Goal: Task Accomplishment & Management: Manage account settings

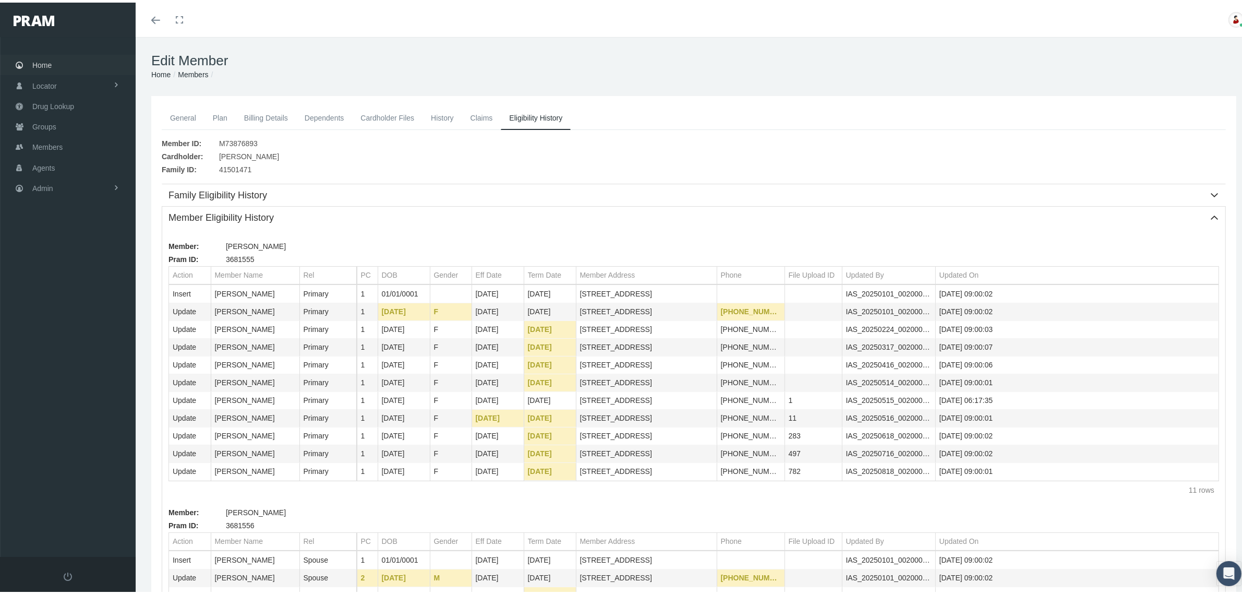
click at [47, 62] on span "Home" at bounding box center [41, 63] width 19 height 20
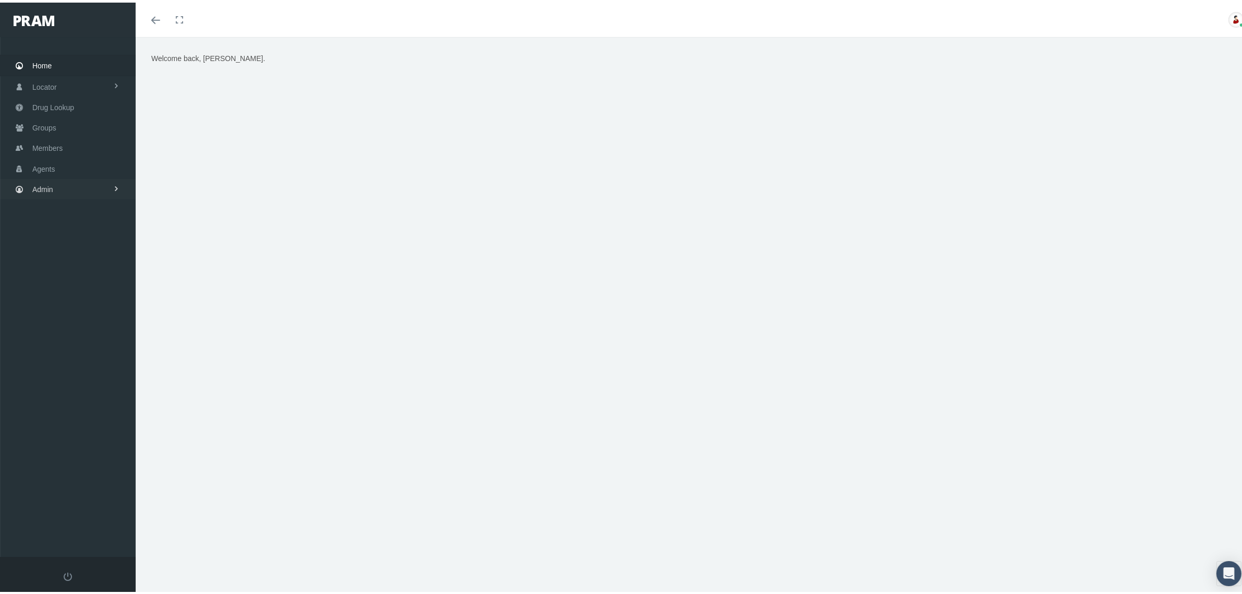
click at [74, 184] on link "Admin" at bounding box center [68, 186] width 136 height 20
click at [68, 245] on link "Claims" at bounding box center [68, 248] width 136 height 18
click at [52, 354] on span "Claims Audit" at bounding box center [61, 362] width 41 height 18
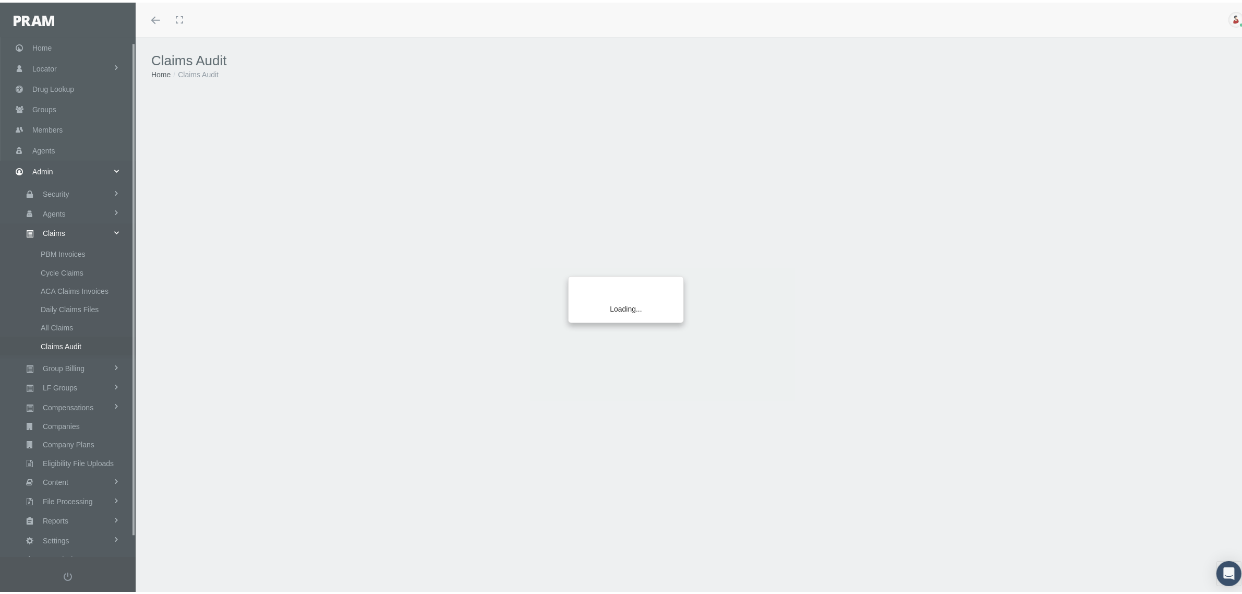
scroll to position [26, 0]
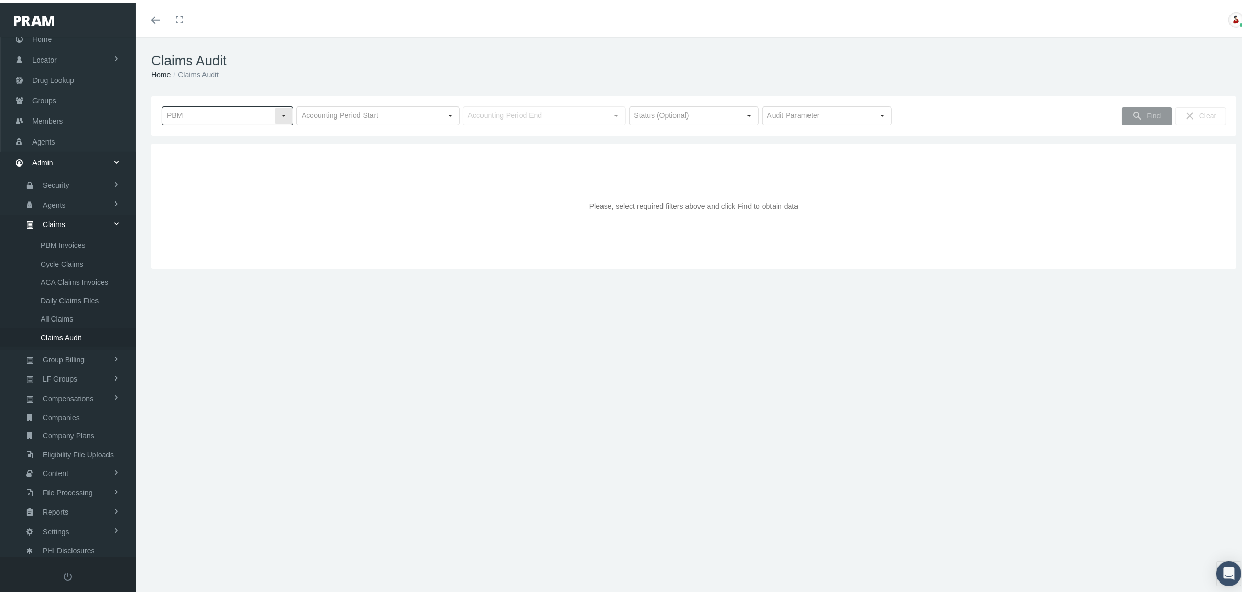
click at [265, 117] on input "text" at bounding box center [218, 113] width 113 height 18
click at [197, 205] on div "RXEDO" at bounding box center [227, 201] width 128 height 17
type input "RXEDO"
click at [360, 114] on input "text" at bounding box center [369, 113] width 145 height 18
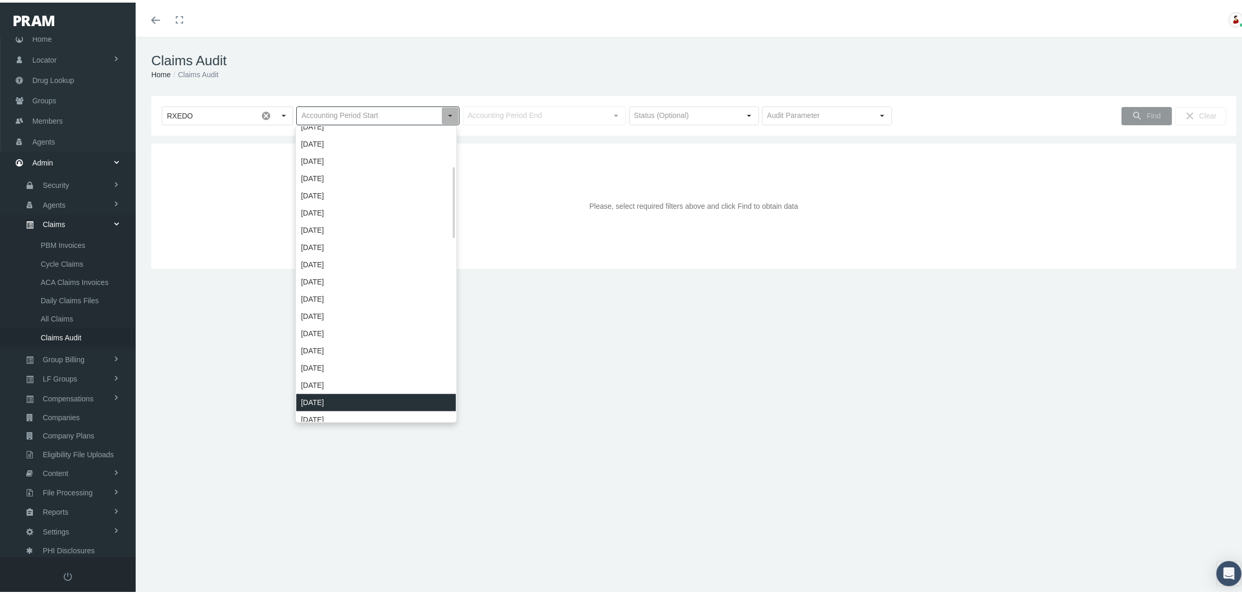
scroll to position [163, 0]
click at [328, 402] on div "September 2023" at bounding box center [376, 399] width 160 height 17
type input "September 2023"
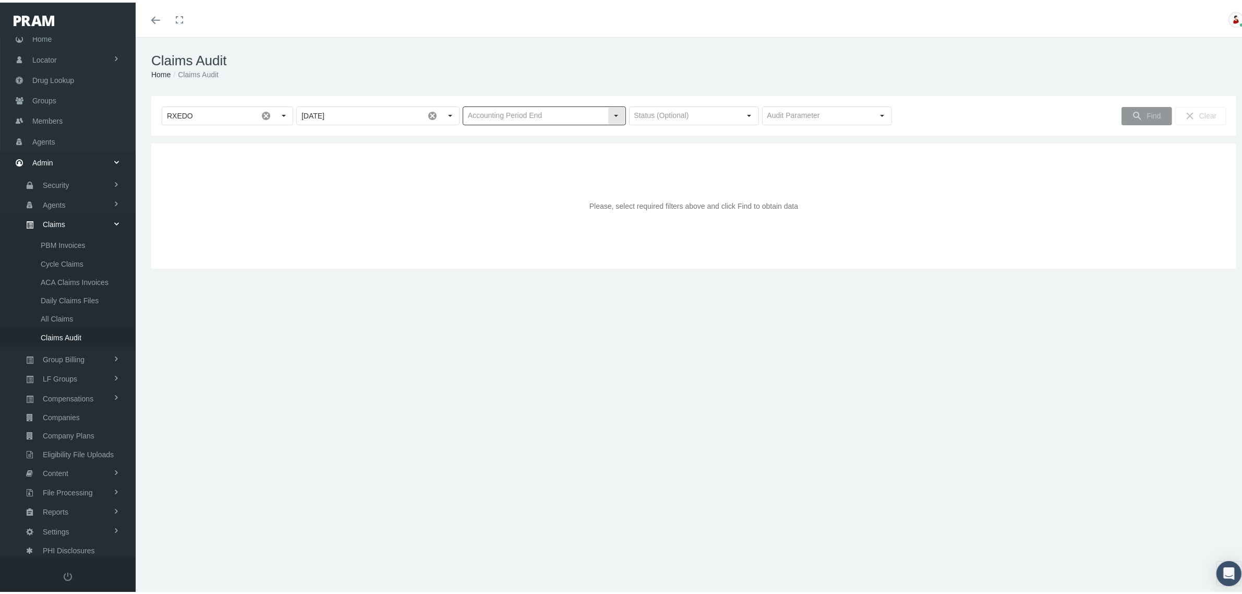
click at [609, 111] on div "Select" at bounding box center [616, 113] width 17 height 17
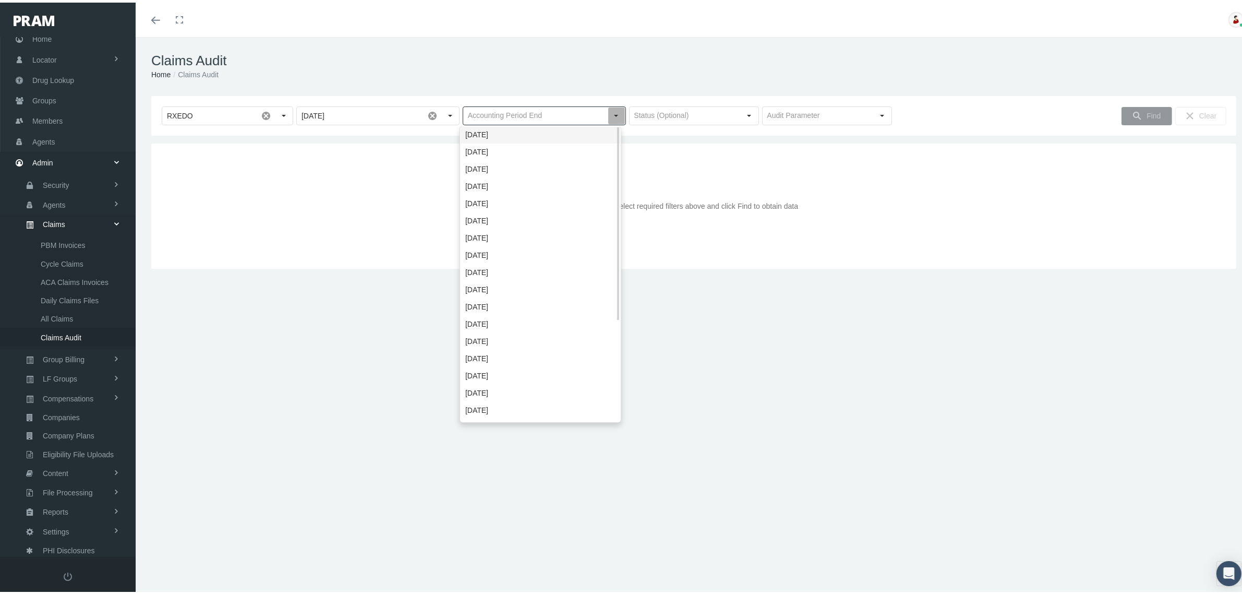
click at [584, 128] on div "October 2025" at bounding box center [541, 132] width 160 height 17
type input "October 2025"
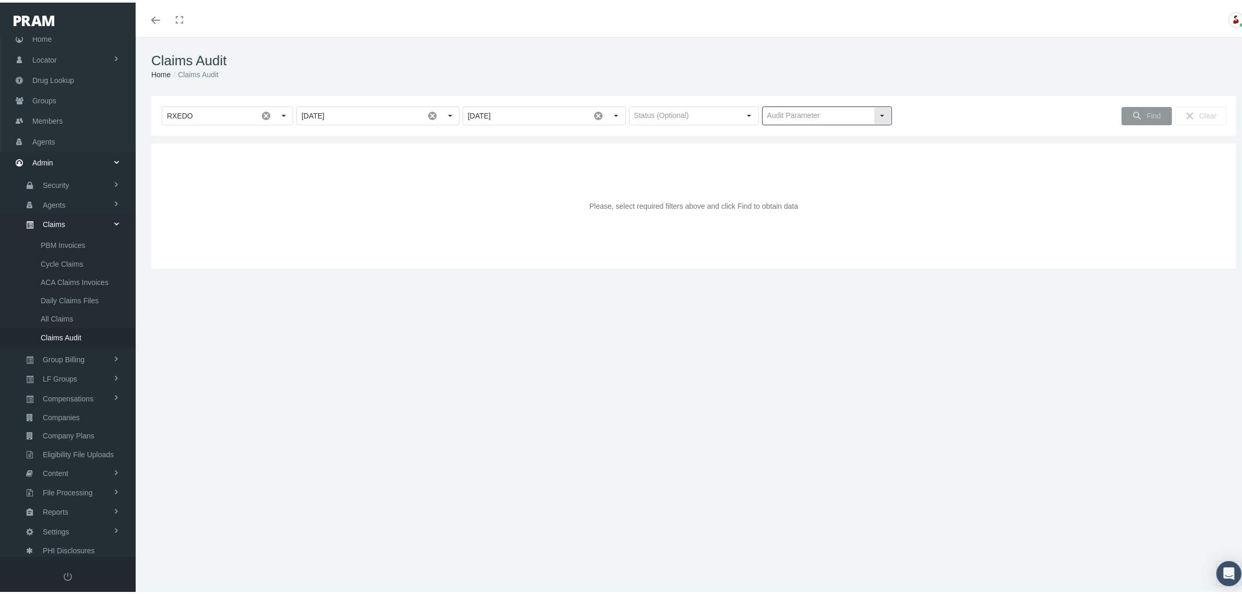
click at [876, 110] on div "Select" at bounding box center [882, 113] width 17 height 17
click at [794, 148] on div "Deductible" at bounding box center [821, 149] width 127 height 17
type input "Deductible"
click at [1136, 116] on div "Find" at bounding box center [1147, 113] width 50 height 17
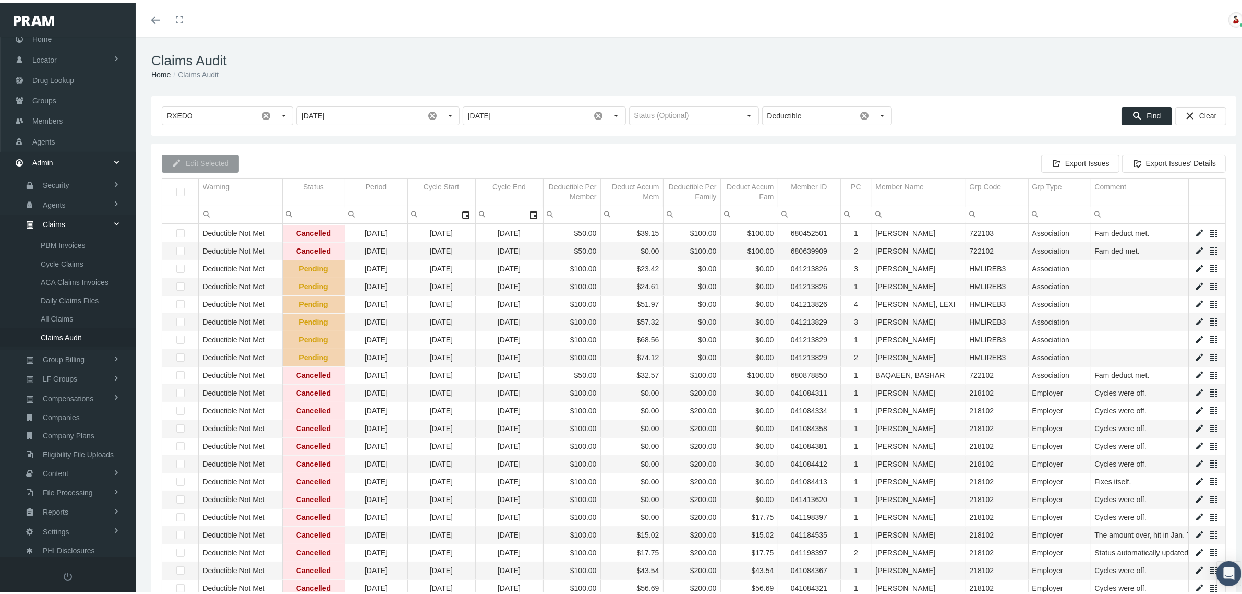
click at [909, 212] on input "Filter cell" at bounding box center [918, 211] width 93 height 17
type input "Q"
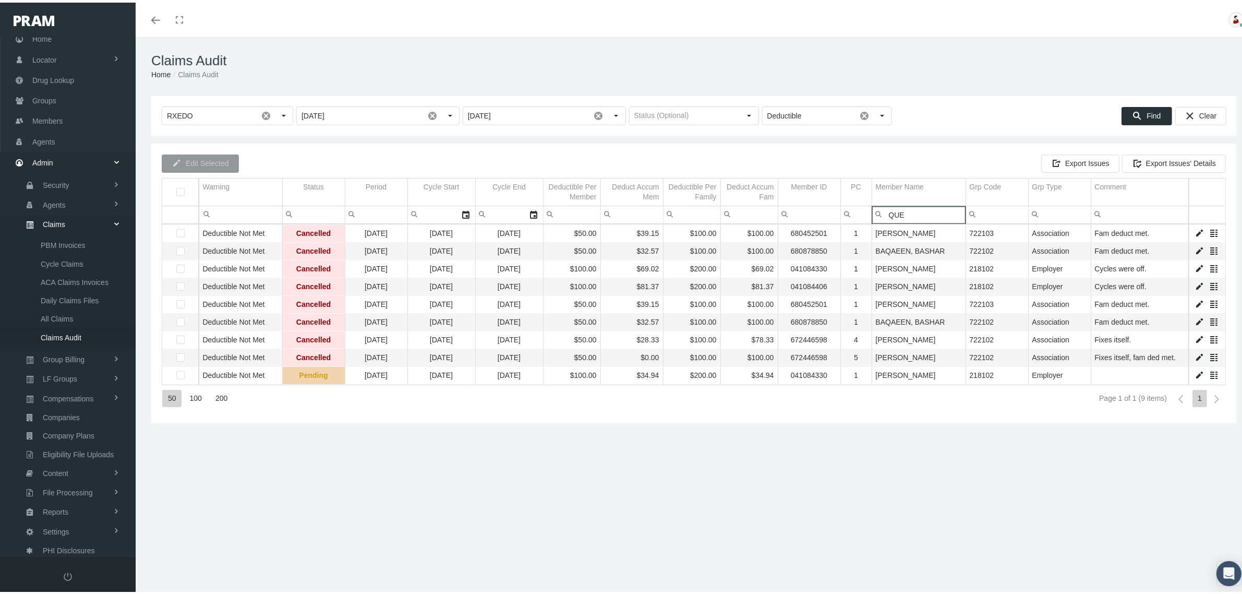
type input "QUE"
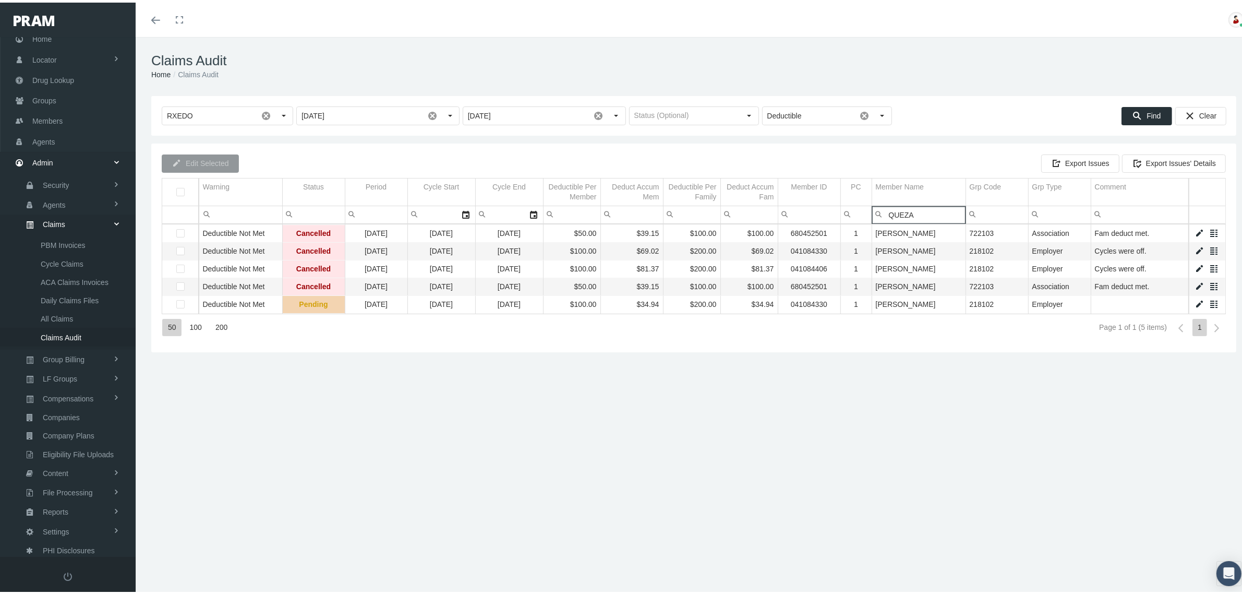
type input "QUEZA"
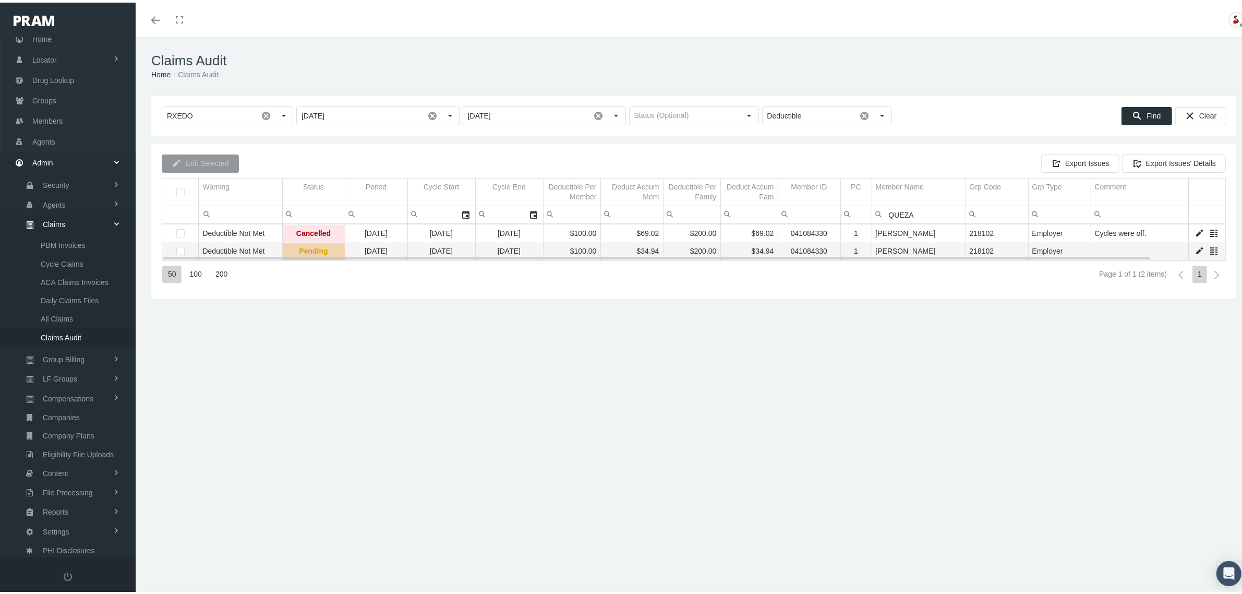
click at [1195, 248] on link "Data grid" at bounding box center [1199, 248] width 9 height 9
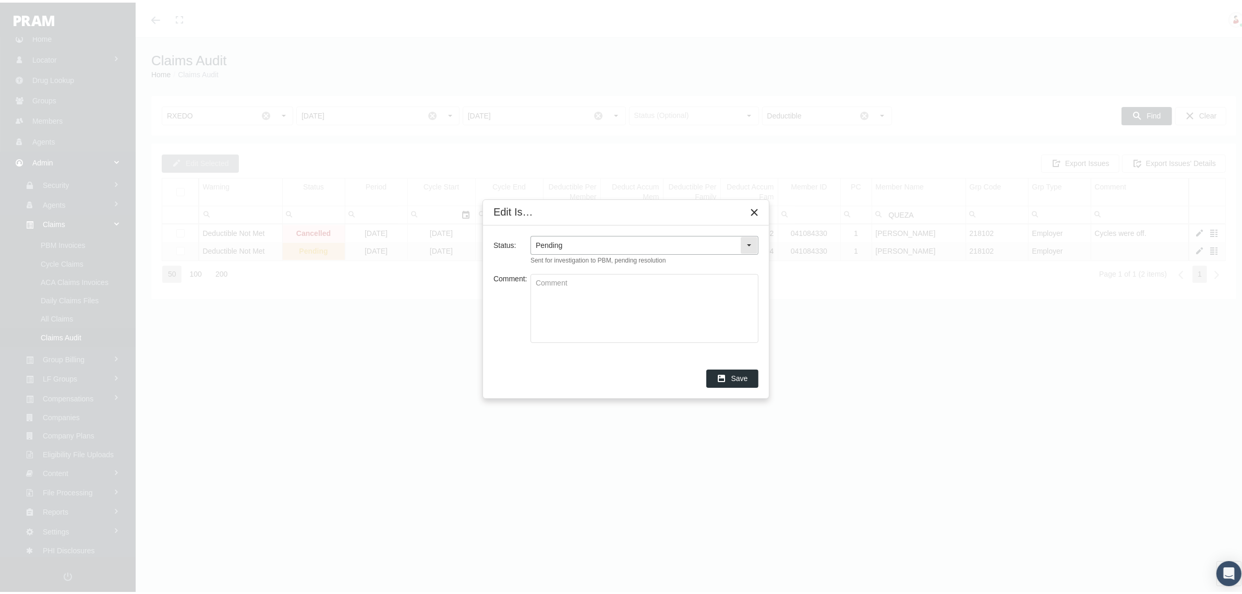
click at [747, 243] on div "Select" at bounding box center [749, 242] width 17 height 17
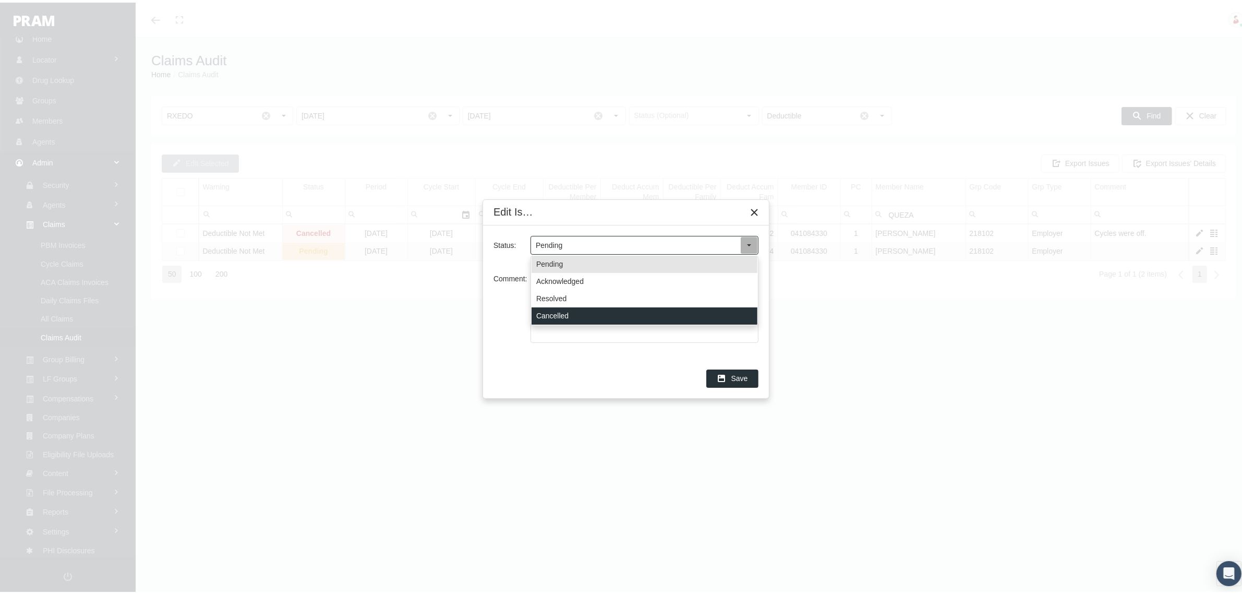
click at [562, 316] on div "Cancelled" at bounding box center [645, 313] width 226 height 17
type input "Cancelled"
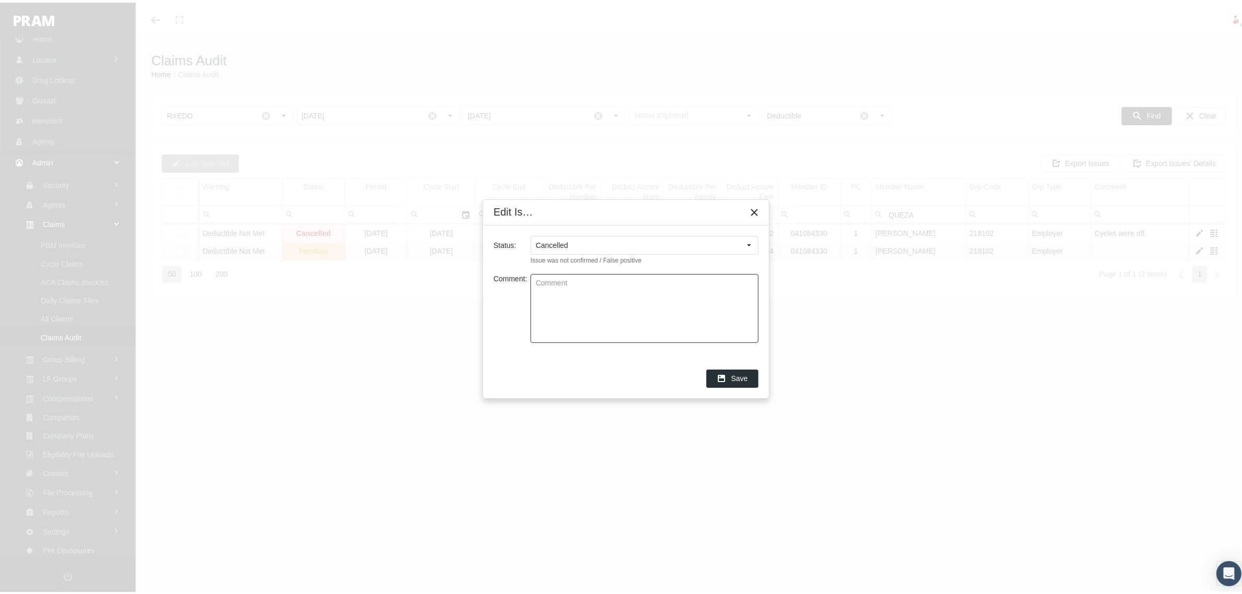
click at [562, 316] on textarea "Comment:" at bounding box center [644, 306] width 227 height 68
type textarea "FIXES ITSELF."
click at [731, 373] on div "Save" at bounding box center [732, 375] width 51 height 17
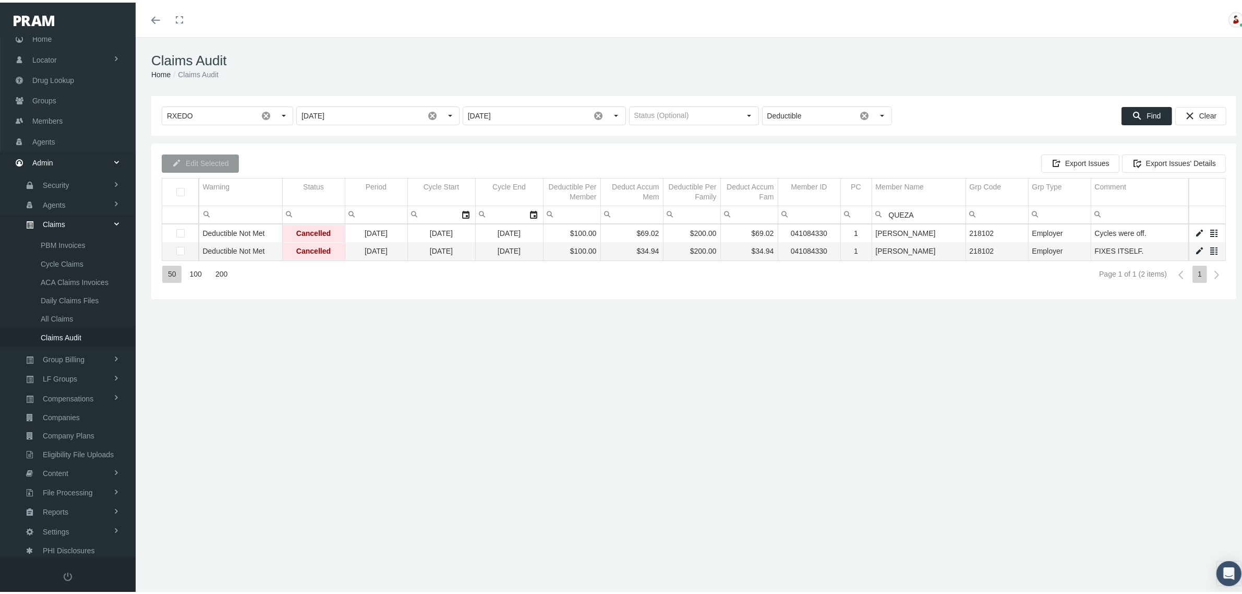
click at [896, 209] on input "QUEZA" at bounding box center [918, 211] width 93 height 17
type input "GA"
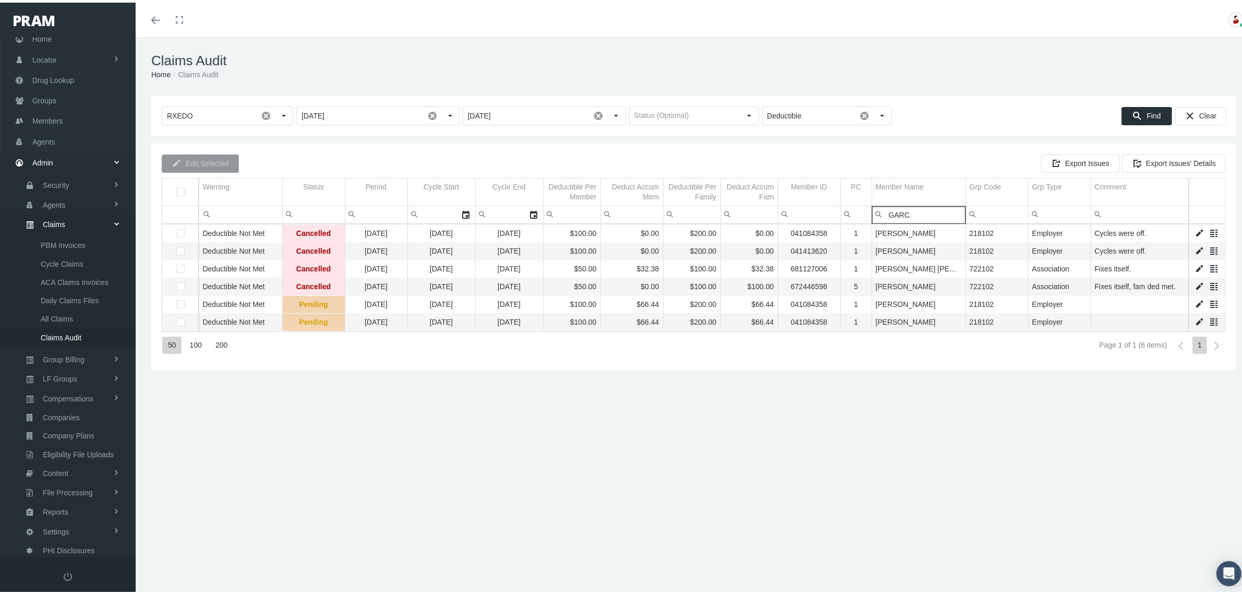
type input "GARC"
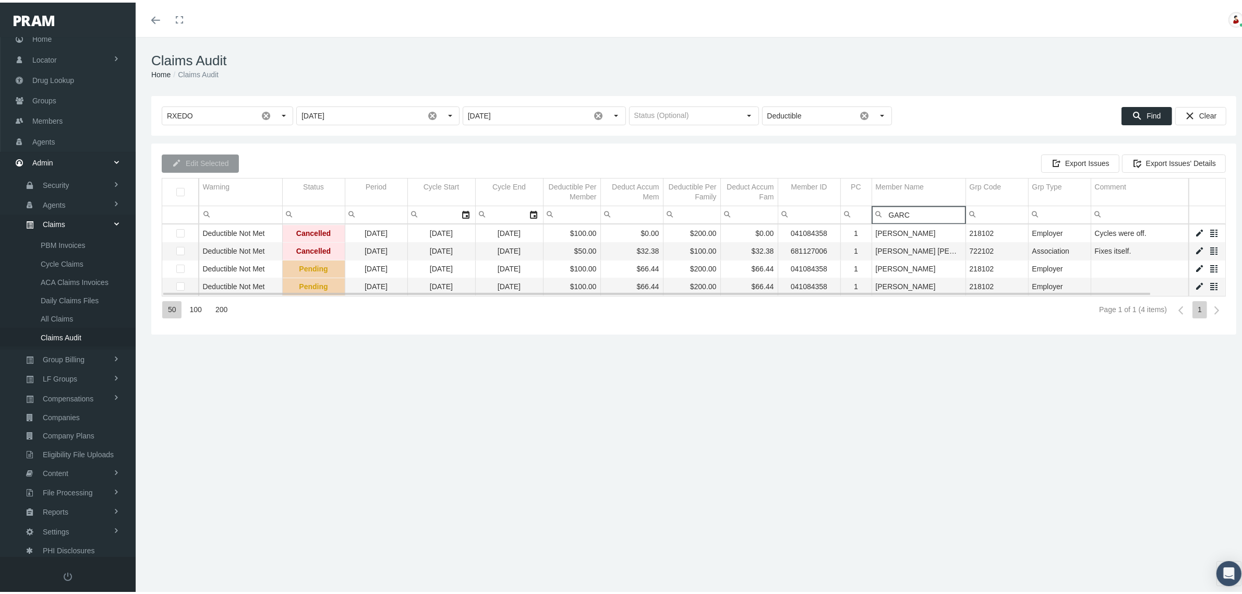
click at [1195, 265] on link "Data grid" at bounding box center [1199, 265] width 9 height 9
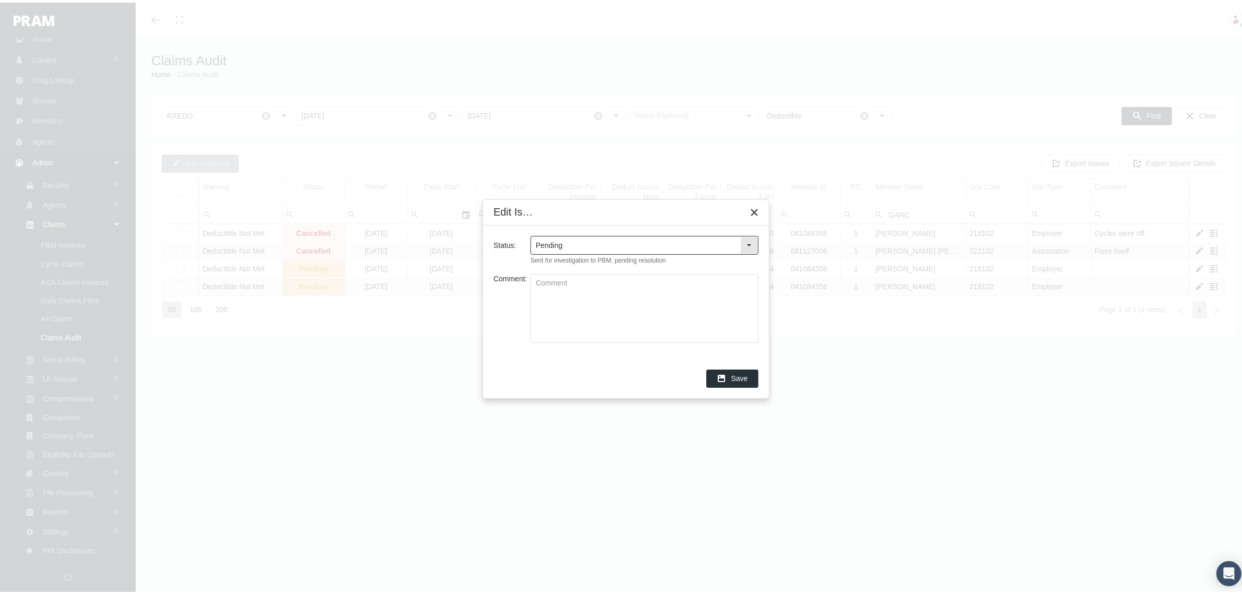
click at [754, 241] on div "Select" at bounding box center [749, 242] width 17 height 17
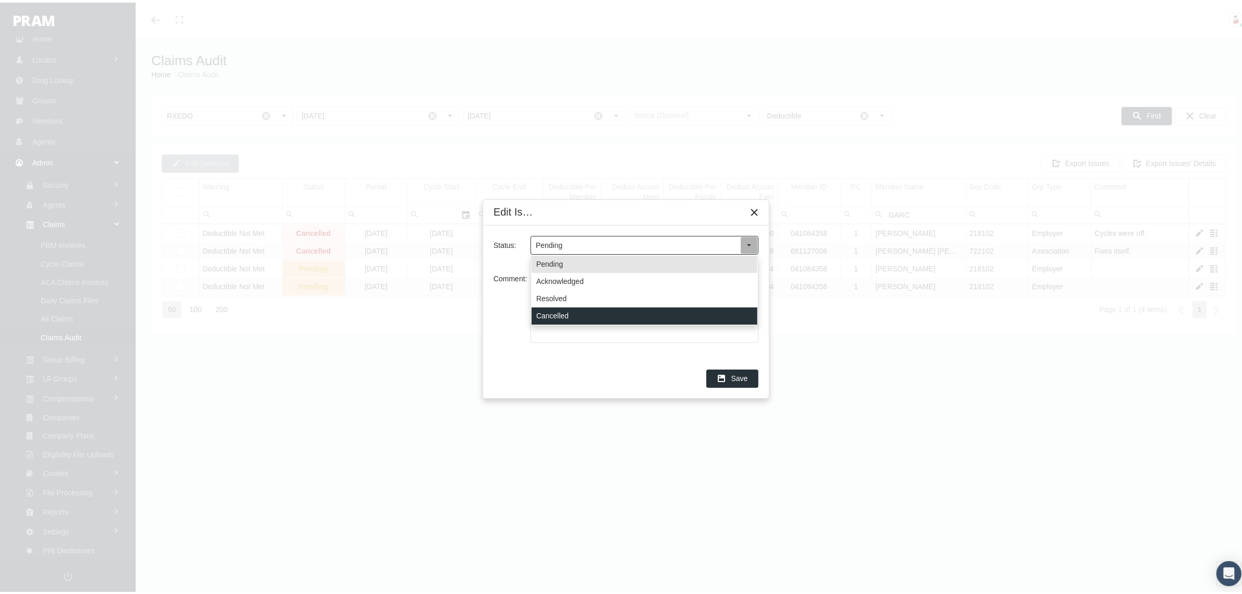
click at [603, 306] on div "Cancelled" at bounding box center [645, 313] width 226 height 17
type input "Cancelled"
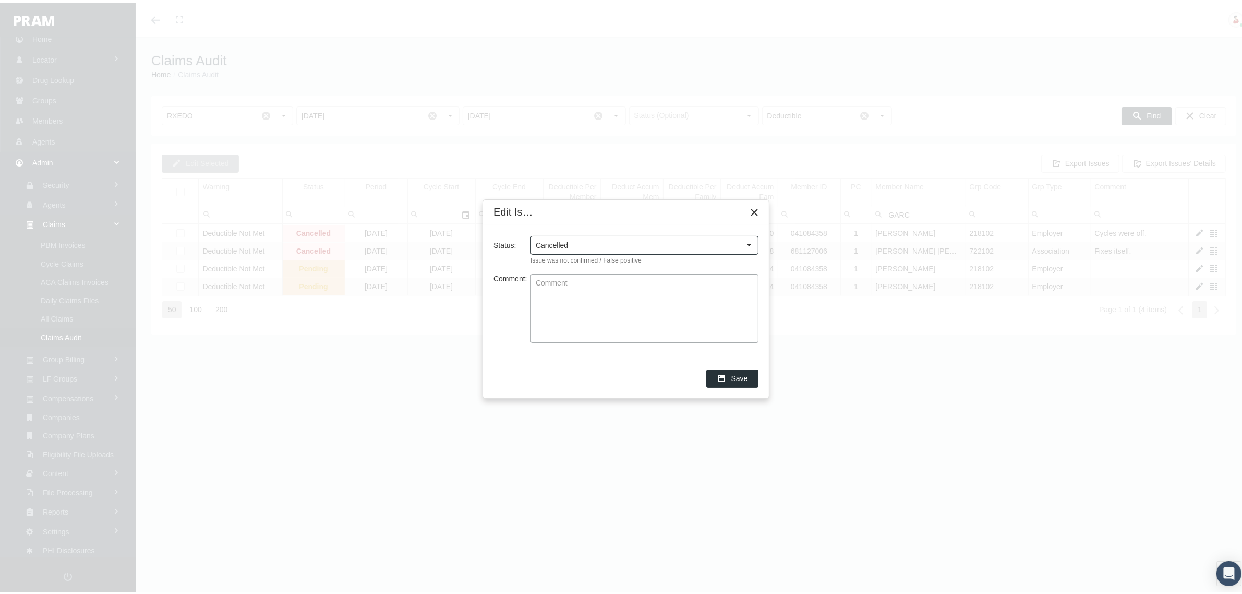
click at [603, 306] on textarea "Comment:" at bounding box center [644, 306] width 227 height 68
paste textarea "FIXES ITSELF."
type textarea "FIXES ITSELF."
click at [745, 376] on span "Save" at bounding box center [739, 375] width 17 height 8
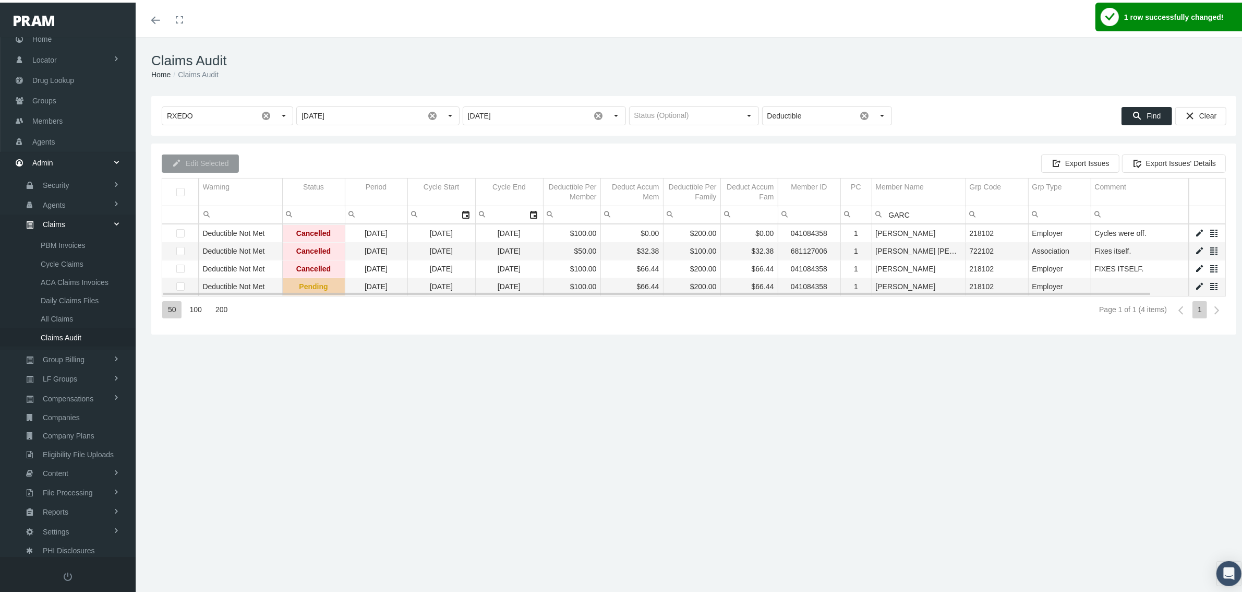
click at [1195, 282] on link "Data grid" at bounding box center [1199, 283] width 9 height 9
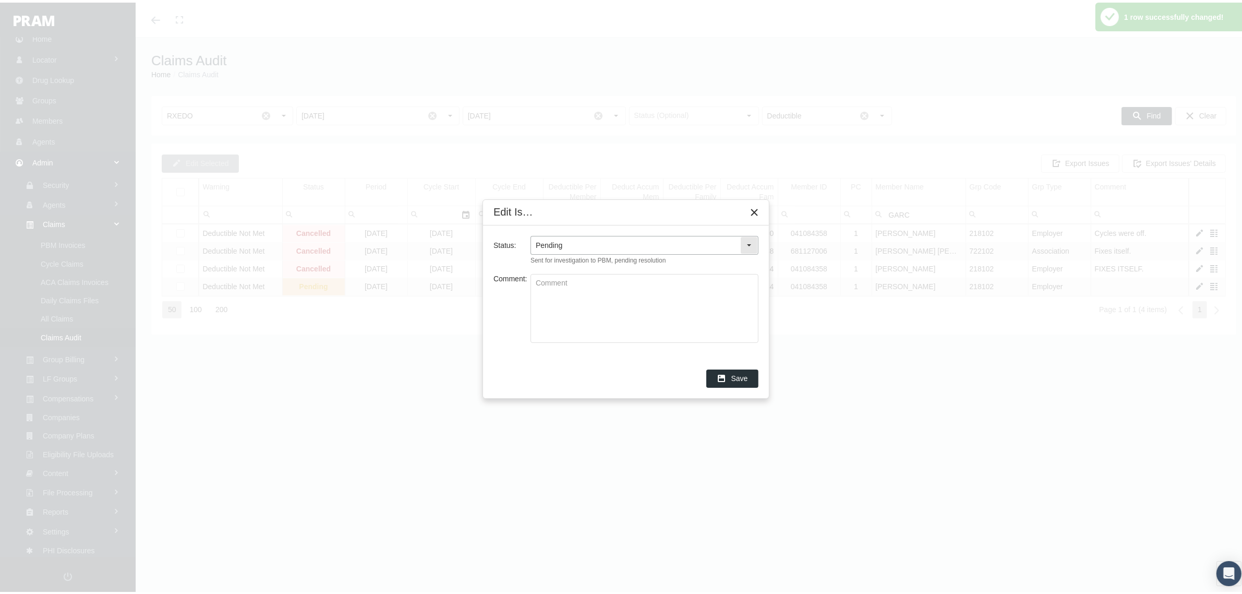
click at [752, 244] on div "Select" at bounding box center [749, 242] width 17 height 17
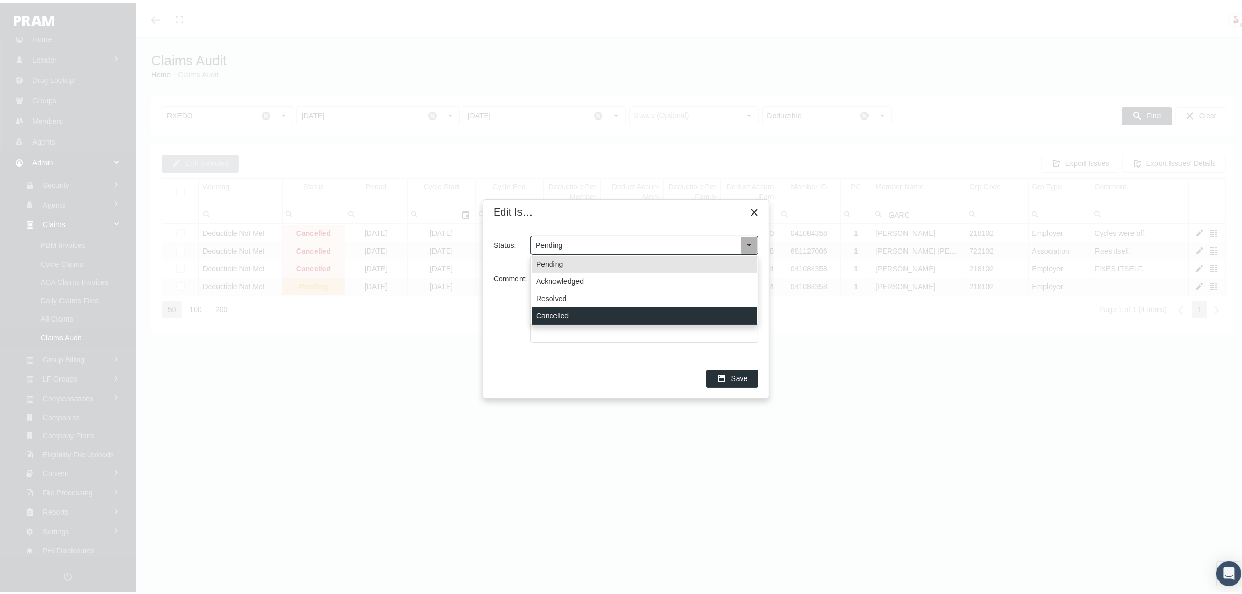
click at [577, 309] on div "Cancelled" at bounding box center [645, 313] width 226 height 17
type input "Cancelled"
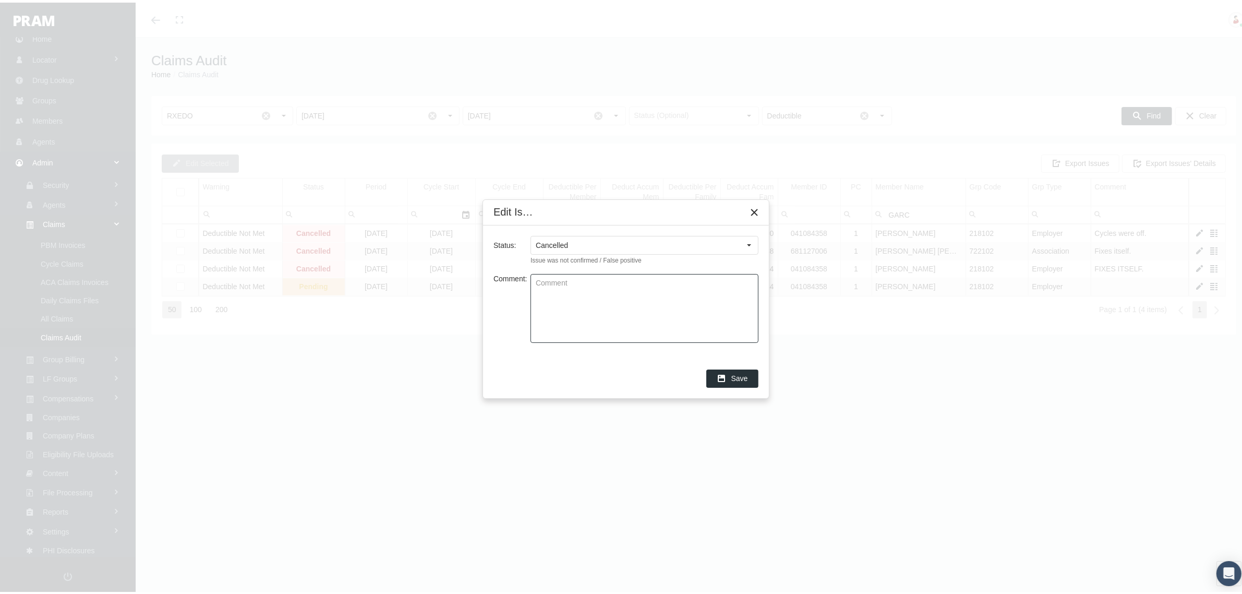
click at [577, 309] on textarea "Comment:" at bounding box center [644, 306] width 227 height 68
paste textarea "FIXES ITSELF."
type textarea "FIXES ITSELF."
click at [734, 371] on span "Save" at bounding box center [739, 375] width 17 height 8
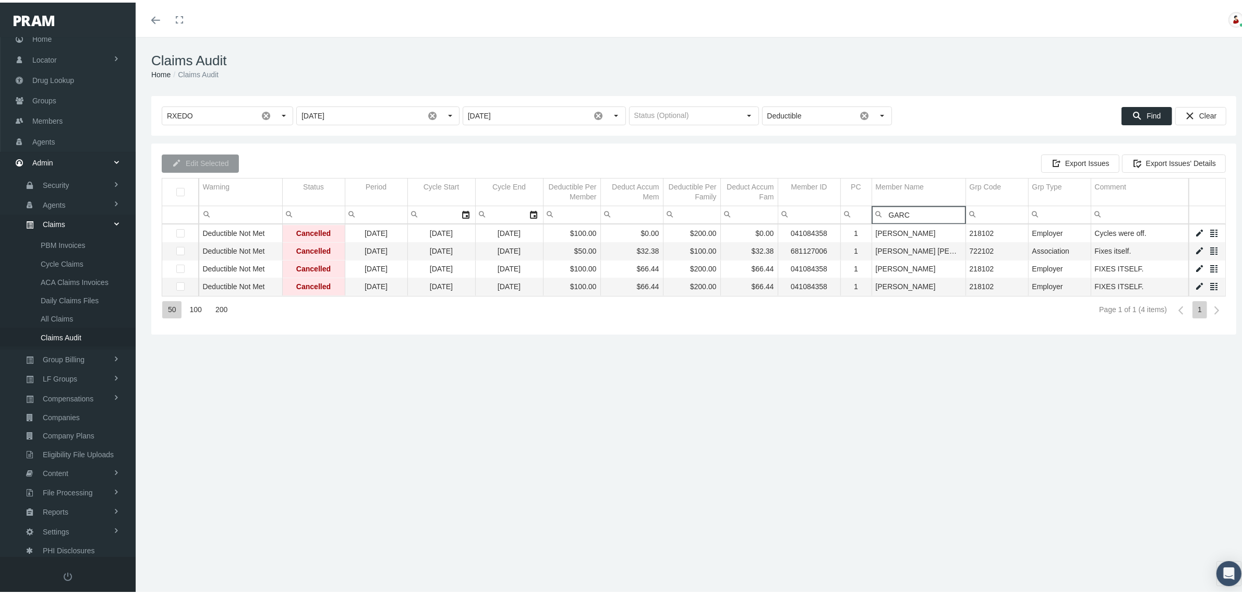
click at [901, 213] on input "GARC" at bounding box center [918, 211] width 93 height 17
type input "RENT"
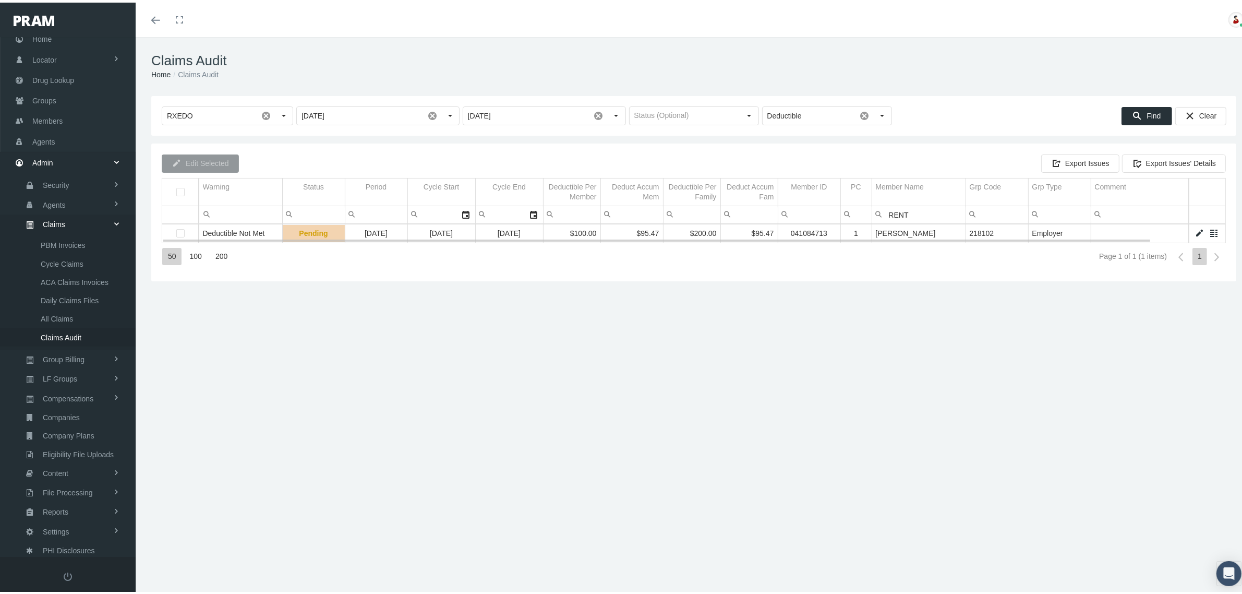
click at [1195, 229] on link "Data grid" at bounding box center [1199, 230] width 9 height 9
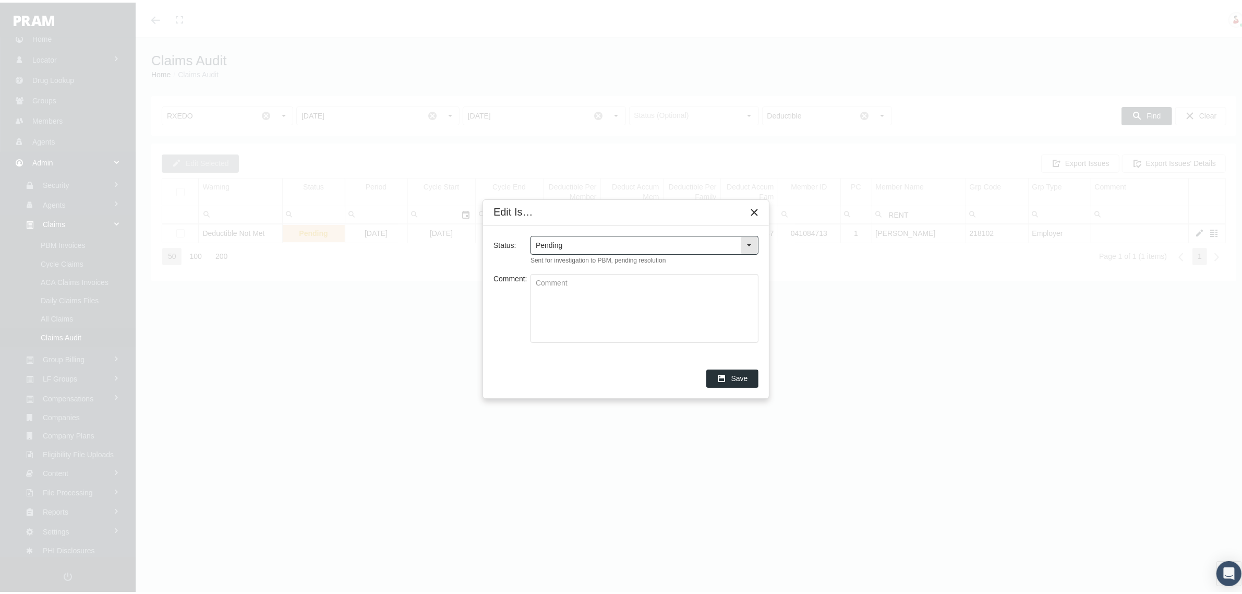
click at [749, 237] on div "Select" at bounding box center [749, 242] width 17 height 17
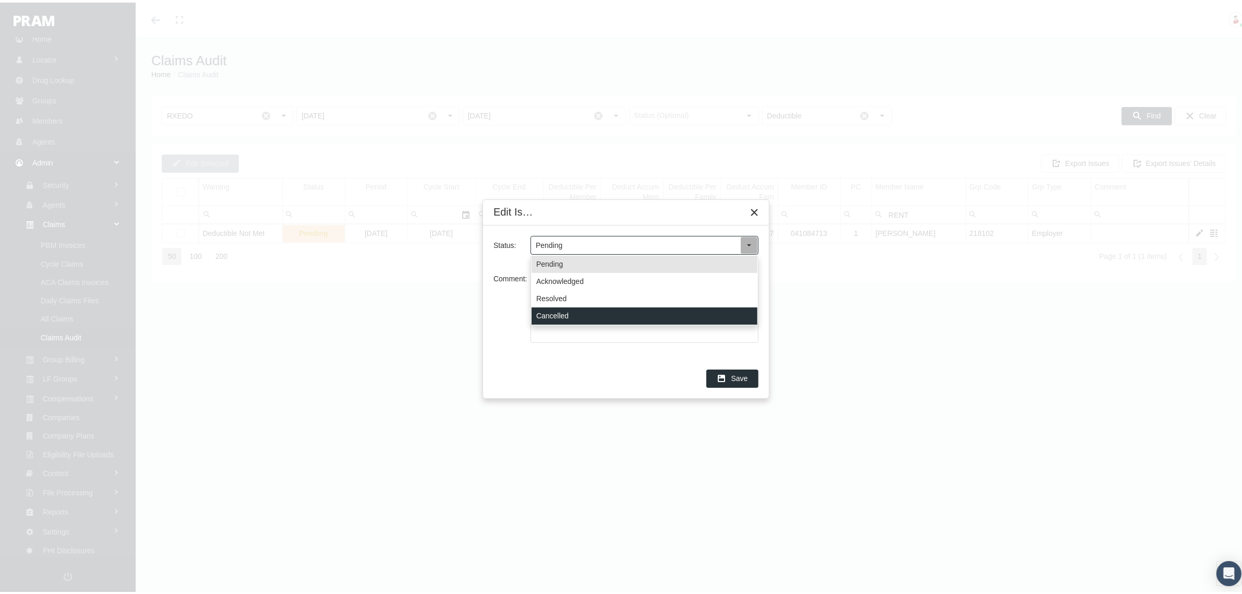
click at [562, 312] on div "Cancelled" at bounding box center [645, 313] width 226 height 17
type input "Cancelled"
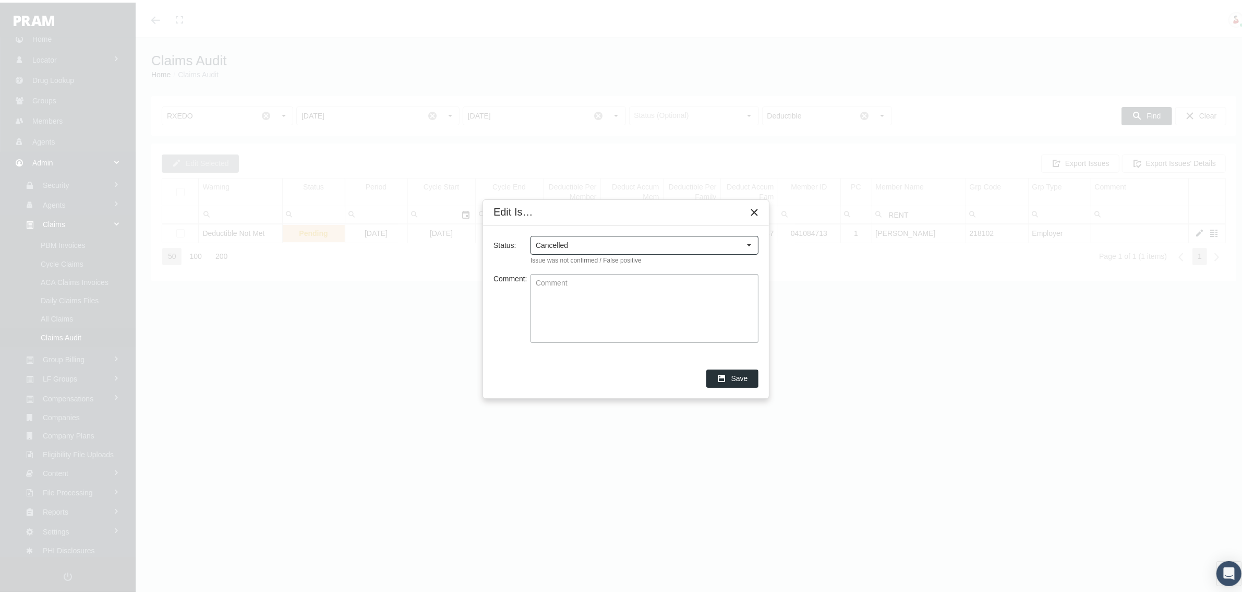
click at [562, 312] on textarea "Comment:" at bounding box center [644, 306] width 227 height 68
paste textarea "FIXES ITSELF."
type textarea "FIXES ITSELF."
click at [725, 371] on icon "Save" at bounding box center [721, 375] width 9 height 9
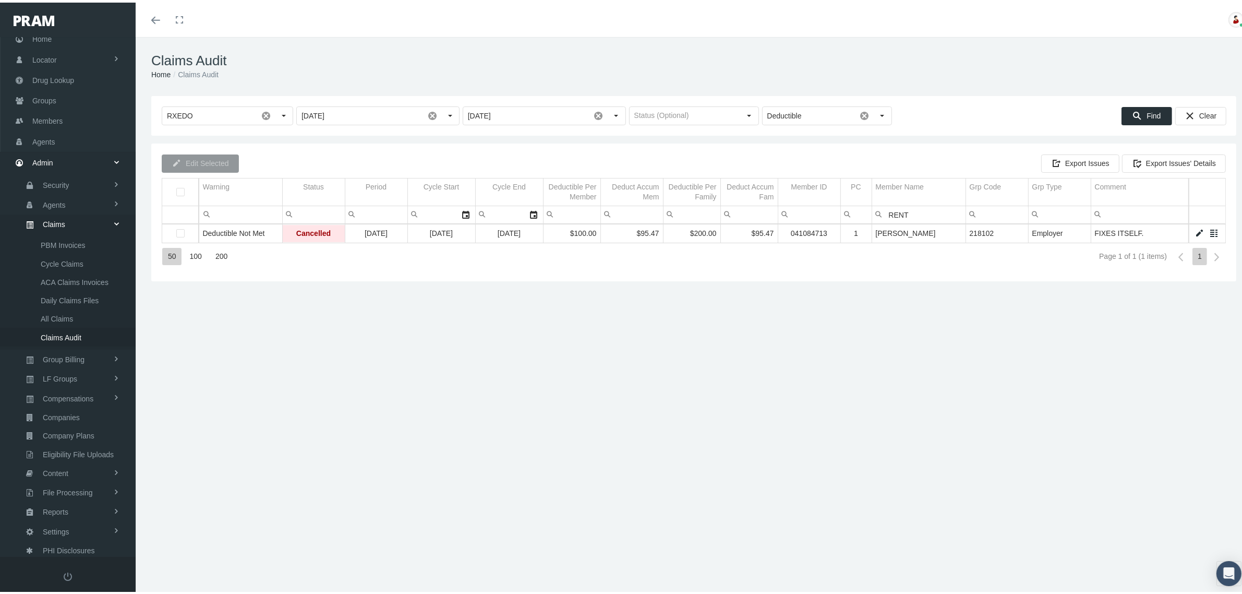
click at [906, 211] on input "RENT" at bounding box center [918, 211] width 93 height 17
type input "PEREZ"
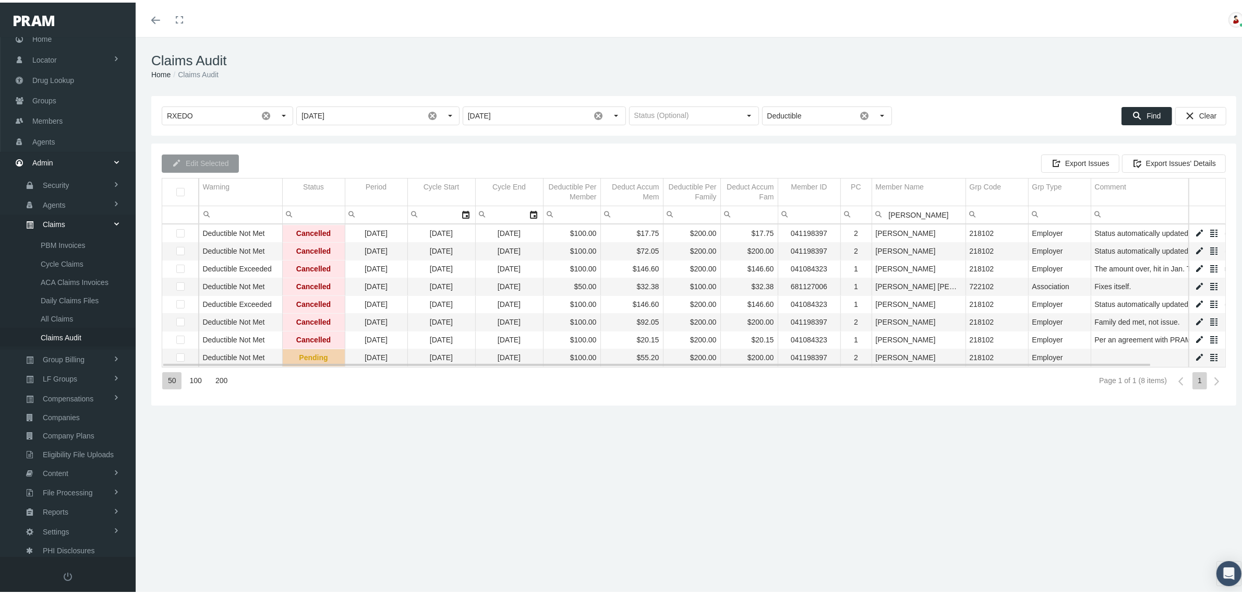
click at [1195, 353] on link "Data grid" at bounding box center [1199, 354] width 9 height 9
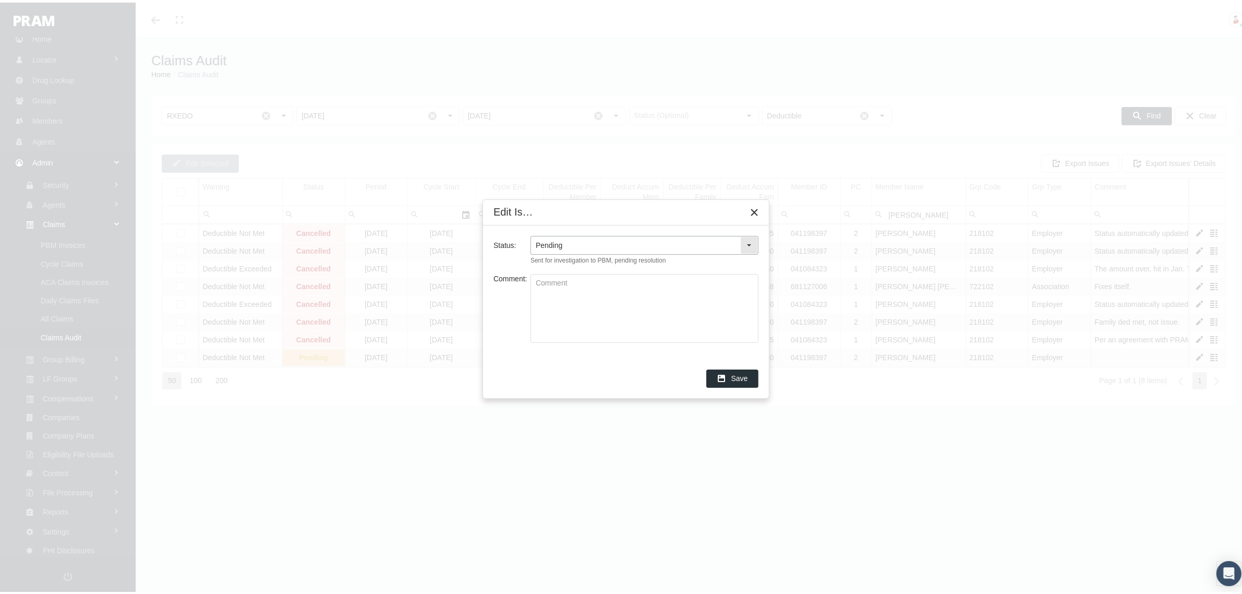
click at [729, 241] on input "Pending" at bounding box center [635, 243] width 209 height 18
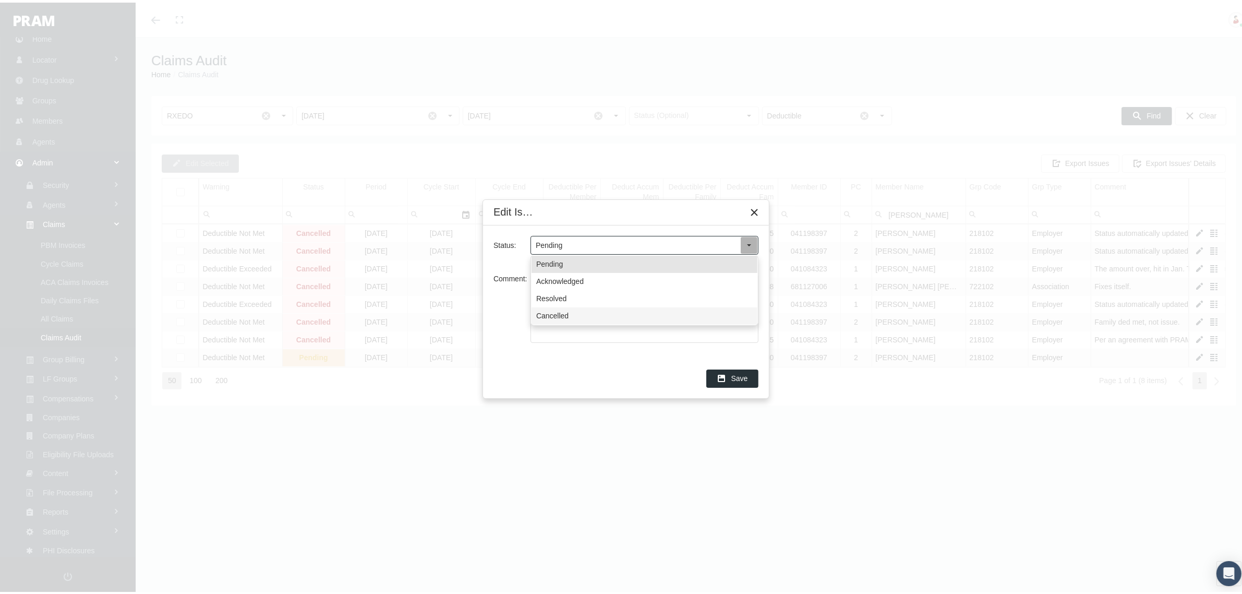
click at [554, 308] on div "Cancelled" at bounding box center [645, 313] width 226 height 17
type input "Cancelled"
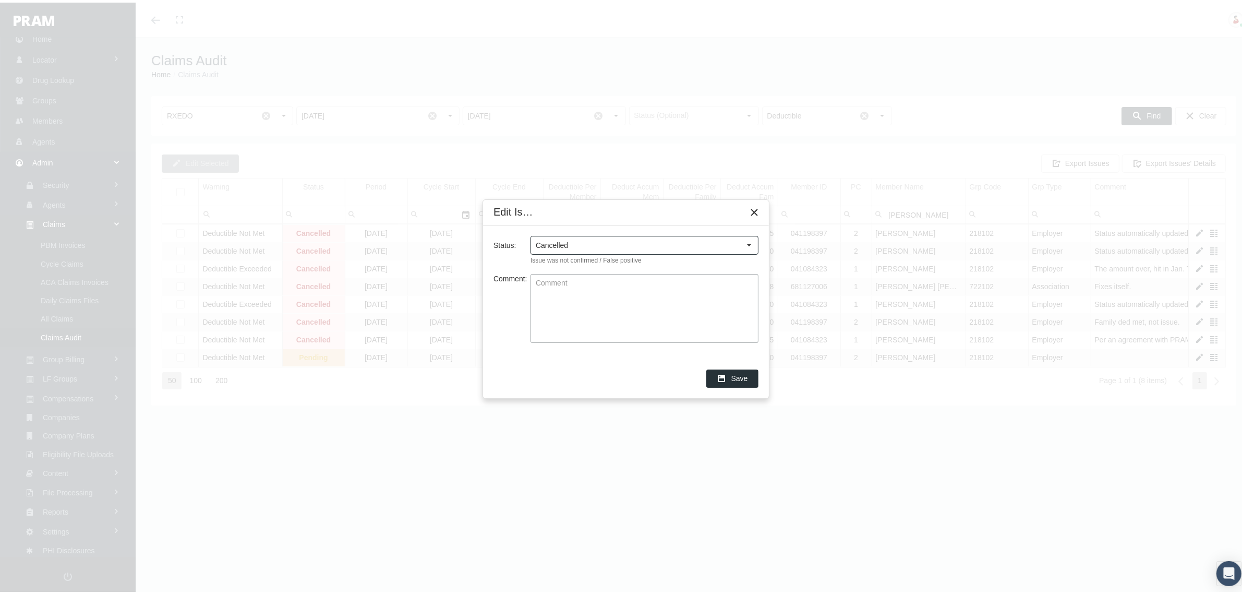
click at [562, 303] on textarea "Comment:" at bounding box center [644, 306] width 227 height 68
type textarea "FAM DED MET, NOT ISSUE."
click at [724, 373] on icon "Save" at bounding box center [721, 375] width 9 height 9
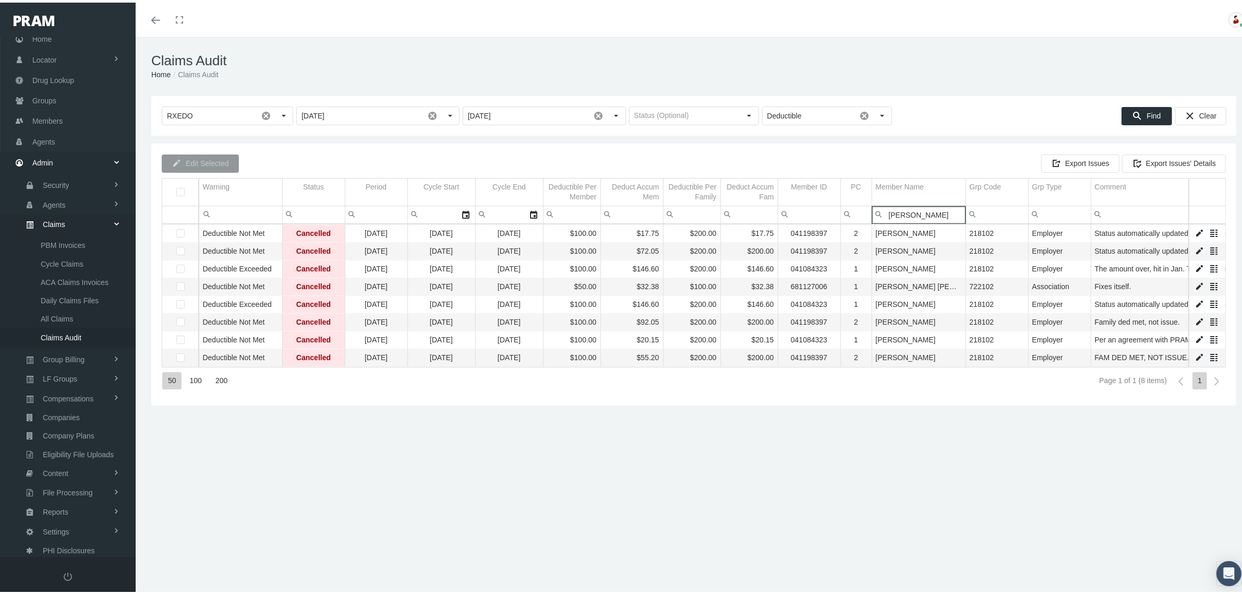
click at [896, 210] on input "PEREZ" at bounding box center [918, 211] width 93 height 17
type input "BAK"
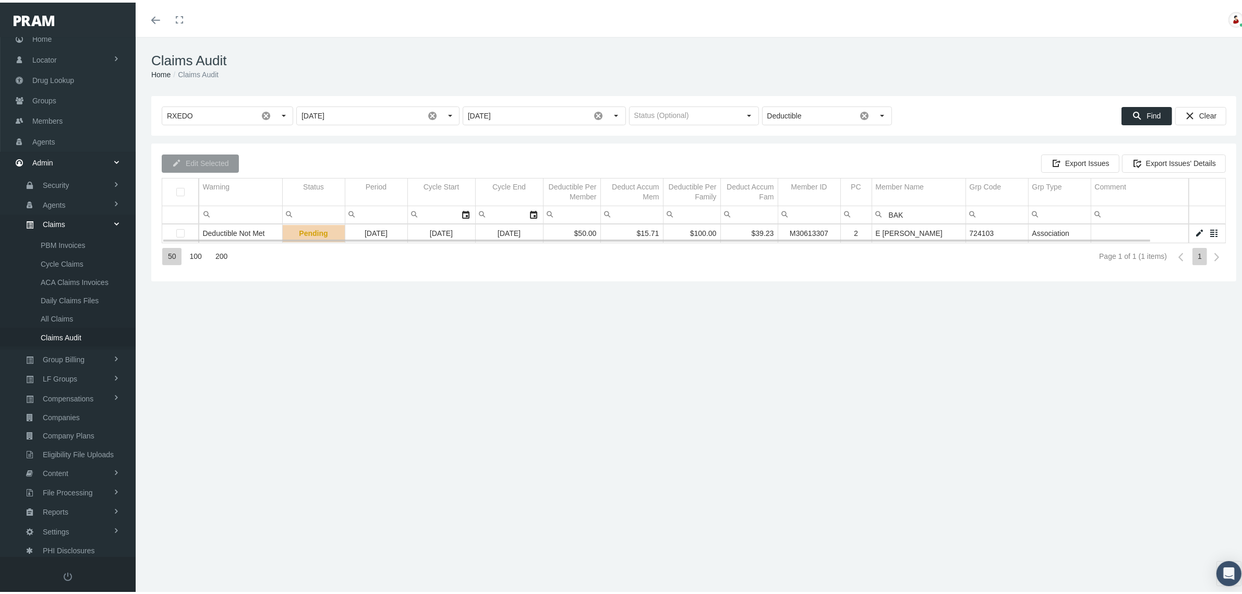
click at [1195, 230] on link "Data grid" at bounding box center [1199, 230] width 9 height 9
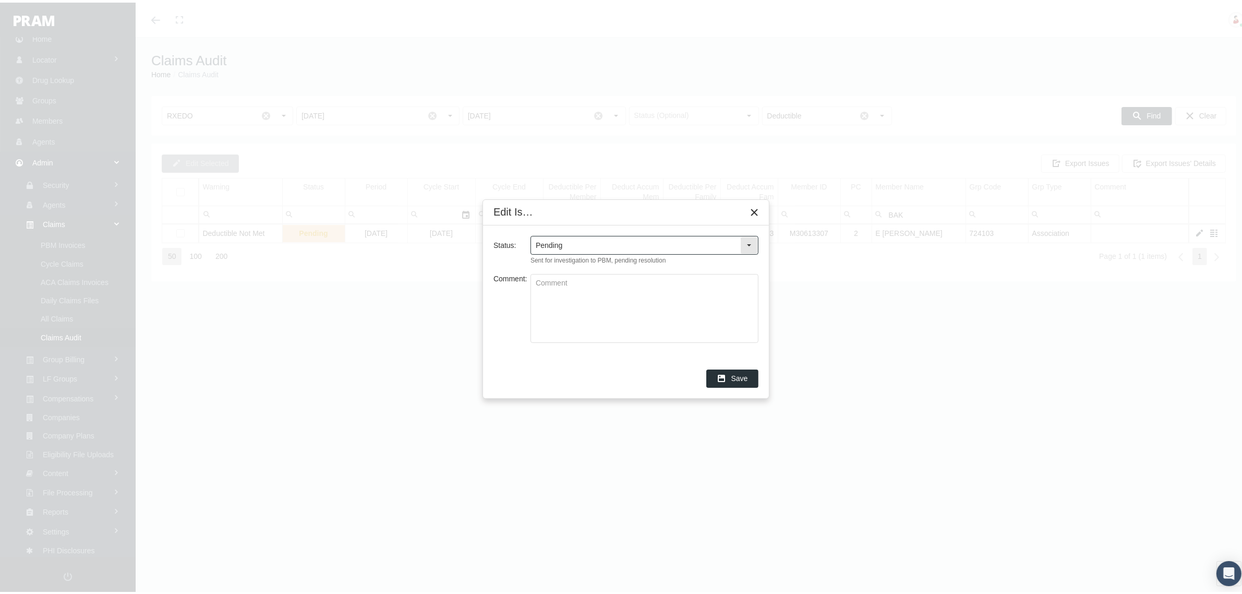
click at [751, 246] on div "Select" at bounding box center [749, 242] width 17 height 17
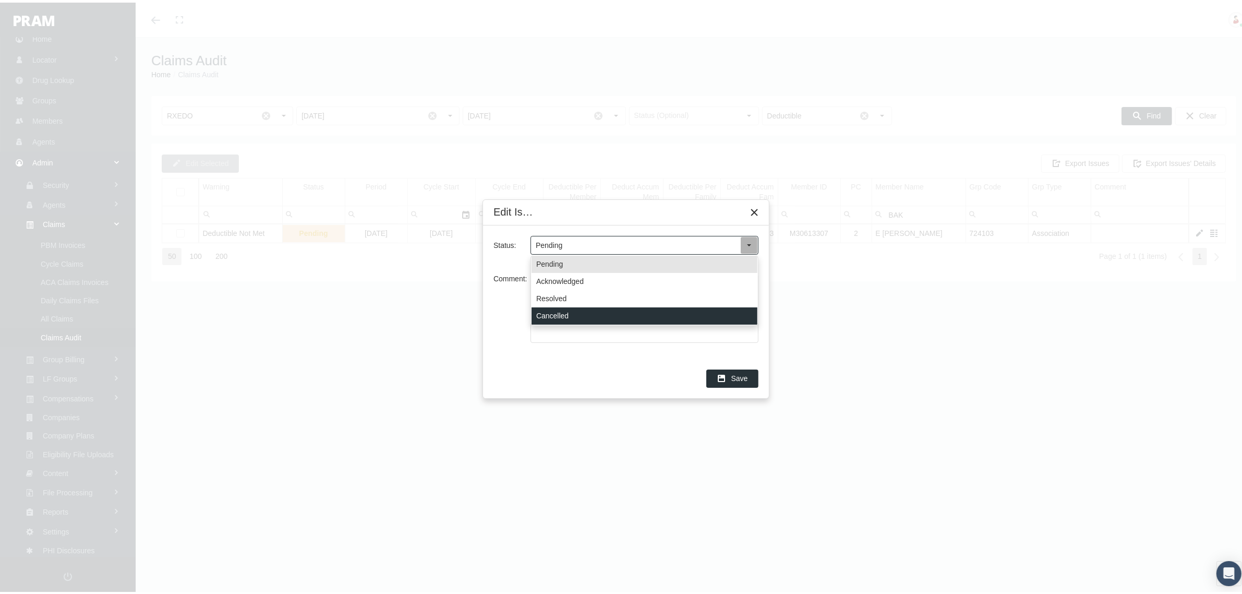
click at [584, 311] on div "Cancelled" at bounding box center [645, 313] width 226 height 17
type input "Cancelled"
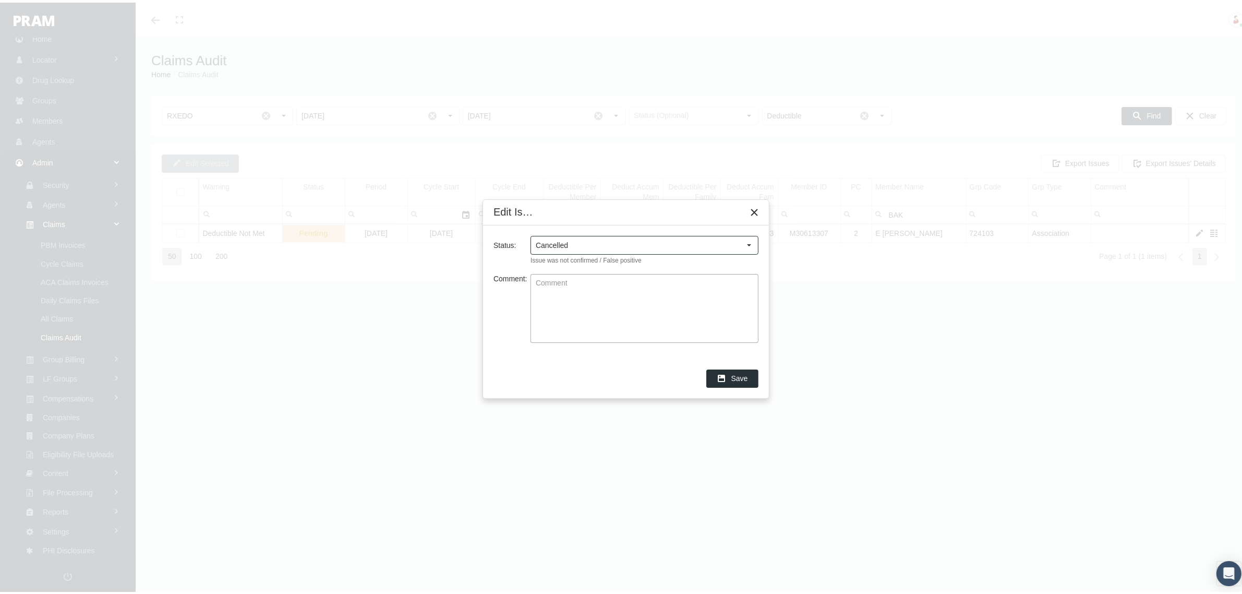
click at [584, 311] on textarea "Comment:" at bounding box center [644, 306] width 227 height 68
paste textarea "FIXES ITSELF."
type textarea "FIXES ITSELF."
click at [730, 375] on div "Save" at bounding box center [732, 375] width 51 height 17
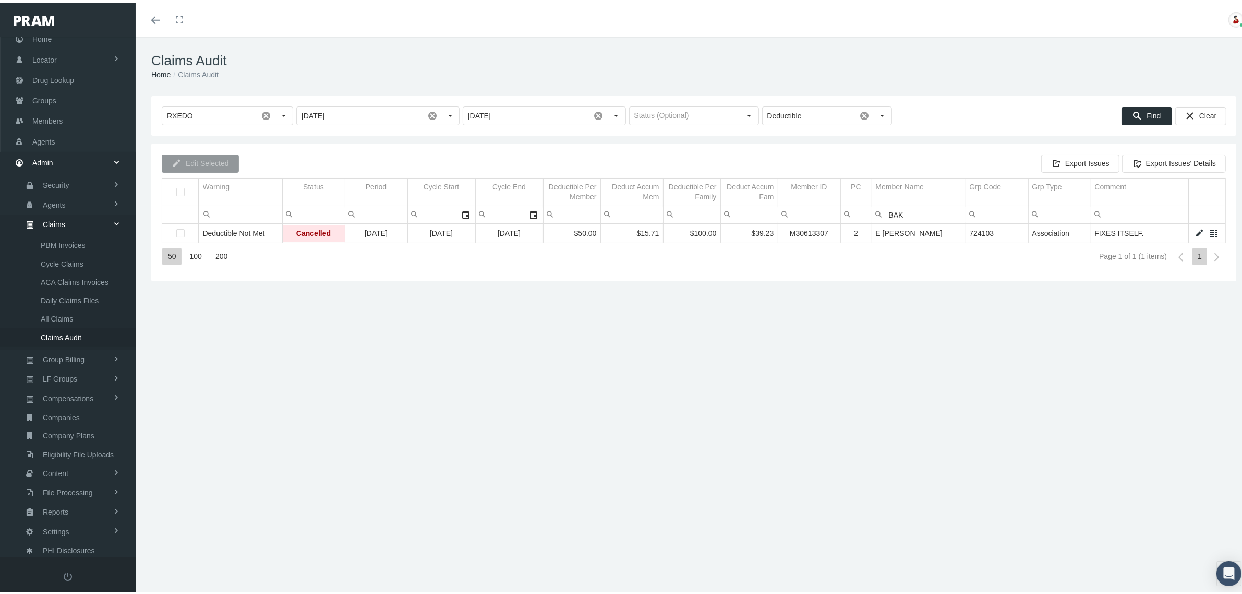
click at [927, 209] on input "BAK" at bounding box center [918, 211] width 93 height 17
type input "SALM"
click at [1195, 228] on link "Data grid" at bounding box center [1199, 230] width 9 height 9
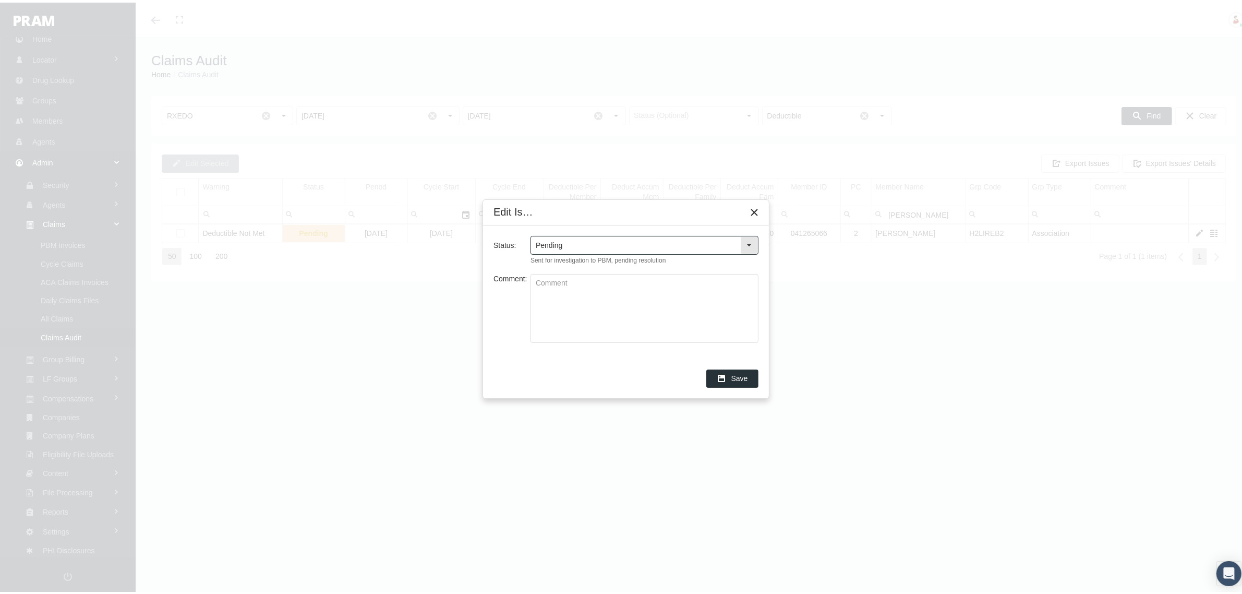
click at [751, 236] on div "Select" at bounding box center [749, 242] width 17 height 17
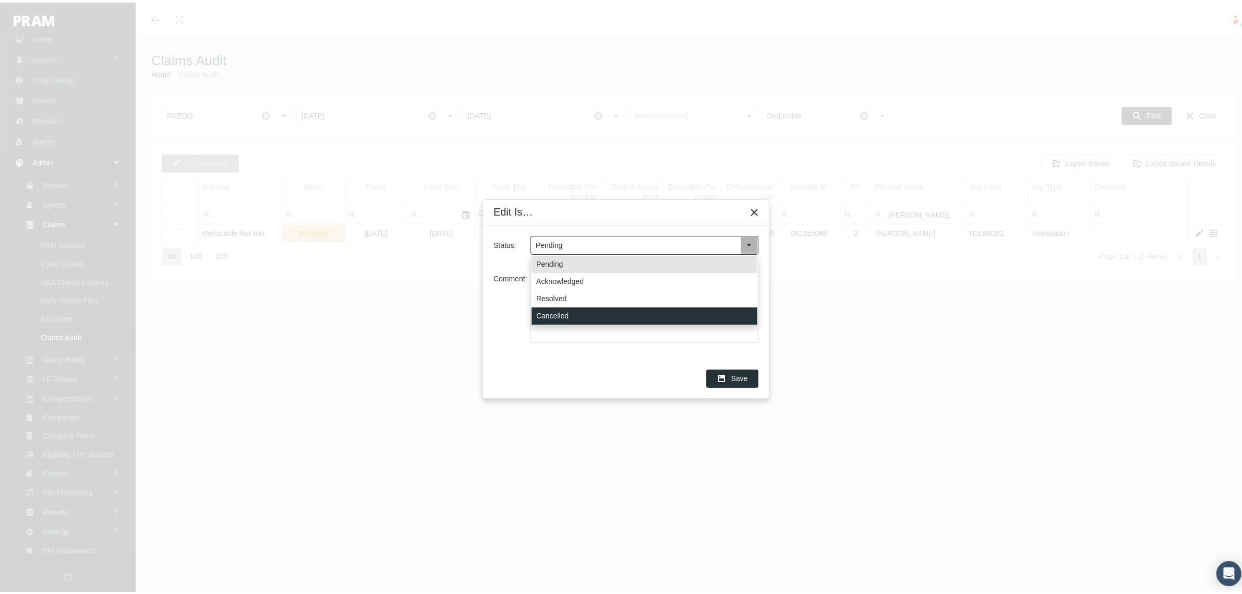
click at [587, 308] on div "Cancelled" at bounding box center [645, 313] width 226 height 17
type input "Cancelled"
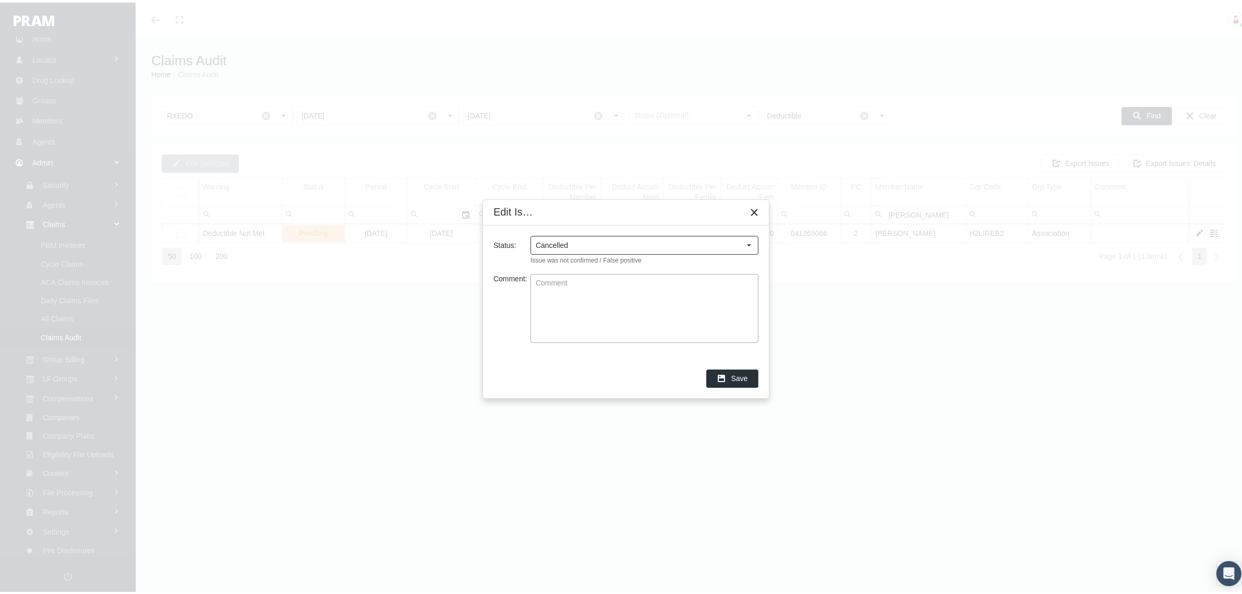
click at [587, 308] on textarea "Comment:" at bounding box center [644, 306] width 227 height 68
paste textarea "FIXES ITSELF."
type textarea "FIXES ITSELF."
click at [736, 375] on span "Save" at bounding box center [739, 375] width 17 height 8
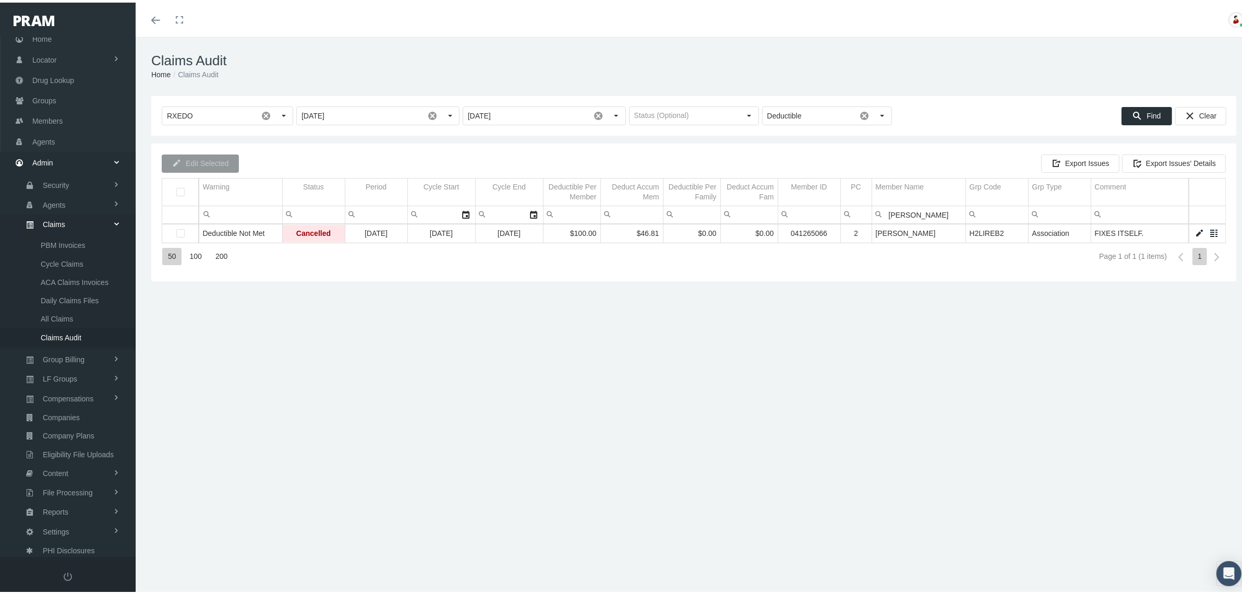
click at [942, 215] on input "SALM" at bounding box center [918, 211] width 93 height 17
type input "SNYDER"
click at [1195, 227] on link "Data grid" at bounding box center [1199, 230] width 9 height 9
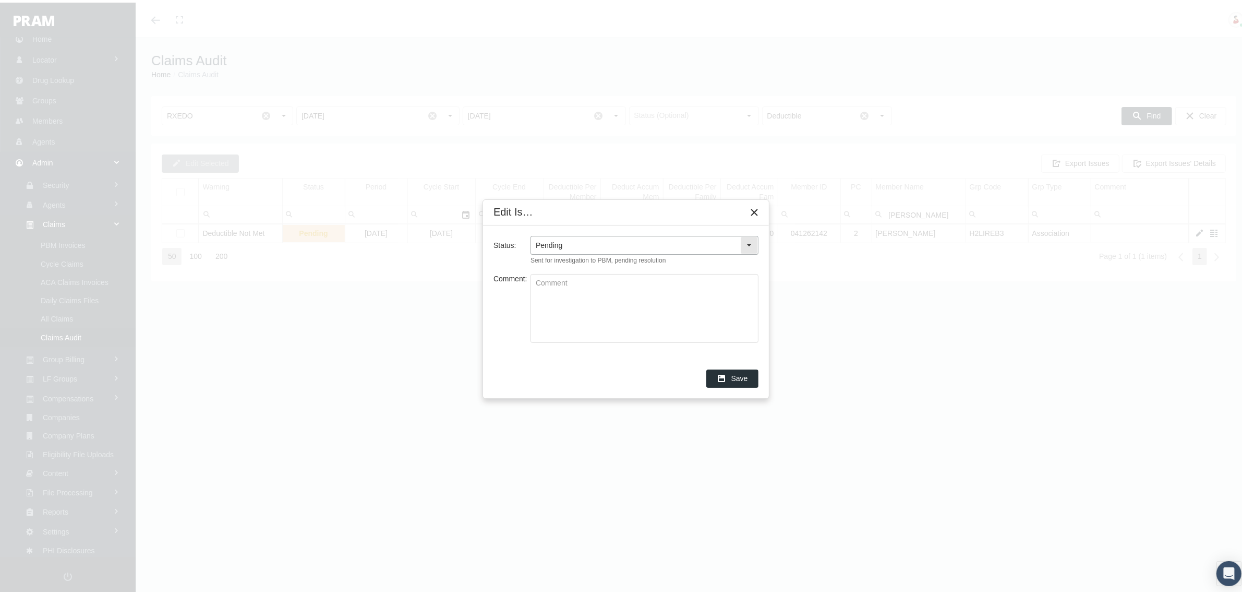
click at [750, 244] on div "Select" at bounding box center [749, 242] width 17 height 17
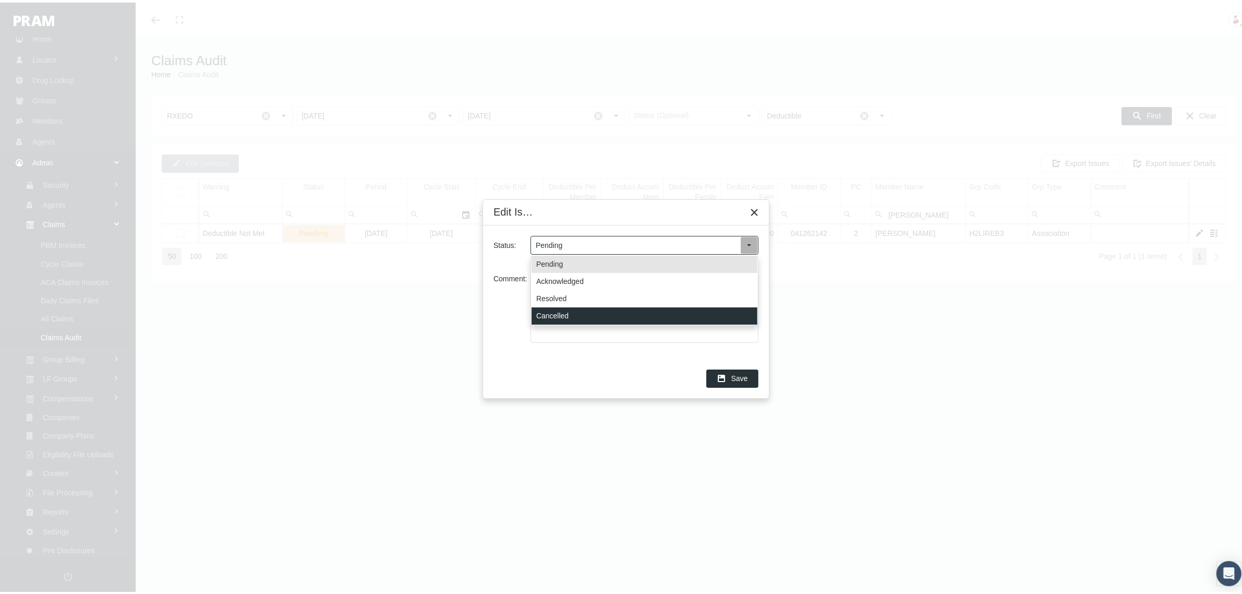
click at [628, 316] on div "Cancelled" at bounding box center [645, 313] width 226 height 17
type input "Cancelled"
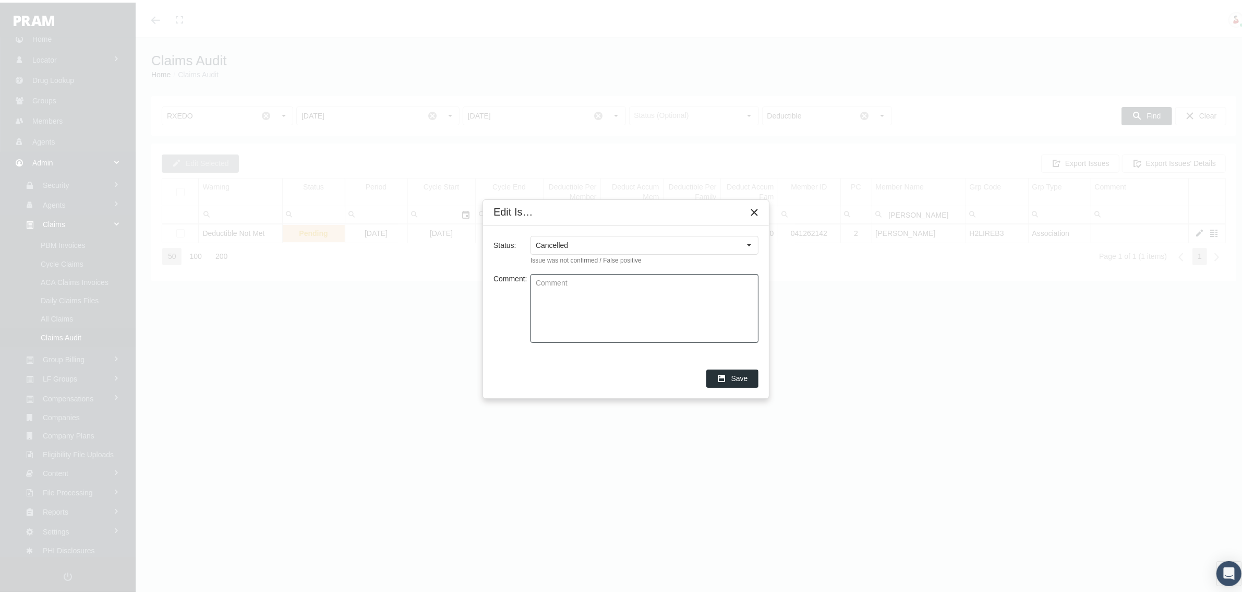
click at [628, 316] on textarea "Comment:" at bounding box center [644, 306] width 227 height 68
paste textarea "FIXES ITSELF."
type textarea "FIXES ITSELF."
click at [729, 372] on div "Save" at bounding box center [732, 375] width 51 height 17
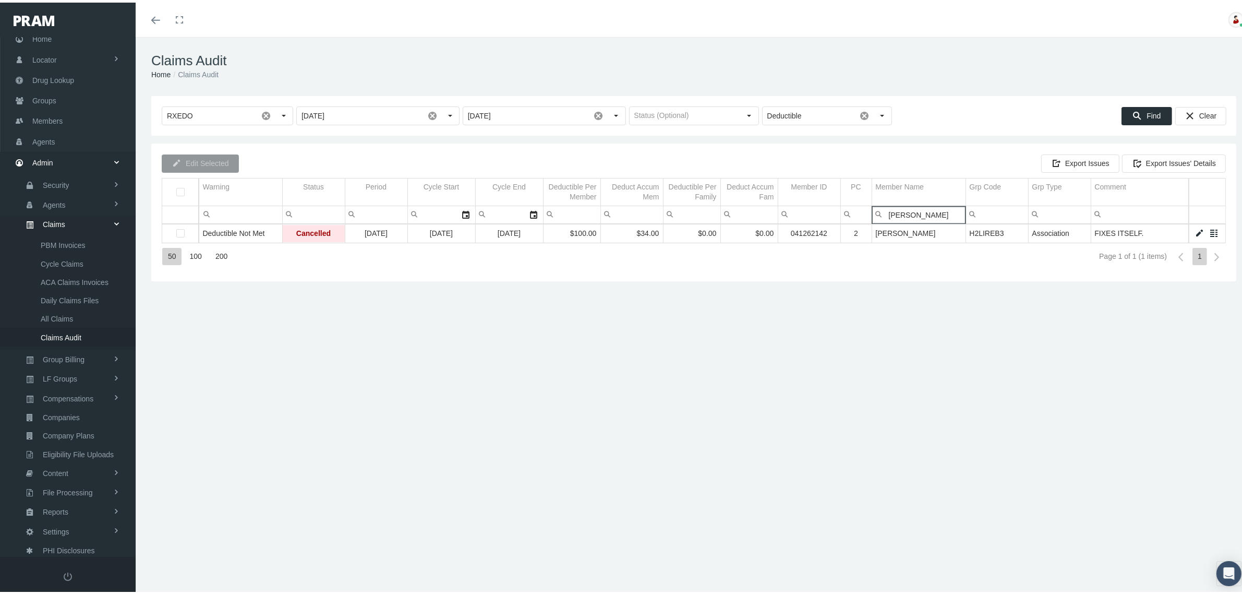
click at [927, 214] on input "SNYDER" at bounding box center [918, 211] width 93 height 17
type input "CR"
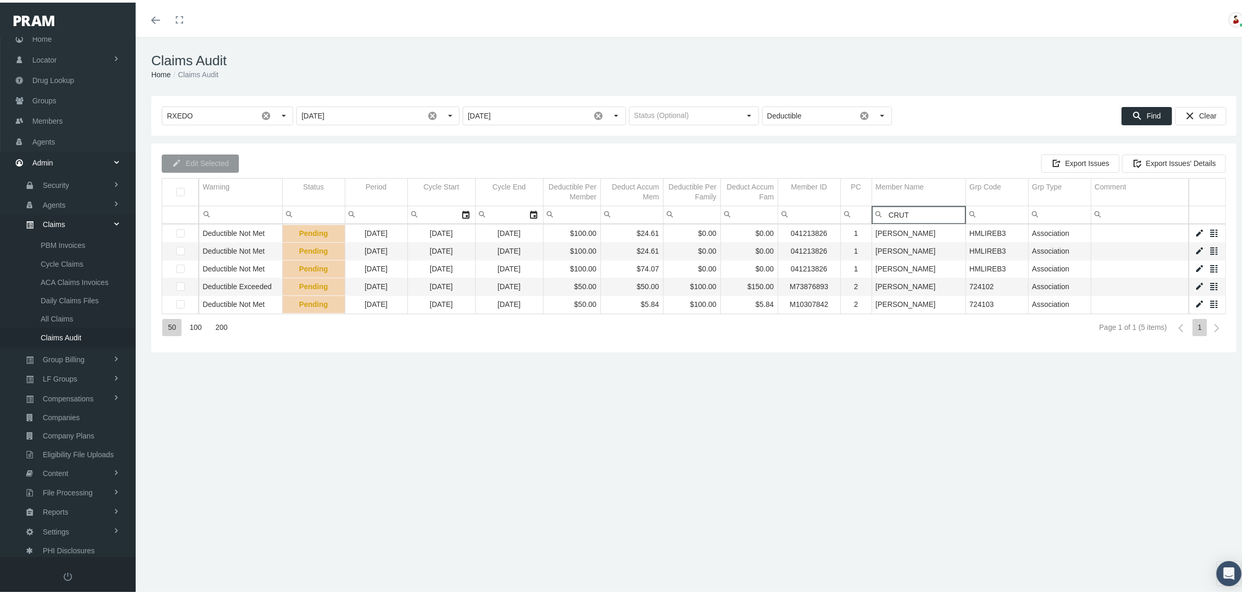
type input "CRUT"
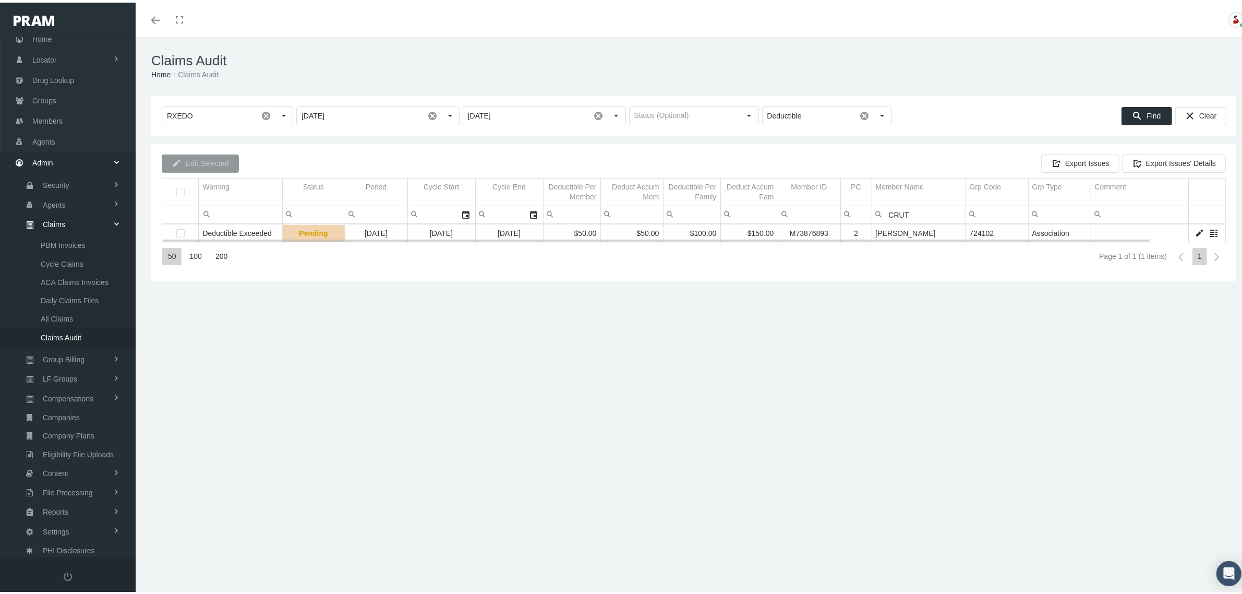
click at [1195, 229] on link "Data grid" at bounding box center [1199, 230] width 9 height 9
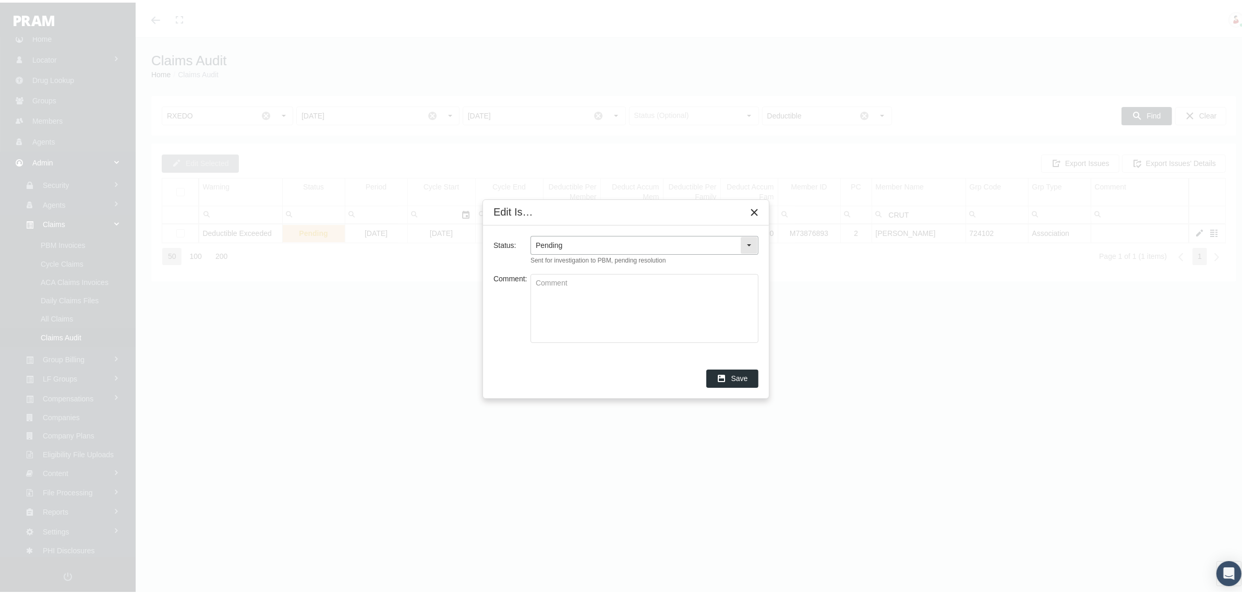
click at [754, 243] on div "Select" at bounding box center [749, 242] width 17 height 17
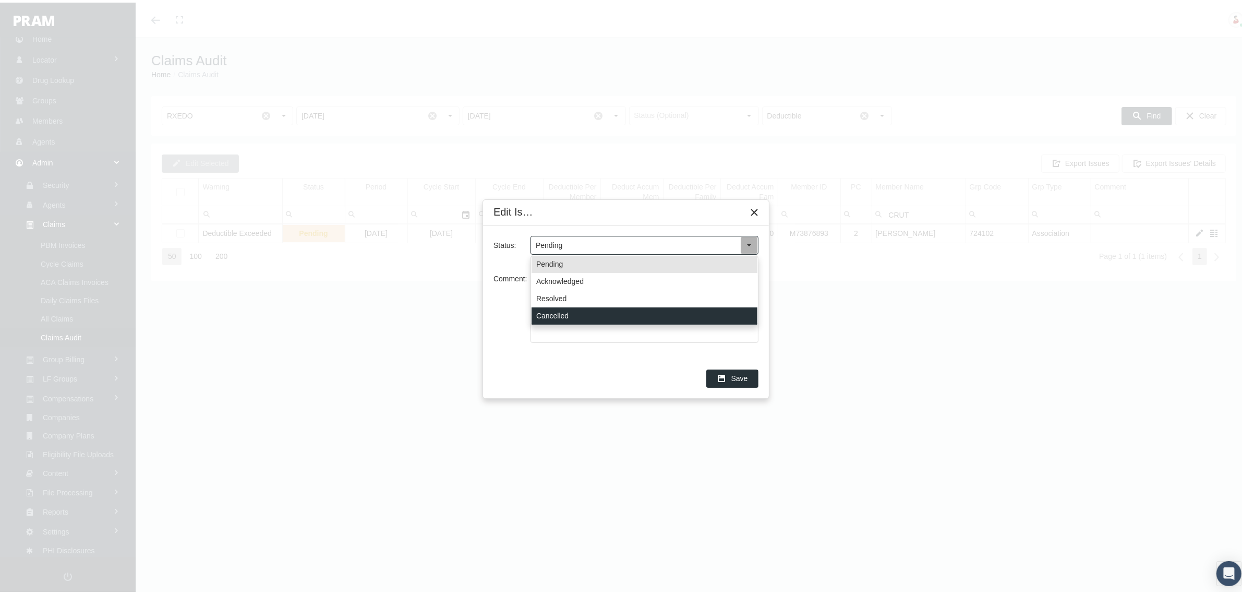
click at [608, 313] on div "Cancelled" at bounding box center [645, 313] width 226 height 17
type input "Cancelled"
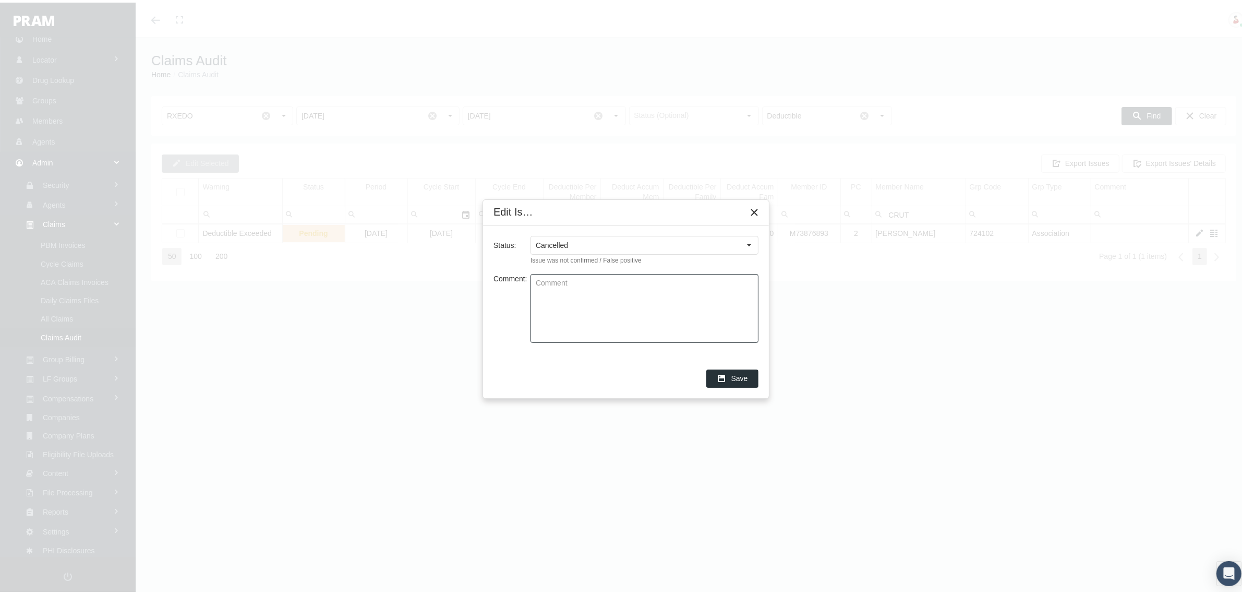
click at [608, 313] on textarea "Comment:" at bounding box center [644, 306] width 227 height 68
paste textarea "FIXES ITSELF."
type textarea "FIXES ITSELF."
click at [728, 369] on div "Save" at bounding box center [732, 375] width 51 height 17
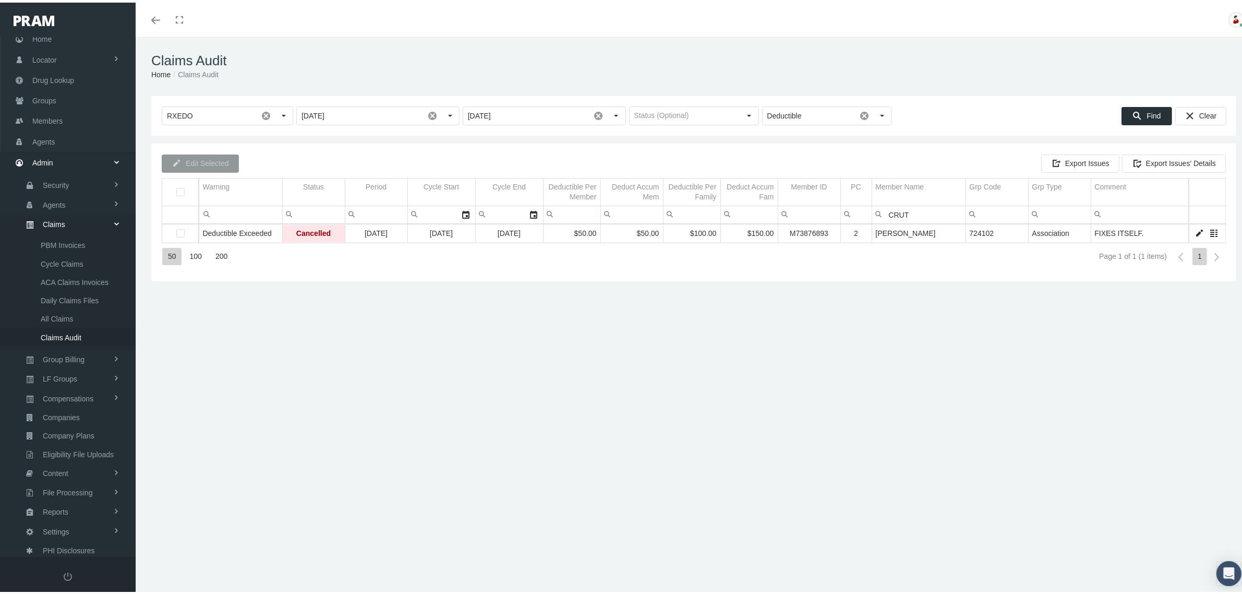
click at [940, 211] on input "CRUT" at bounding box center [918, 211] width 93 height 17
type input "MITCH"
click at [1195, 230] on link "Data grid" at bounding box center [1199, 230] width 9 height 9
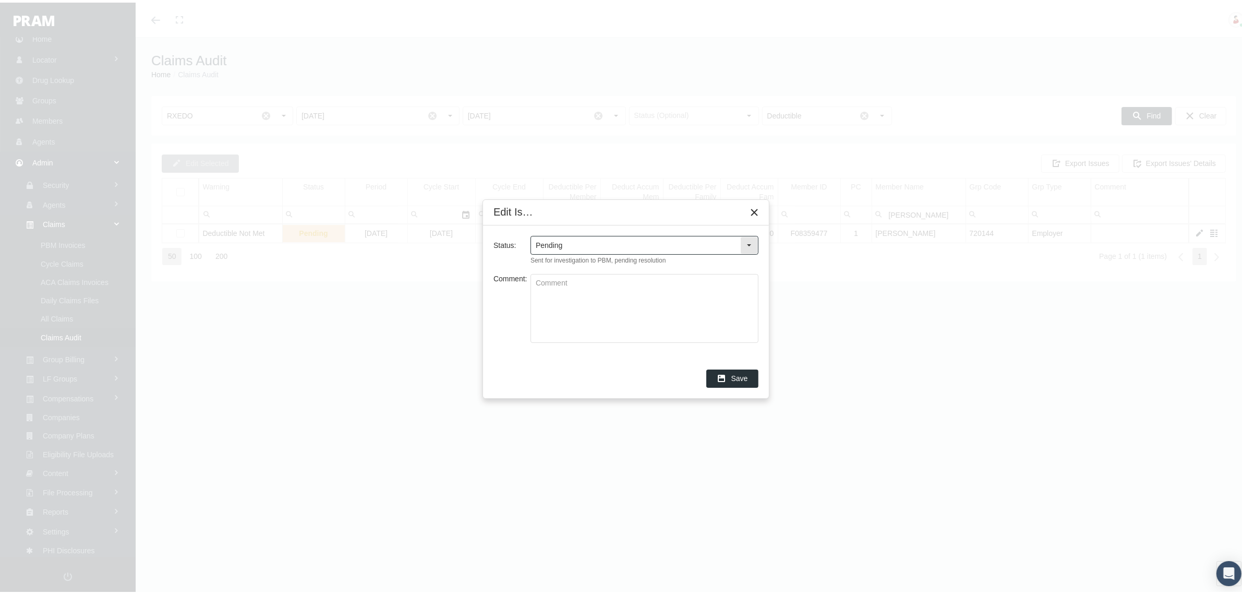
click at [750, 243] on div "Select" at bounding box center [749, 242] width 17 height 17
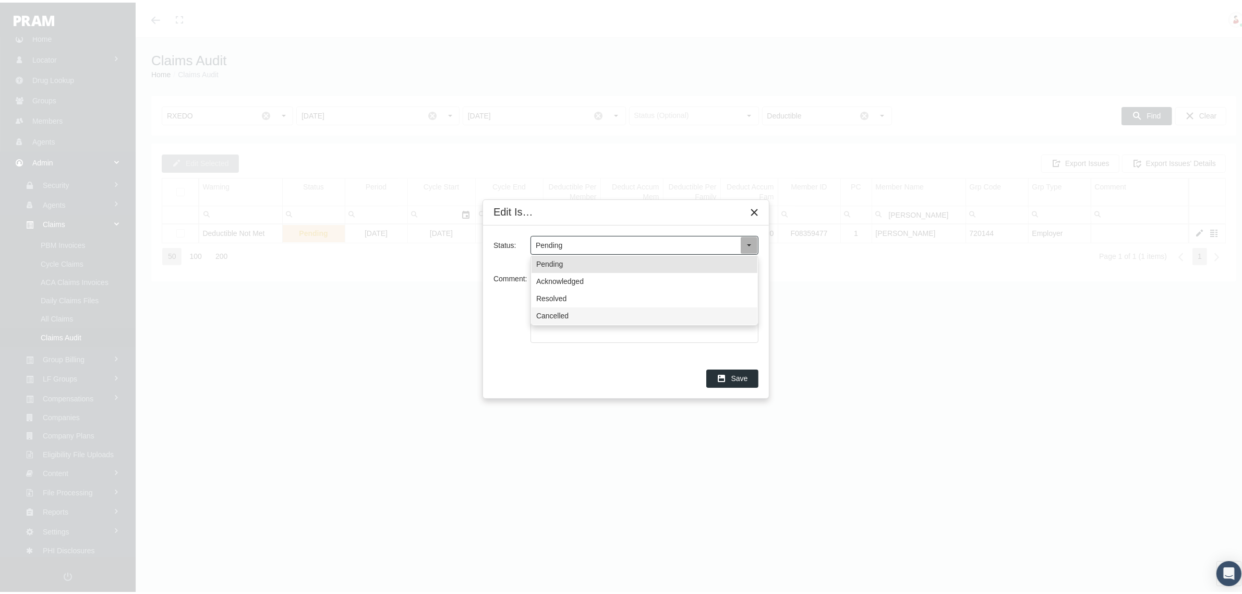
click at [592, 314] on div "Cancelled" at bounding box center [645, 313] width 226 height 17
type input "Cancelled"
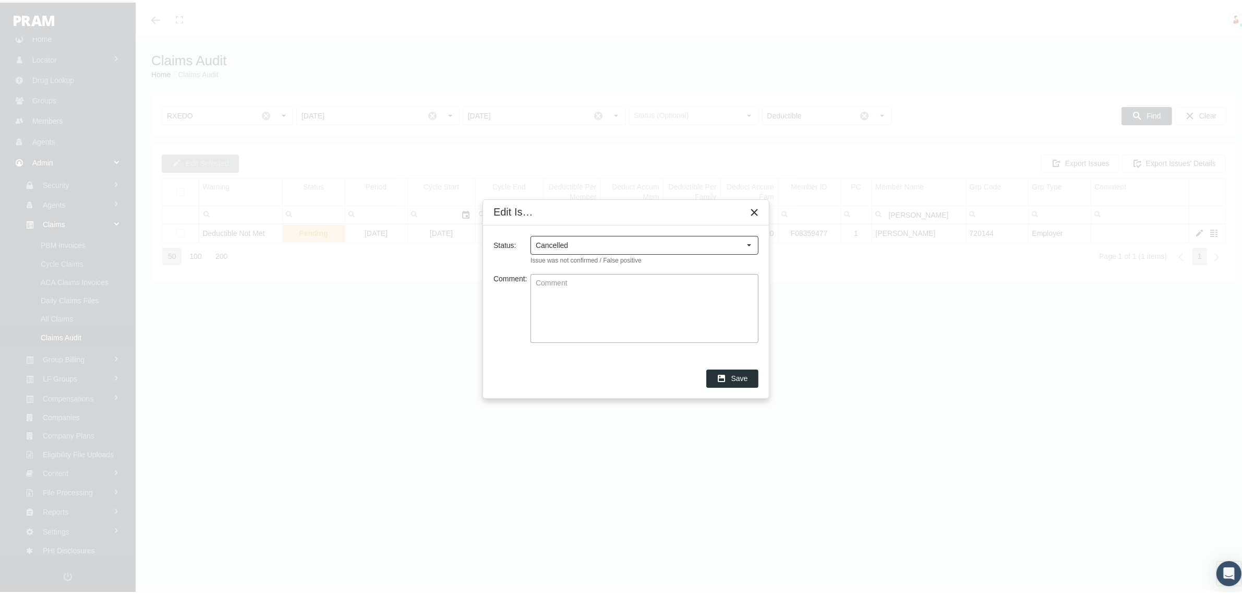
click at [592, 314] on textarea "Comment:" at bounding box center [644, 306] width 227 height 68
paste textarea "FIXES ITSELF."
type textarea "FIXES ITSELF."
click at [734, 374] on span "Save" at bounding box center [739, 375] width 17 height 8
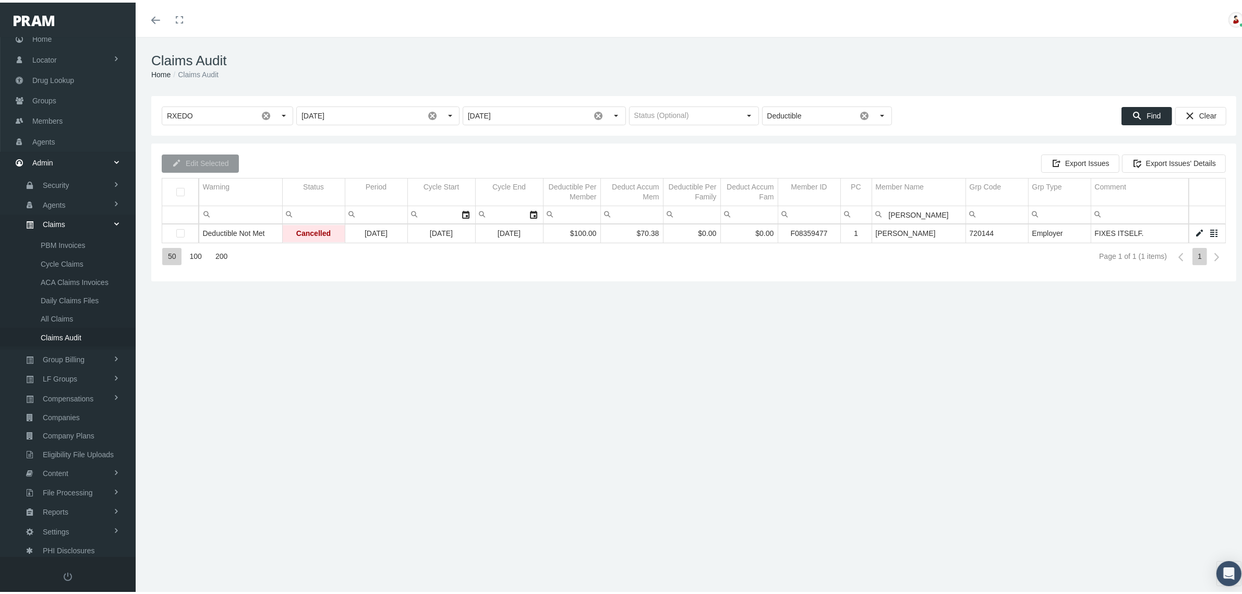
click at [937, 214] on input "MITCH" at bounding box center [918, 211] width 93 height 17
type input "BARNES"
click at [1195, 227] on link "Data grid" at bounding box center [1199, 230] width 9 height 9
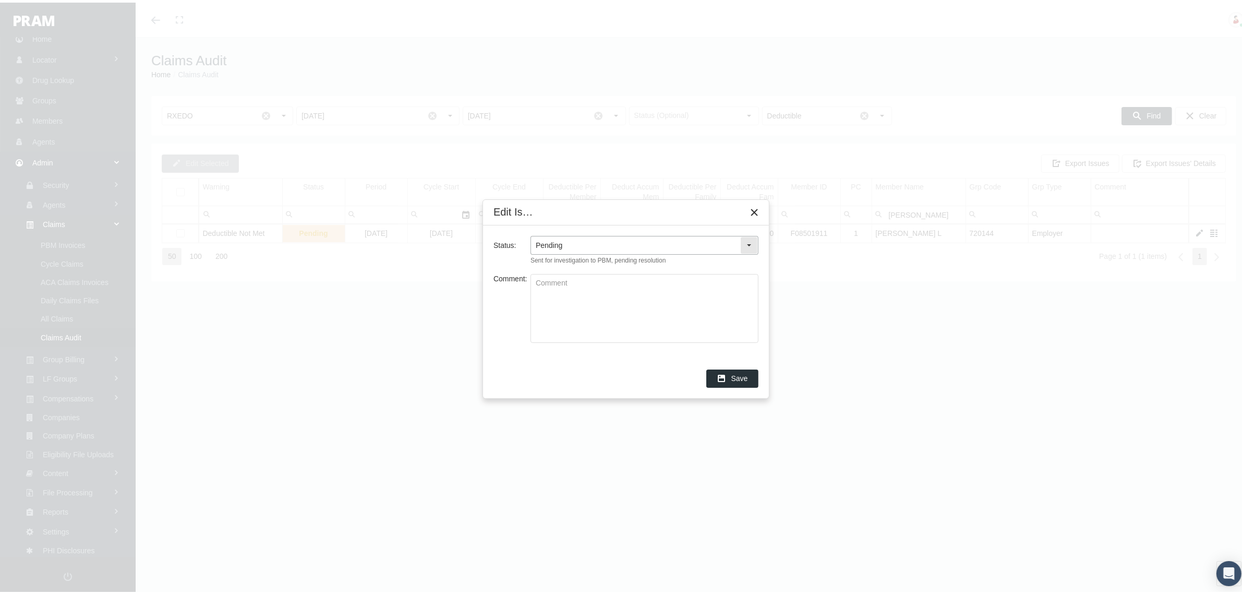
click at [755, 242] on div "Select" at bounding box center [749, 242] width 17 height 17
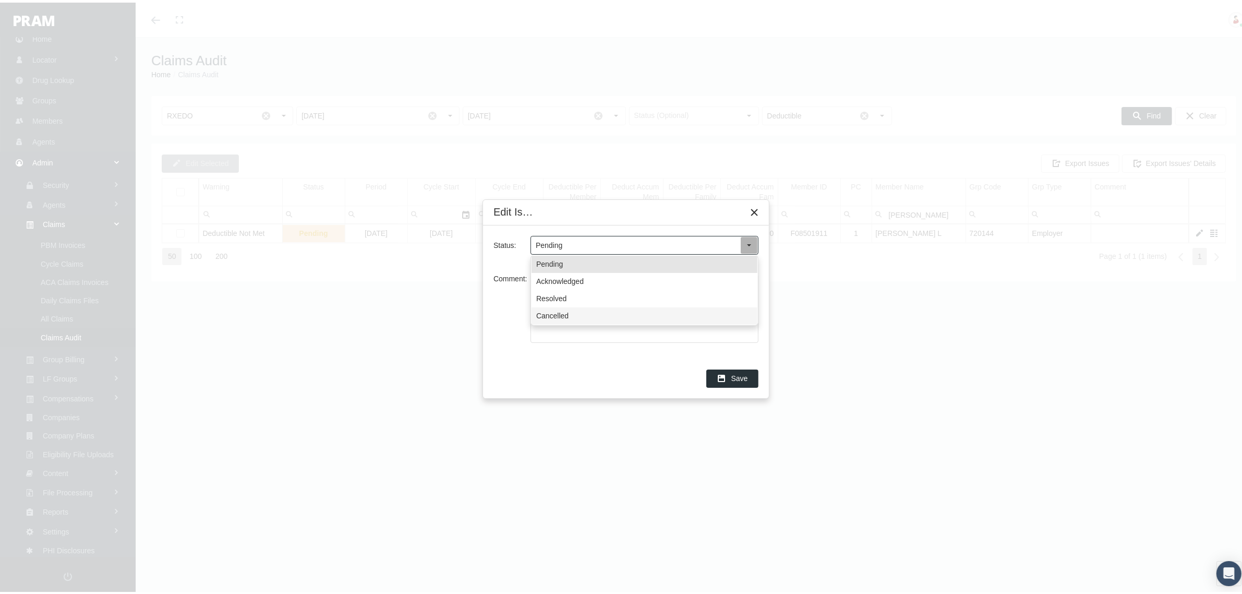
click at [596, 308] on div "Cancelled" at bounding box center [645, 313] width 226 height 17
type input "Cancelled"
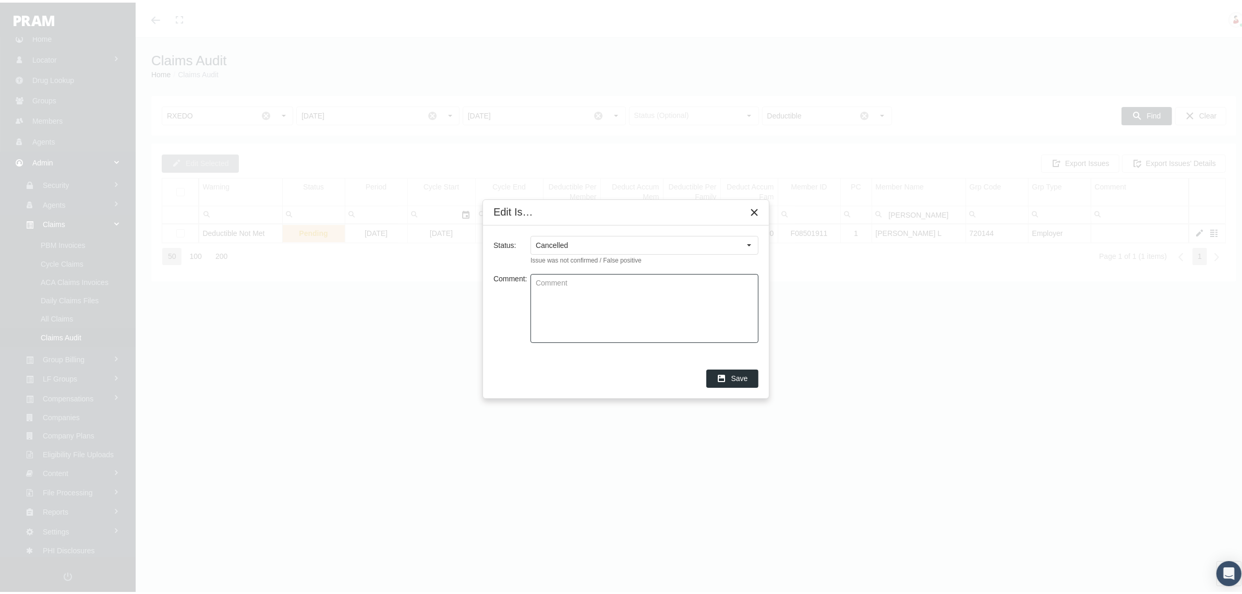
click at [596, 308] on textarea "Comment:" at bounding box center [644, 306] width 227 height 68
paste textarea "FIXES ITSELF."
type textarea "FIXES ITSELF."
click at [744, 377] on span "Save" at bounding box center [739, 375] width 17 height 8
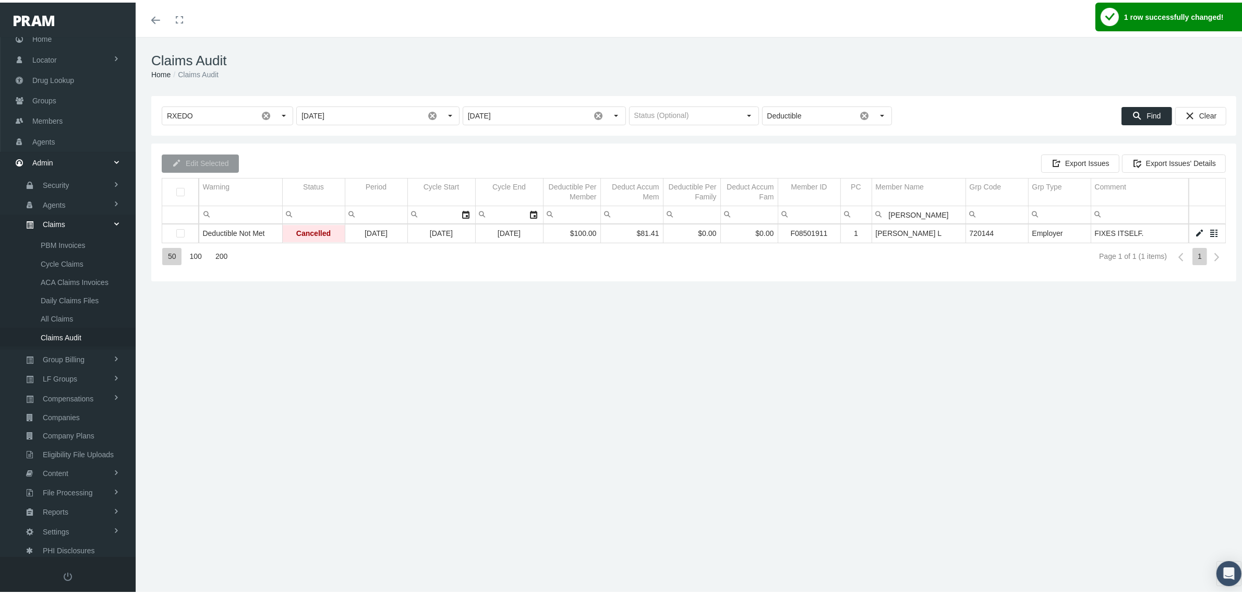
click at [919, 214] on input "BARNES" at bounding box center [918, 211] width 93 height 17
type input "BYRD"
click at [1195, 230] on link "Data grid" at bounding box center [1199, 230] width 9 height 9
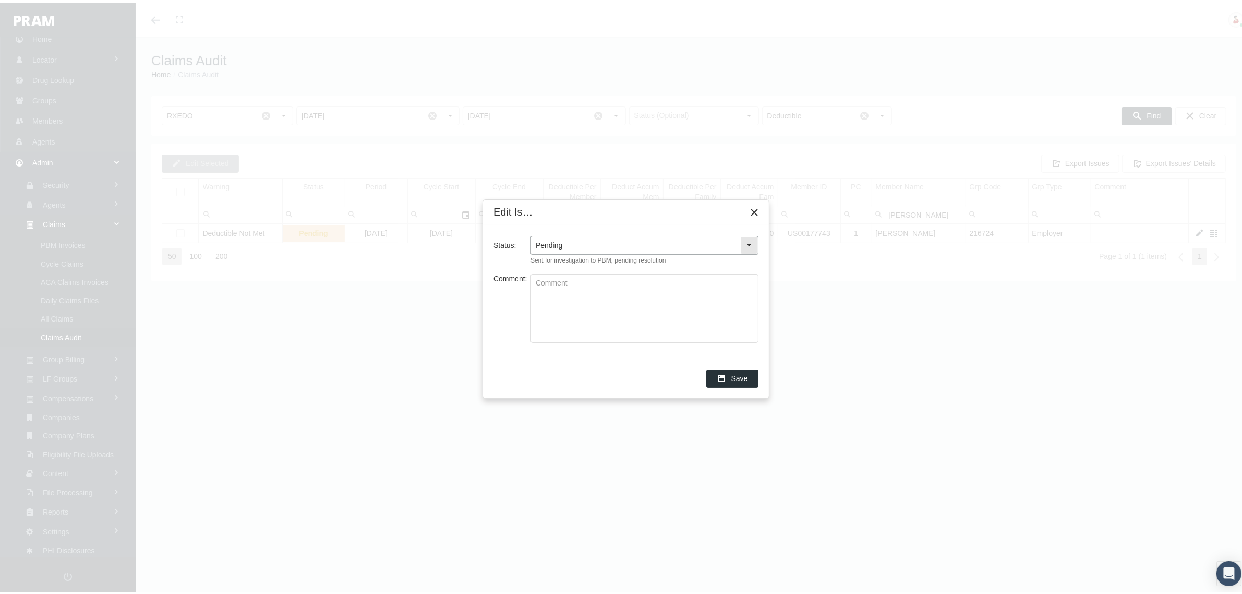
click at [747, 242] on div "Select" at bounding box center [749, 242] width 17 height 17
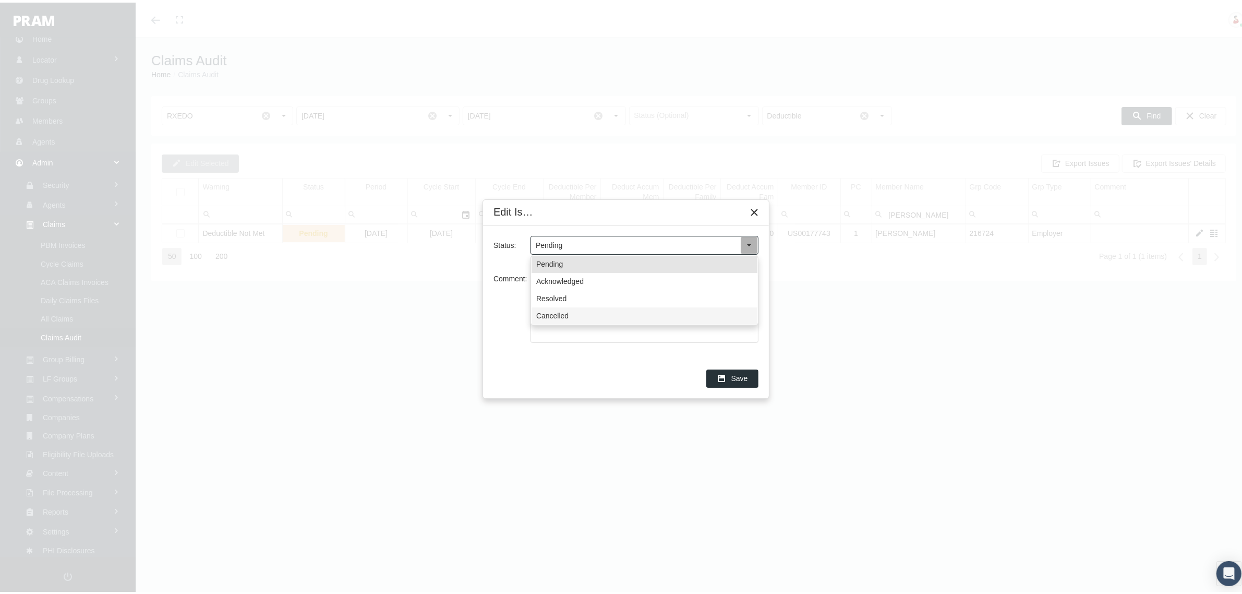
click at [591, 309] on div "Cancelled" at bounding box center [645, 313] width 226 height 17
type input "Cancelled"
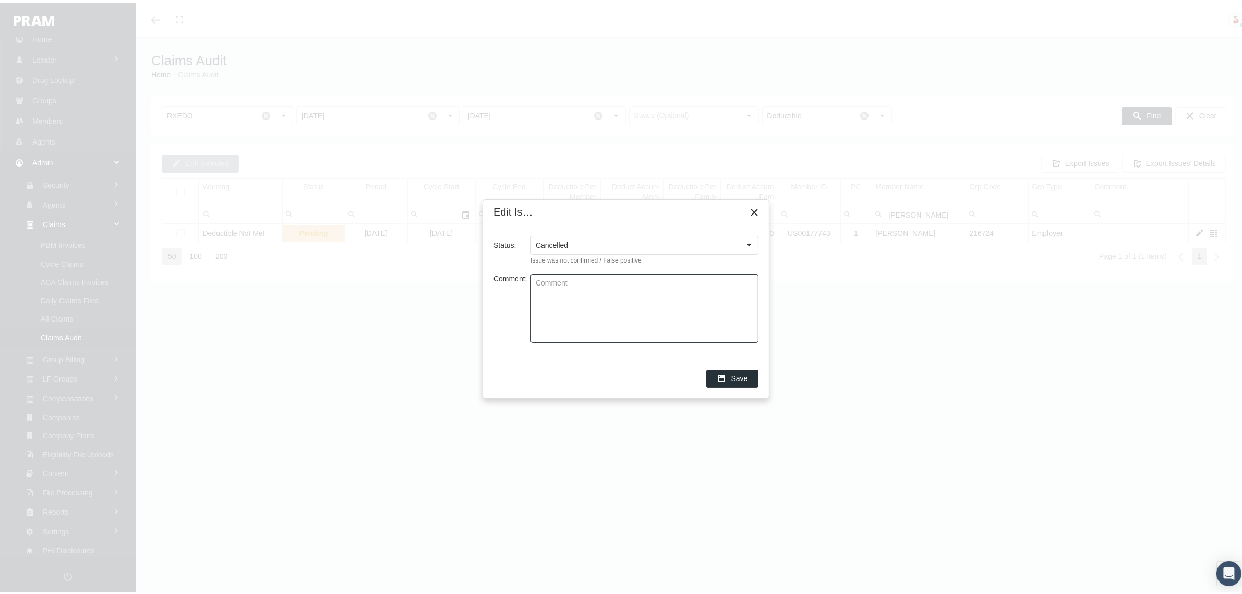
click at [591, 309] on textarea "Comment:" at bounding box center [644, 306] width 227 height 68
paste textarea "FIXES ITSELF."
type textarea "FIXES ITSELF."
click at [730, 378] on div "Save" at bounding box center [732, 375] width 51 height 17
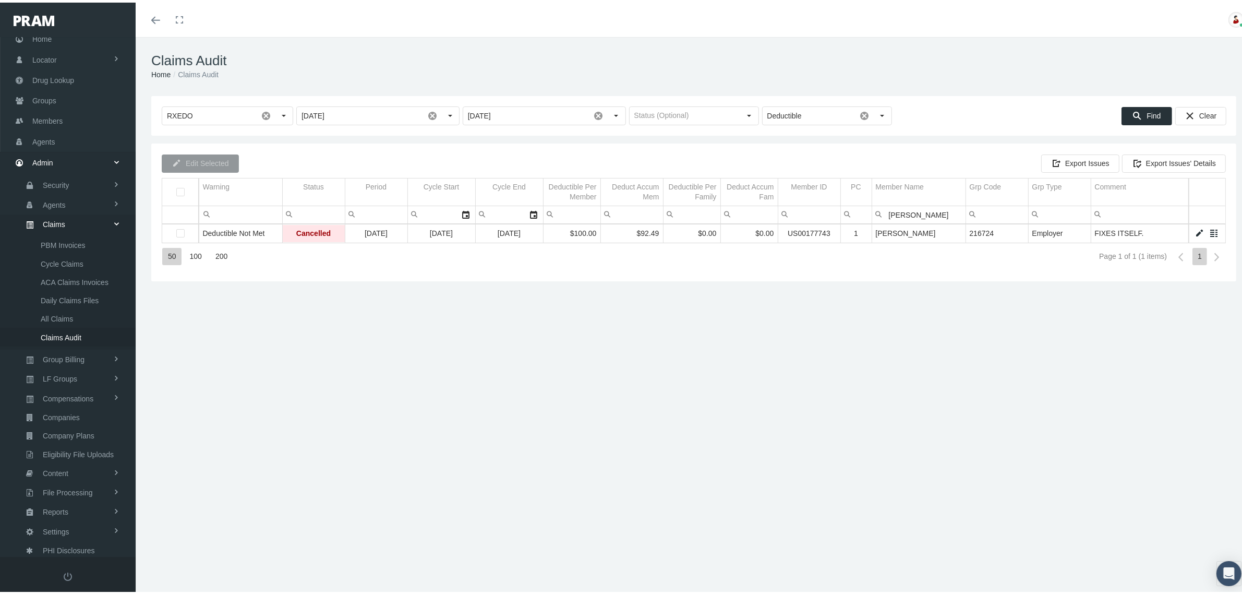
click at [929, 214] on input "BYRD" at bounding box center [918, 211] width 93 height 17
type input "FRICK"
click at [1195, 230] on link "Data grid" at bounding box center [1199, 230] width 9 height 9
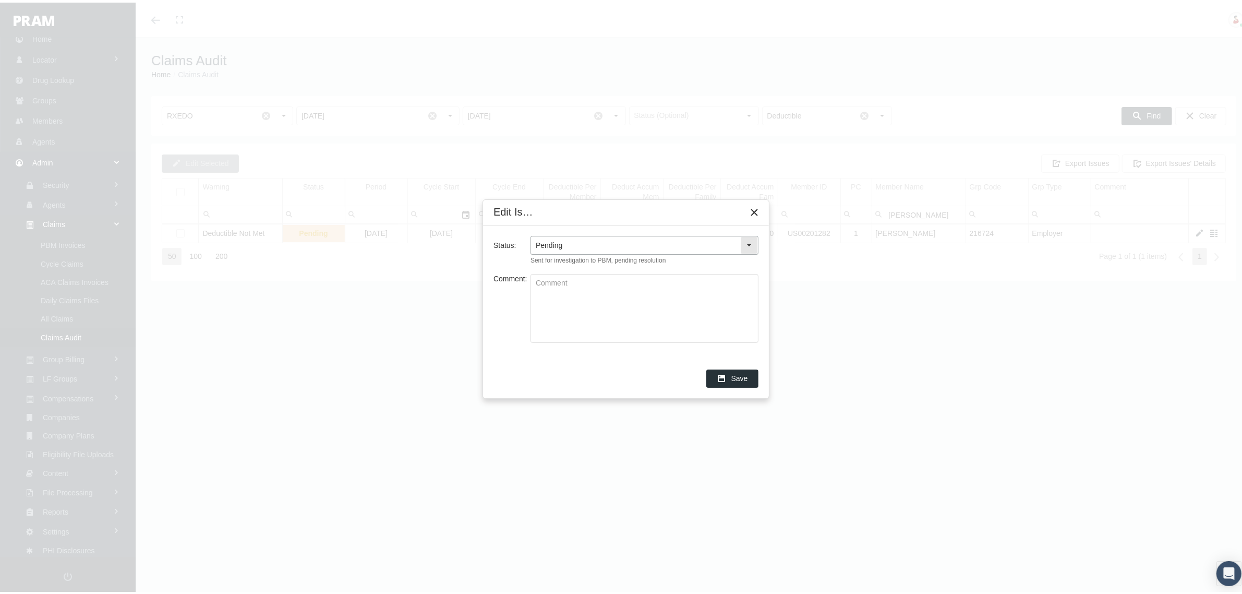
click at [751, 241] on div "Select" at bounding box center [749, 242] width 17 height 17
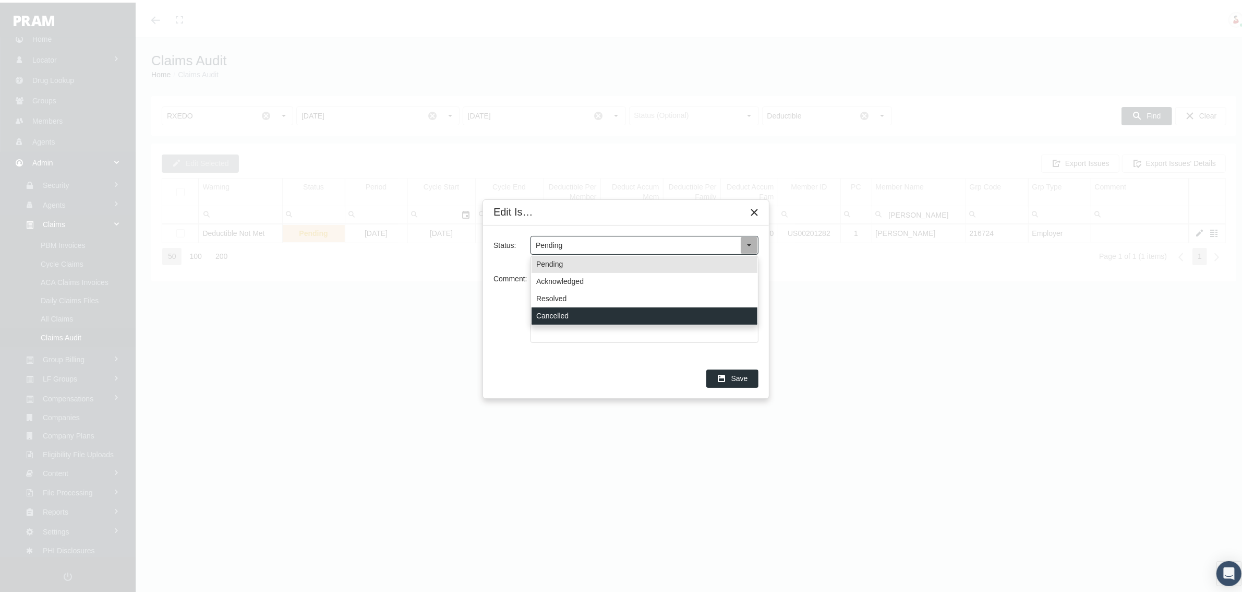
click at [604, 309] on div "Cancelled" at bounding box center [645, 313] width 226 height 17
type input "Cancelled"
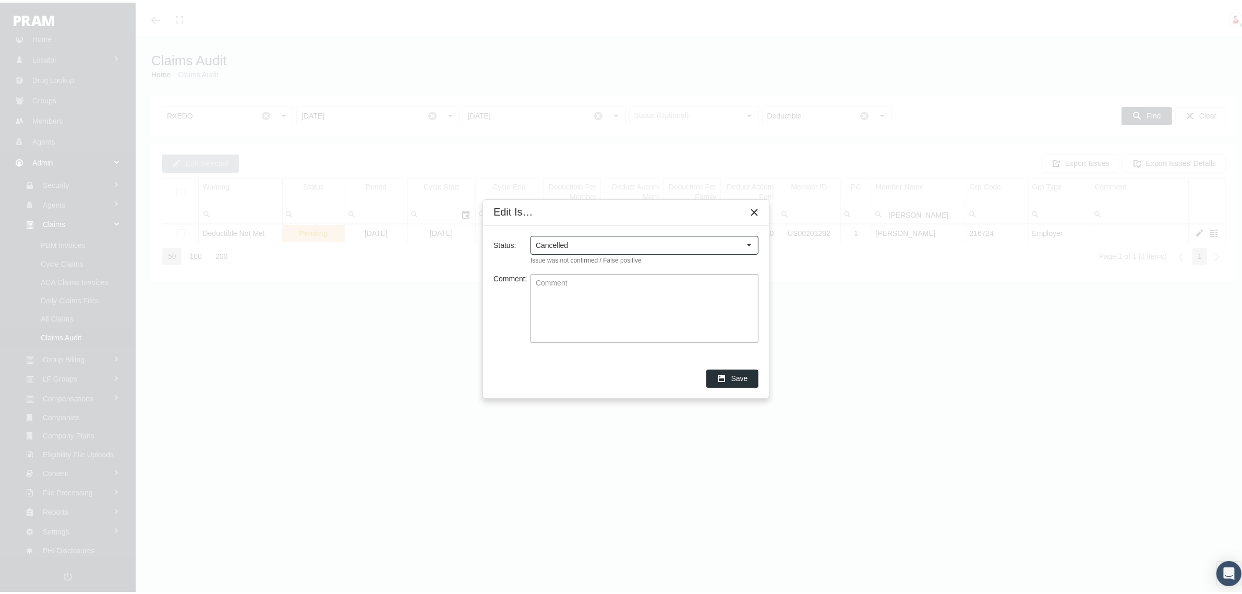
click at [604, 309] on textarea "Comment:" at bounding box center [644, 306] width 227 height 68
paste textarea "FIXES ITSELF."
type textarea "FIXES ITSELF."
click at [730, 374] on div "Save" at bounding box center [732, 375] width 51 height 17
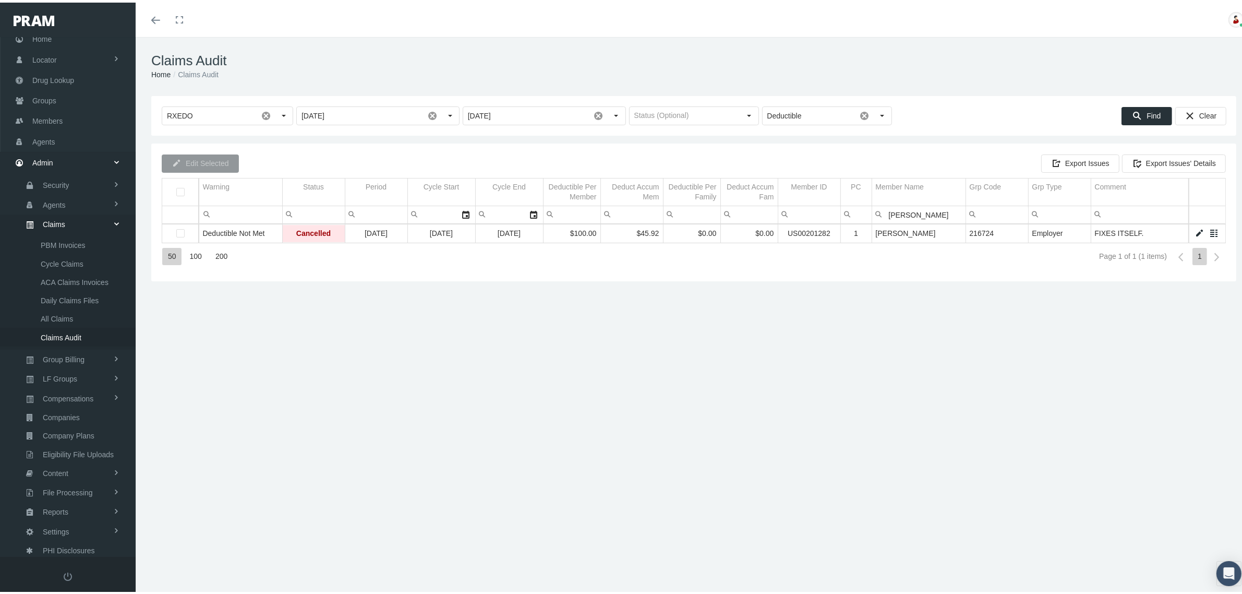
click at [1007, 357] on div "Claims Audit Home Claims Audit Loading... RXEDO Pull down to refresh... Release…" at bounding box center [694, 319] width 1116 height 571
click at [992, 348] on div "Claims Audit Home Claims Audit Loading... RXEDO Pull down to refresh... Release…" at bounding box center [694, 319] width 1116 height 571
click at [55, 140] on span "Members" at bounding box center [47, 145] width 30 height 20
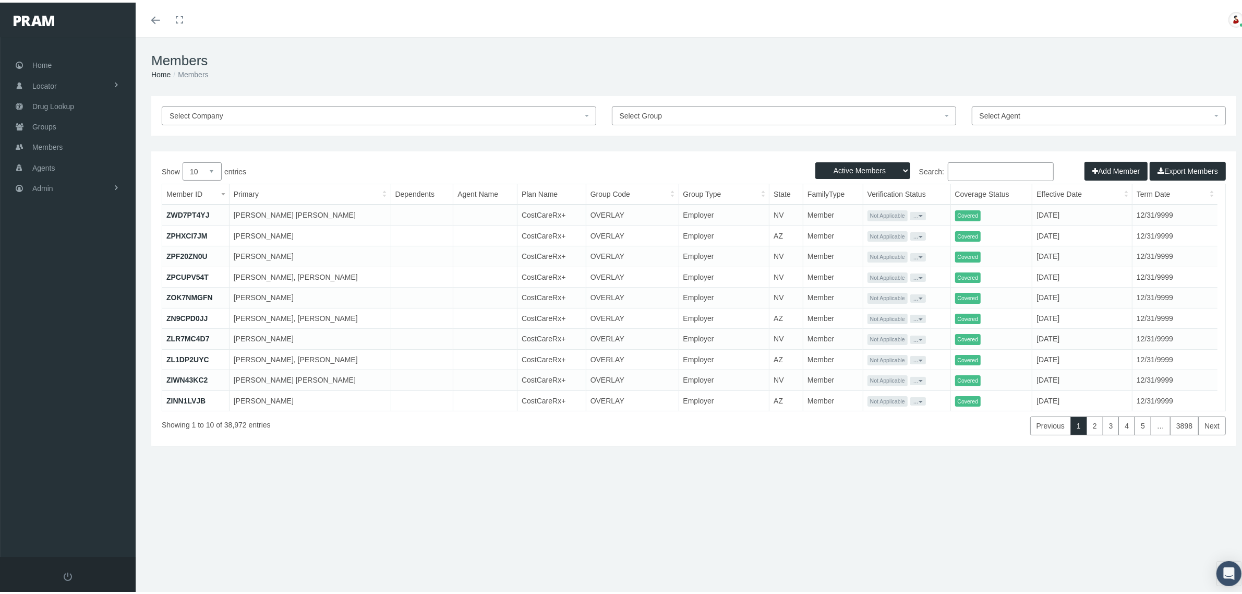
click at [953, 165] on input "Search:" at bounding box center [1001, 169] width 106 height 19
paste input "680259358"
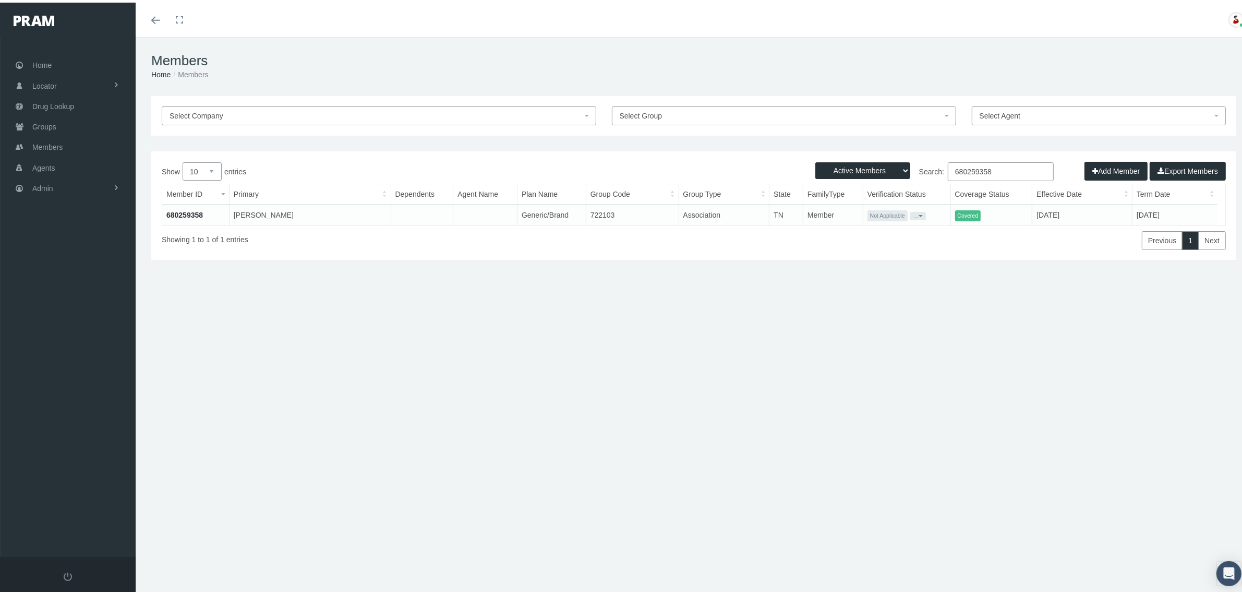
type input "680259358"
click at [197, 208] on link "680259358" at bounding box center [184, 212] width 37 height 8
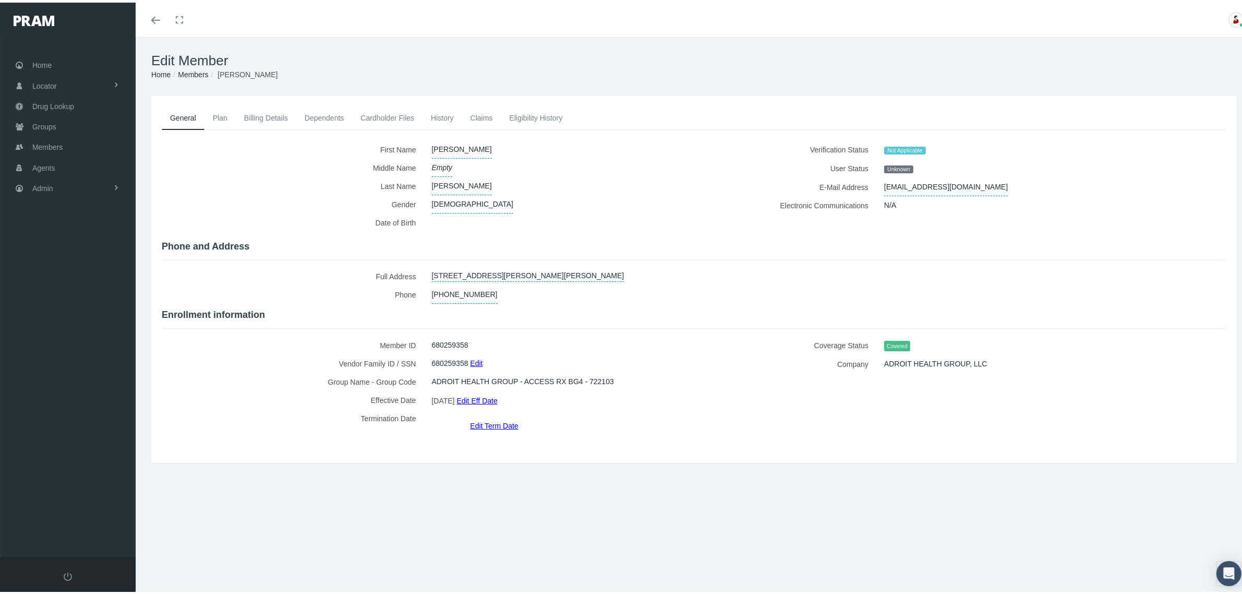
click at [530, 115] on link "Eligibility History" at bounding box center [536, 115] width 70 height 23
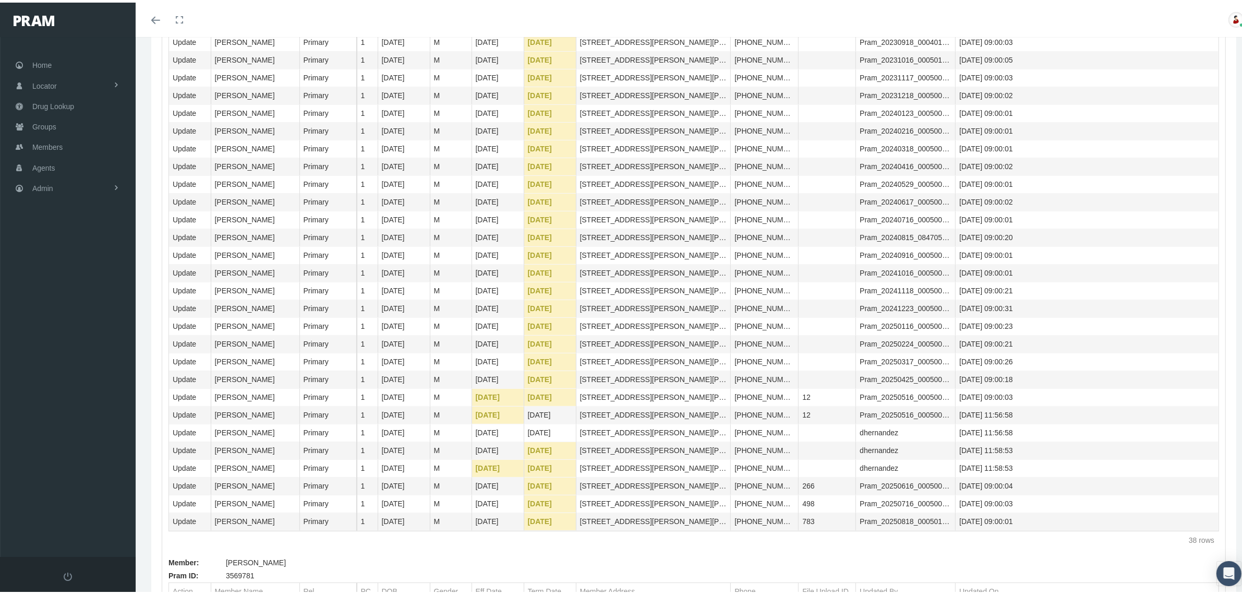
scroll to position [261, 0]
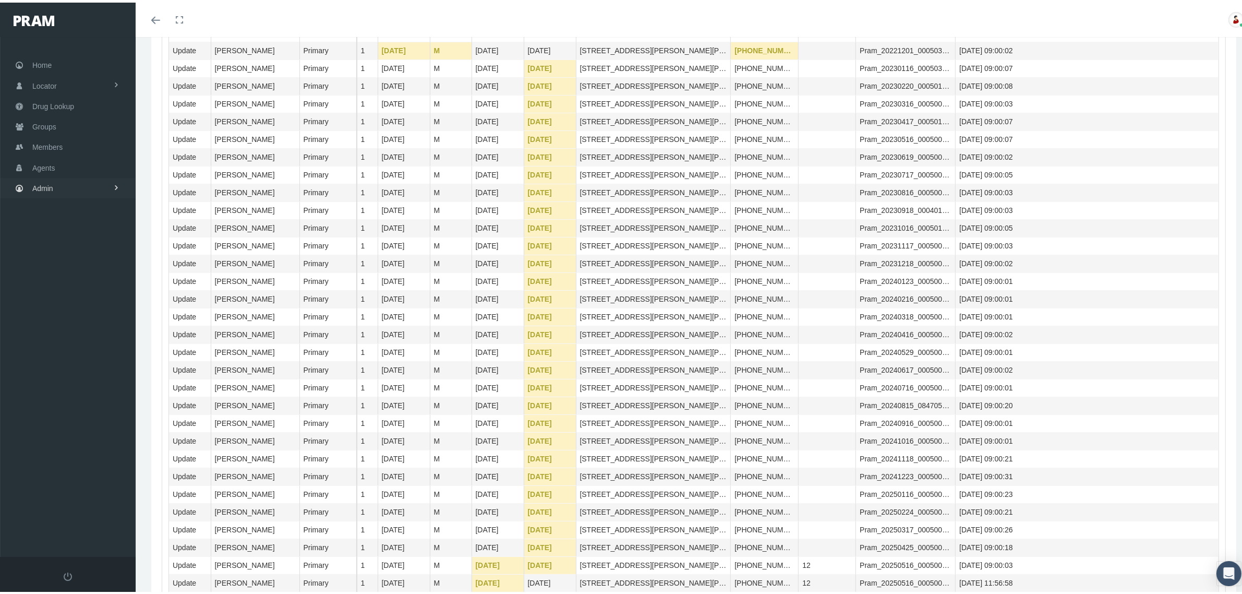
click at [67, 191] on link "Admin" at bounding box center [68, 185] width 136 height 20
click at [64, 241] on span "Claims" at bounding box center [54, 247] width 22 height 18
click at [68, 355] on span "Claims Audit" at bounding box center [61, 361] width 41 height 18
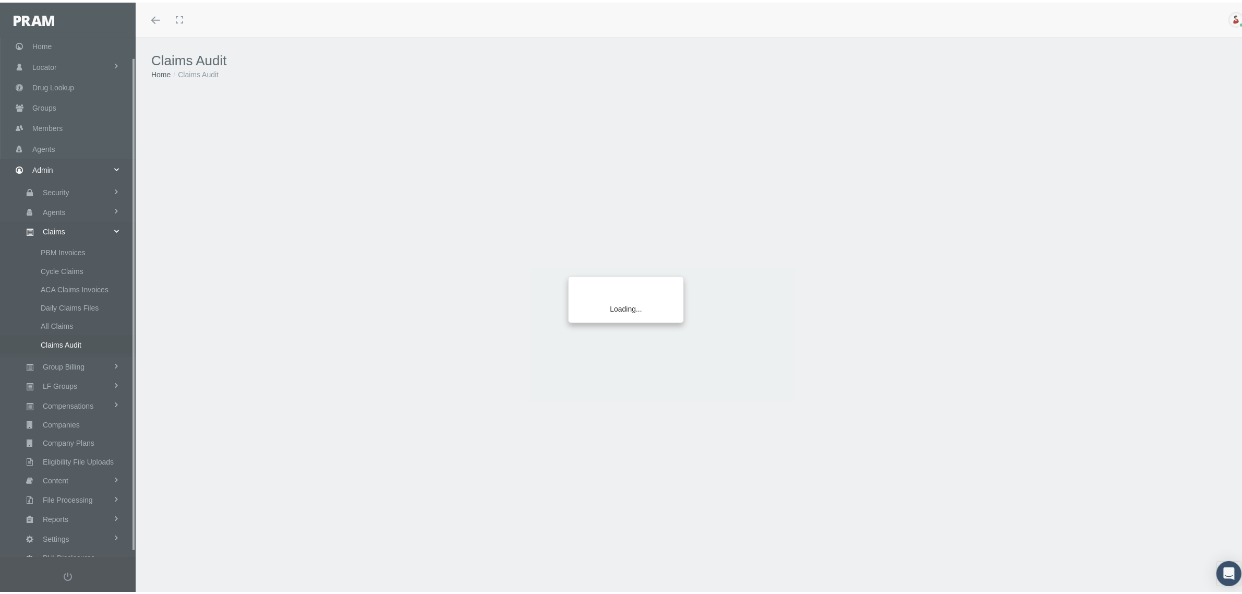
scroll to position [26, 0]
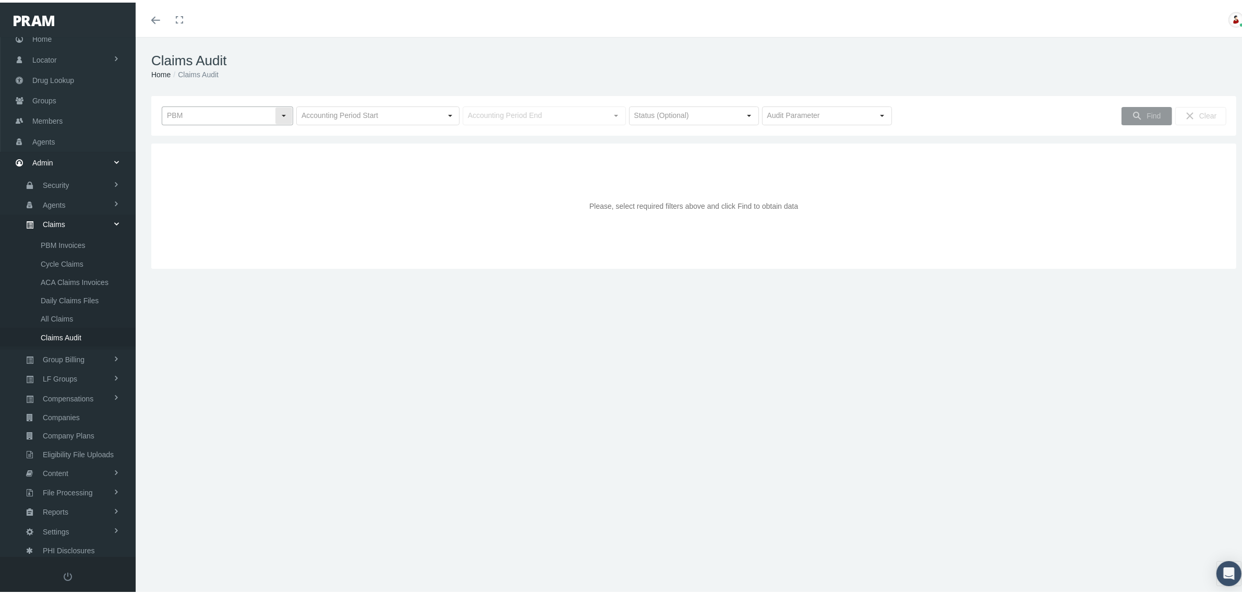
click at [286, 117] on div "Select" at bounding box center [283, 113] width 17 height 17
click at [207, 200] on div "RXEDO" at bounding box center [227, 201] width 128 height 17
type input "RXEDO"
click at [405, 116] on input "text" at bounding box center [369, 113] width 145 height 18
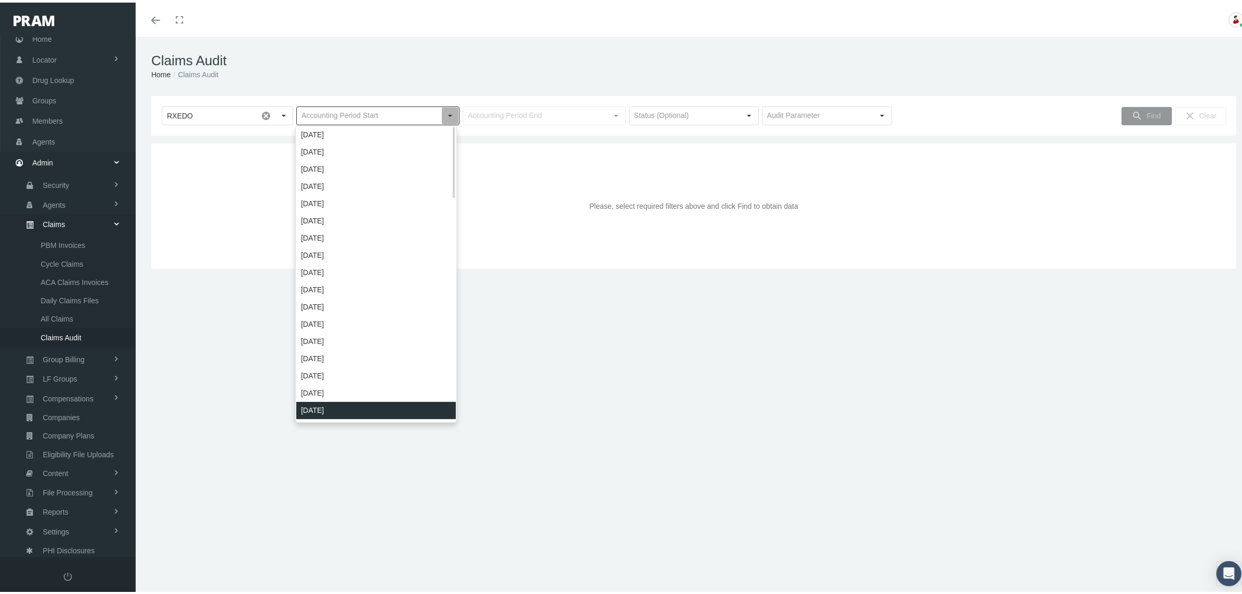
click at [360, 412] on div "[DATE]" at bounding box center [376, 407] width 160 height 17
type input "[DATE]"
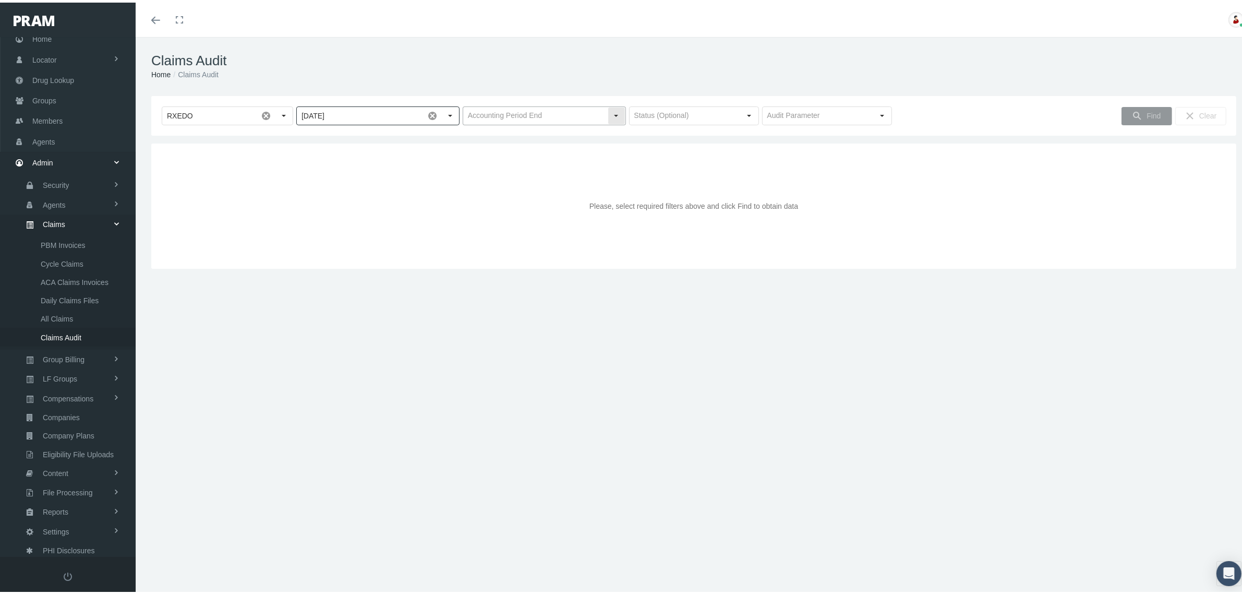
click at [596, 113] on input "text" at bounding box center [535, 113] width 145 height 18
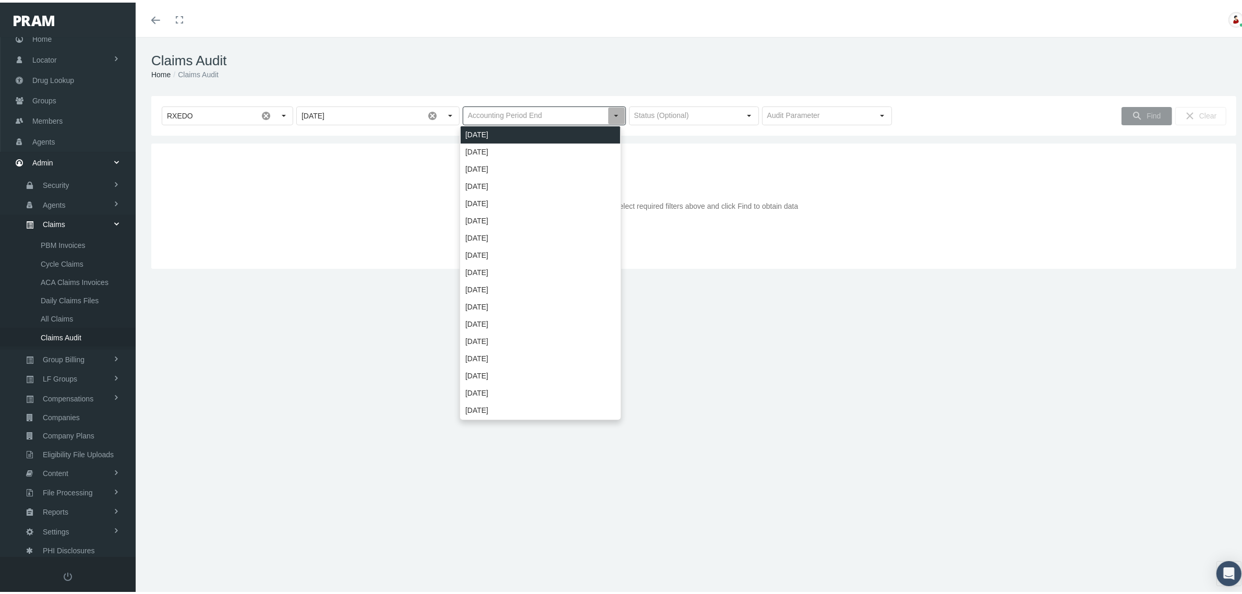
click at [568, 131] on div "[DATE]" at bounding box center [541, 132] width 160 height 17
type input "[DATE]"
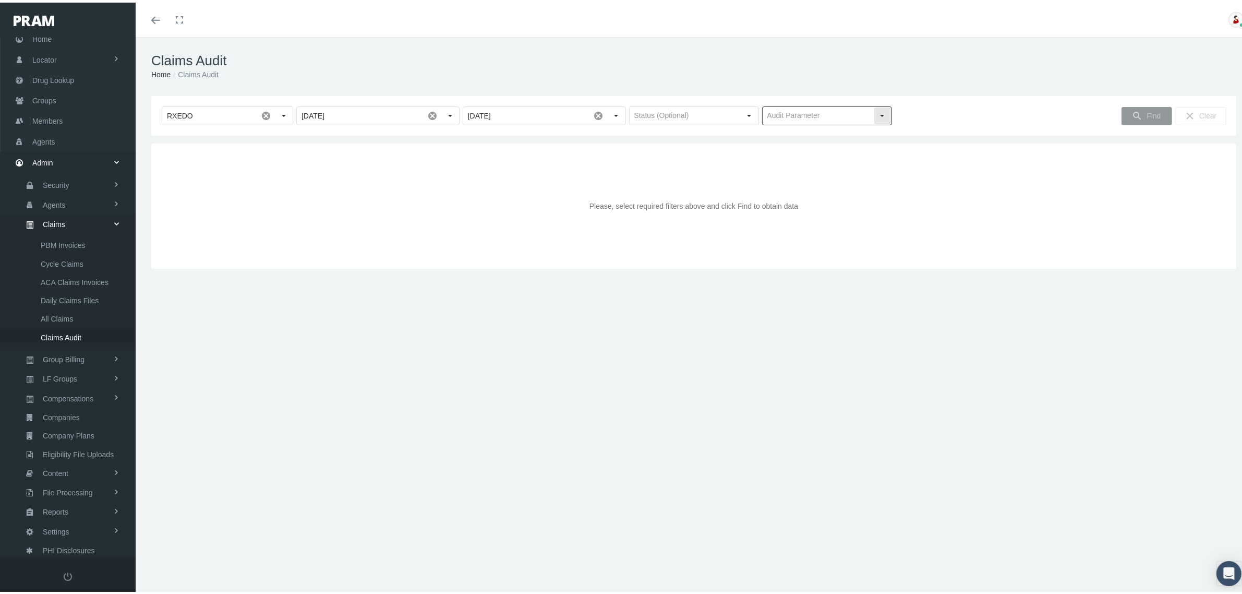
click at [828, 112] on input "text" at bounding box center [818, 113] width 111 height 18
click at [813, 148] on div "Deductible" at bounding box center [821, 149] width 127 height 17
type input "Deductible"
click at [1136, 107] on div "Find" at bounding box center [1147, 113] width 50 height 17
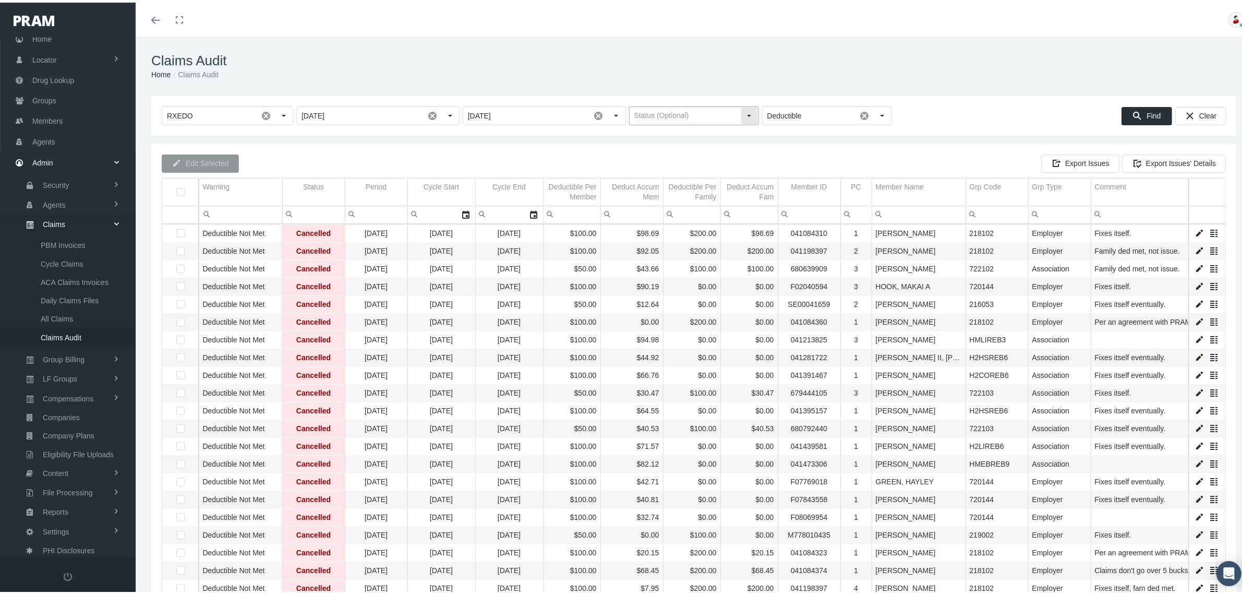
click at [746, 113] on div "Select" at bounding box center [749, 113] width 17 height 17
click at [708, 129] on div "Pending" at bounding box center [689, 132] width 127 height 17
type input "Pending"
click at [1133, 111] on icon "Find" at bounding box center [1137, 113] width 9 height 9
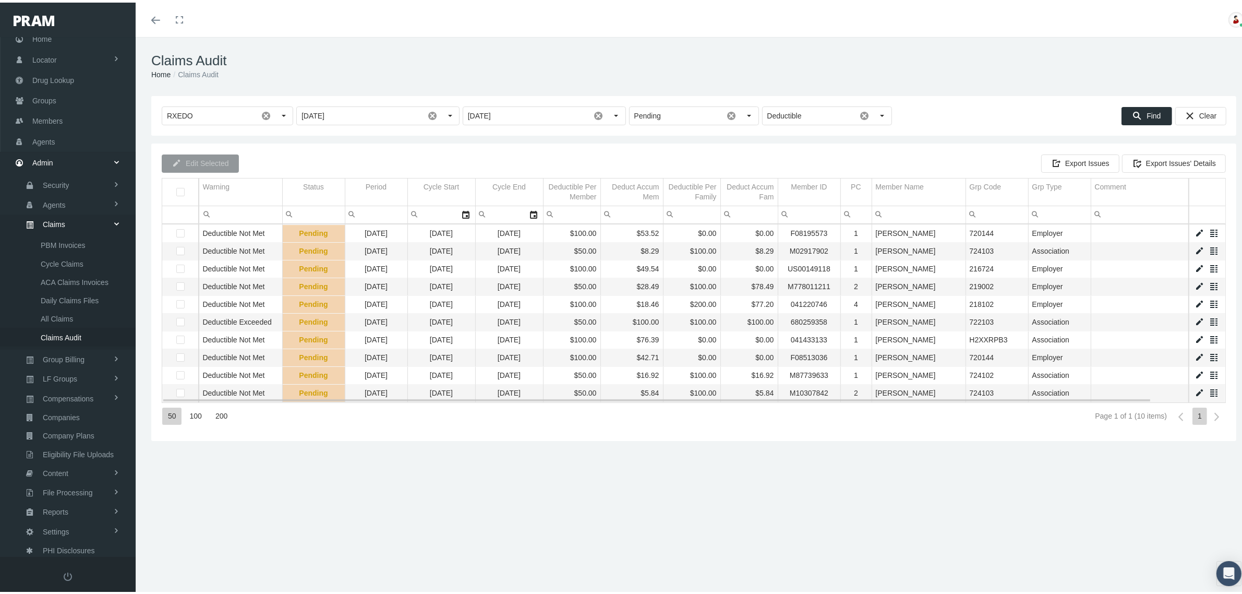
click at [1195, 317] on link "Data grid" at bounding box center [1199, 319] width 9 height 9
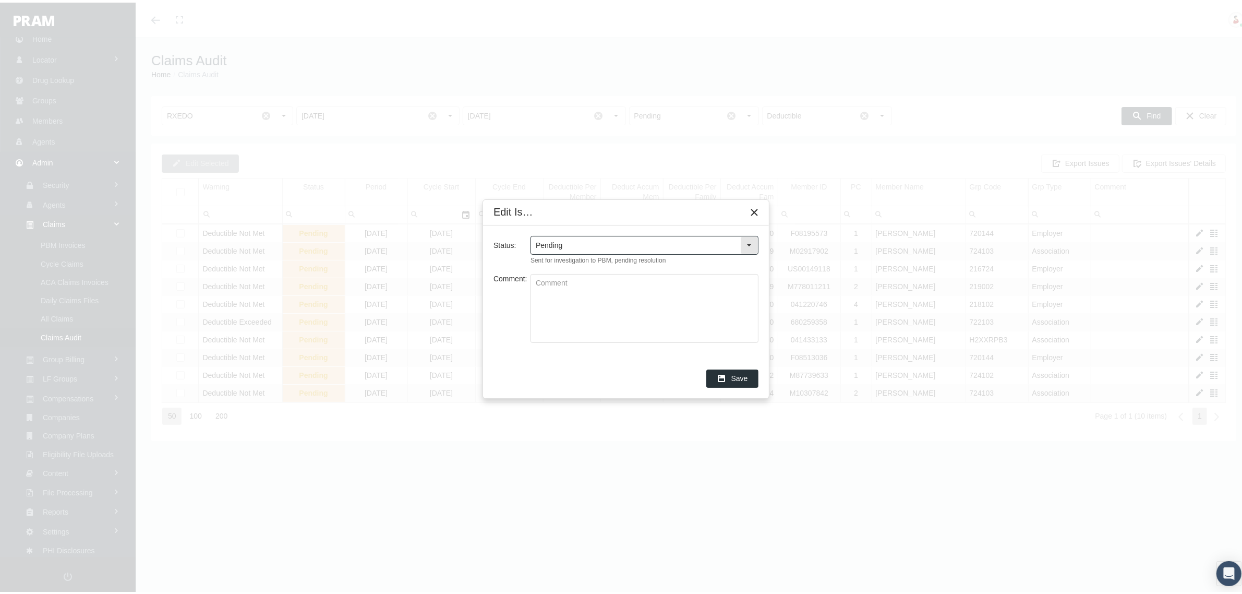
click at [722, 243] on input "Pending" at bounding box center [635, 243] width 209 height 18
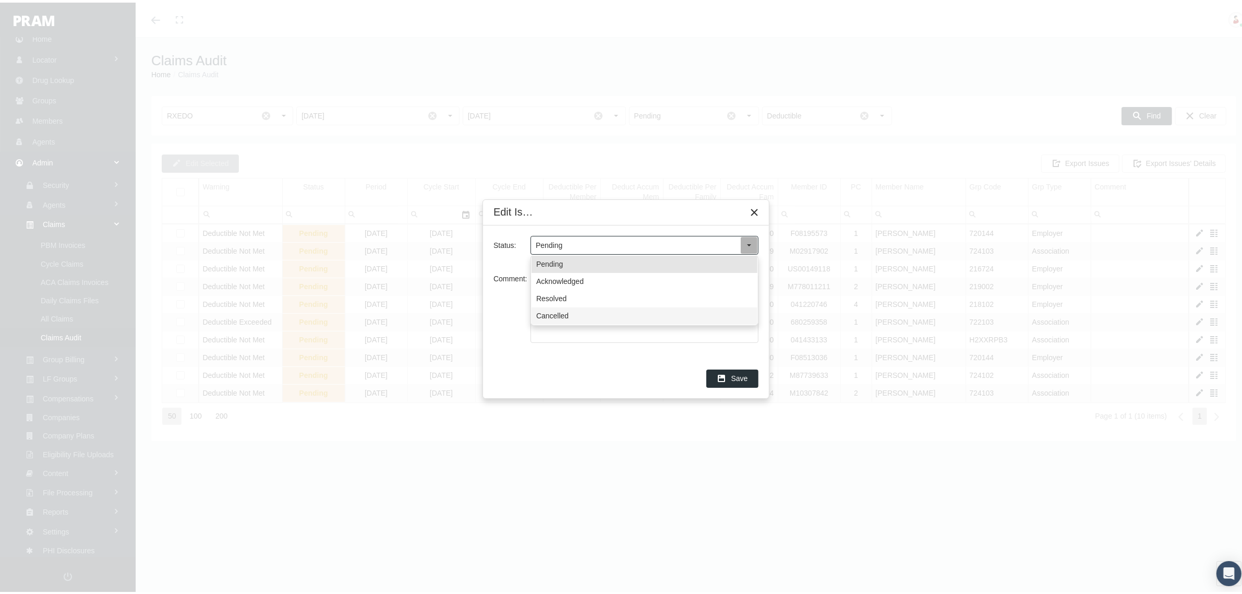
click at [604, 309] on div "Cancelled" at bounding box center [645, 313] width 226 height 17
type input "Cancelled"
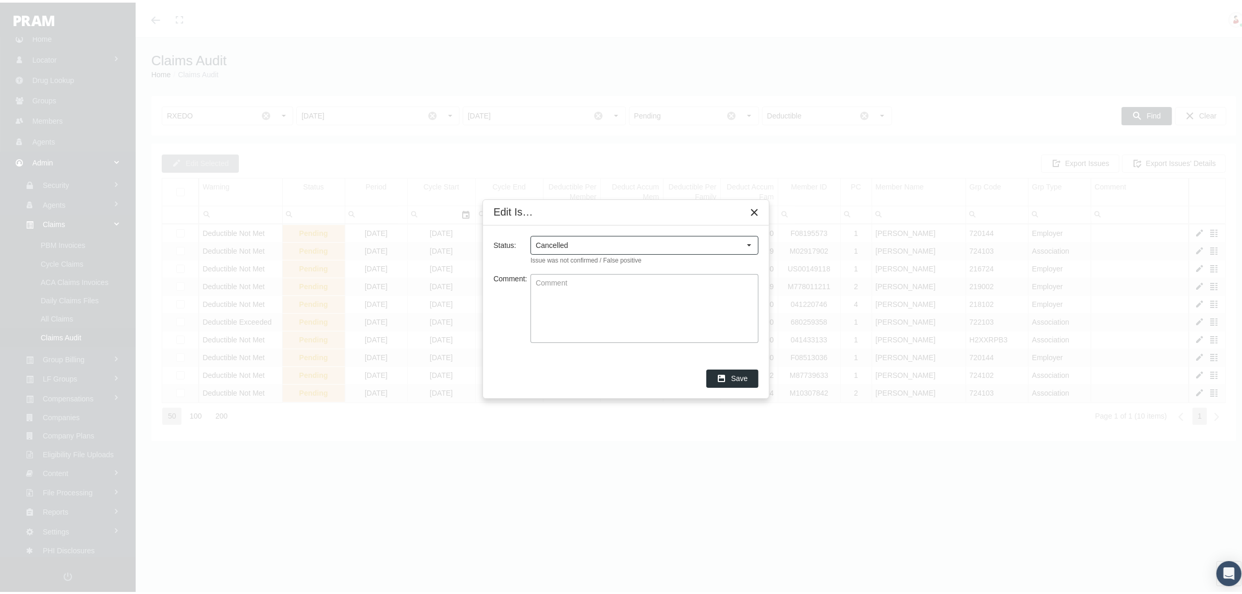
click at [643, 288] on textarea "Comment:" at bounding box center [644, 306] width 227 height 68
type textarea "Member's effective date updated and threw off cycles. Cycles are up to date wit…"
click at [730, 371] on div "Save" at bounding box center [732, 375] width 51 height 17
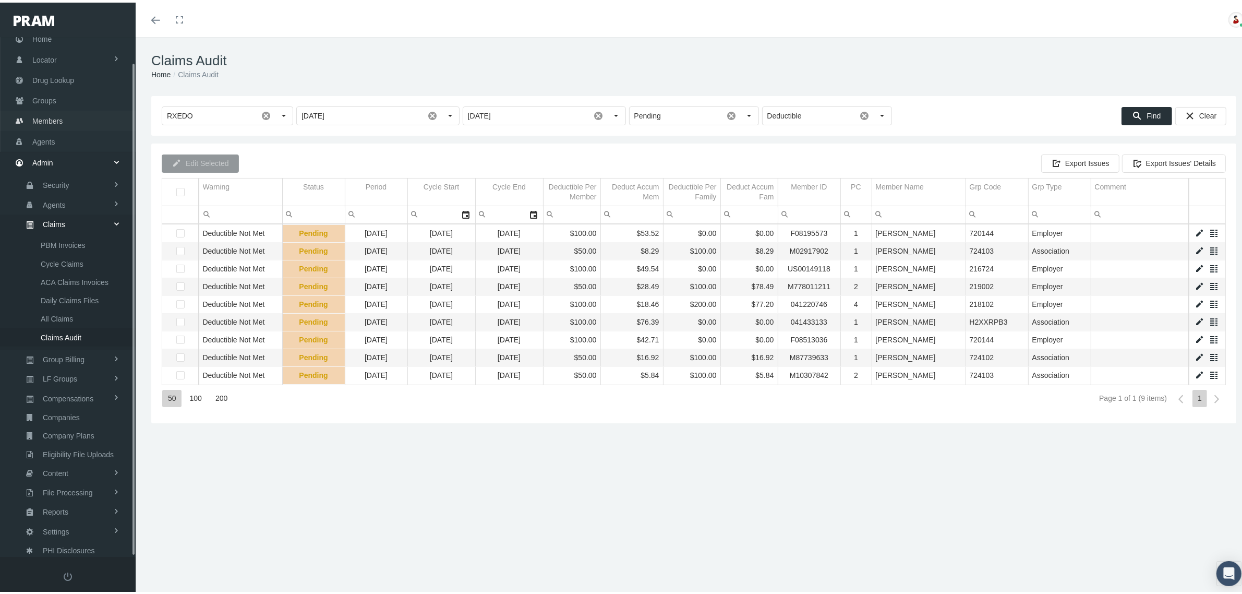
click at [42, 113] on span "Members" at bounding box center [47, 119] width 30 height 20
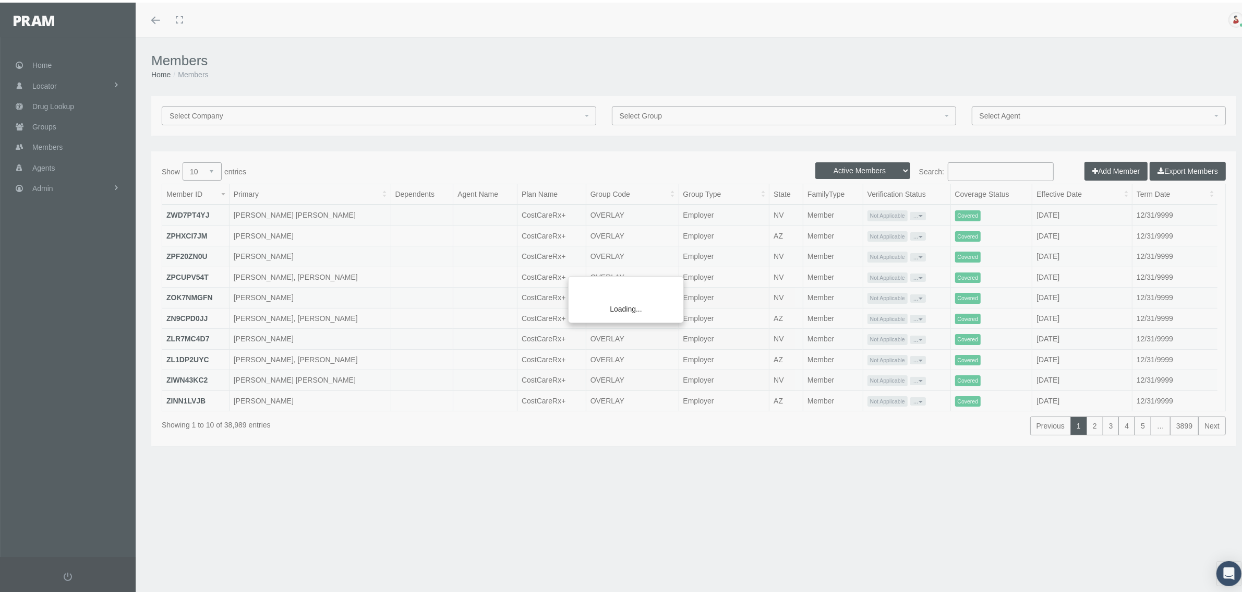
click at [971, 168] on div "Loading..." at bounding box center [621, 297] width 1242 height 594
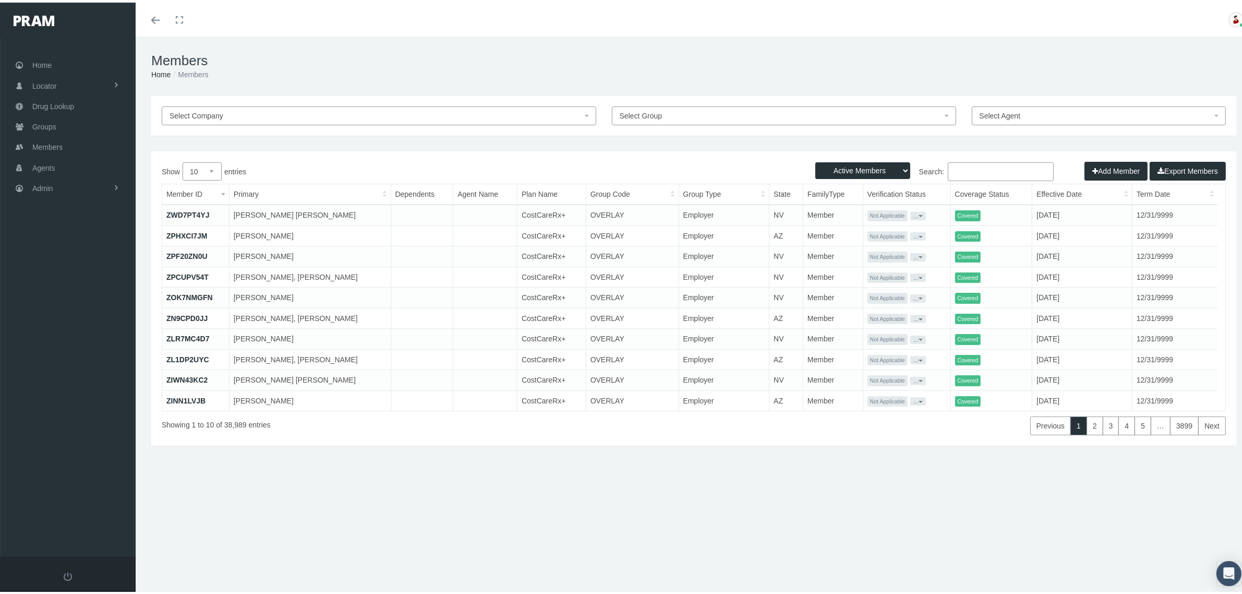
click at [971, 168] on input "Search:" at bounding box center [1001, 169] width 106 height 19
paste input "M02917902"
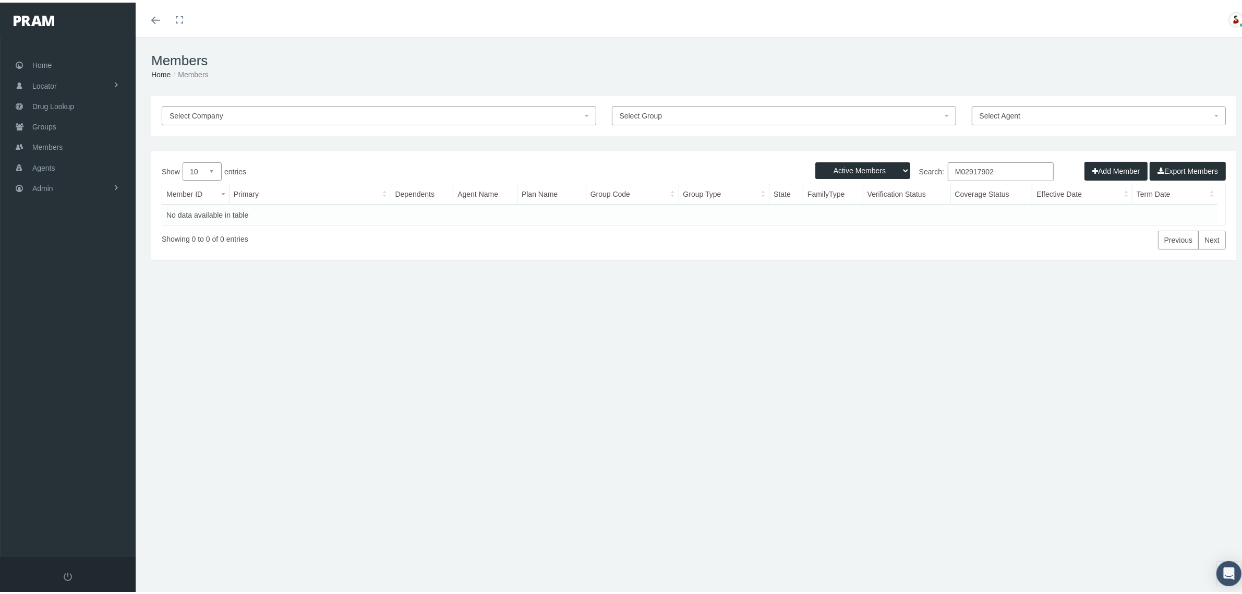
type input "M02917902"
click at [897, 167] on select "Active Members Terminated Members Active & Terminated" at bounding box center [862, 168] width 95 height 17
select select "2"
click at [815, 160] on select "Active Members Terminated Members Active & Terminated" at bounding box center [862, 168] width 95 height 17
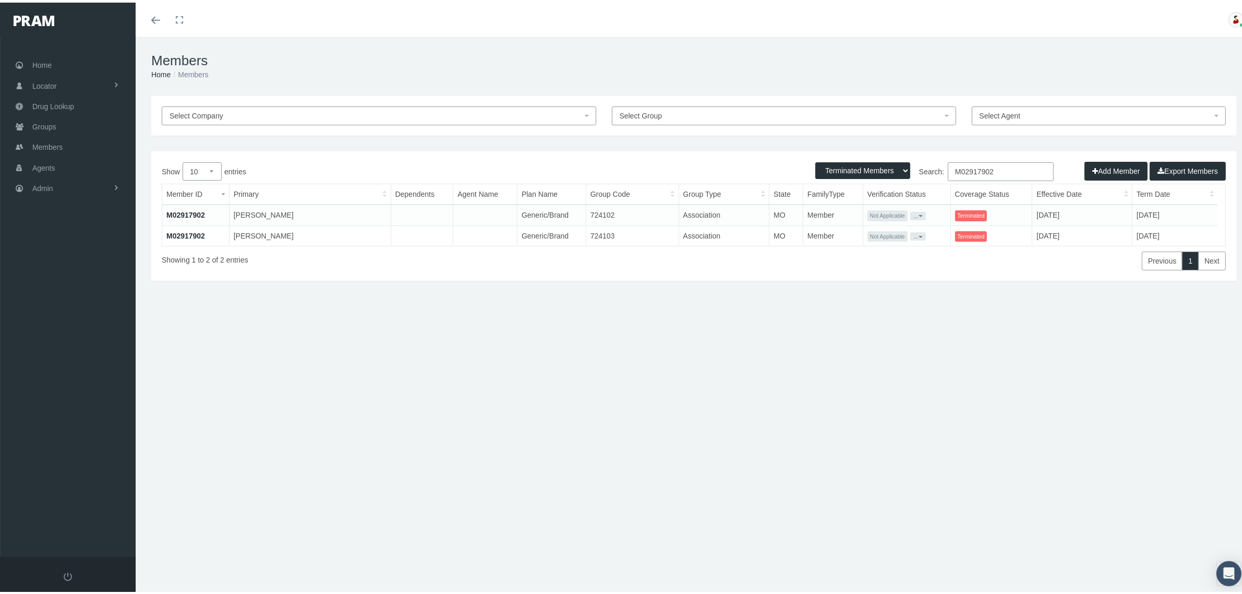
click at [186, 211] on link "M02917902" at bounding box center [185, 212] width 39 height 8
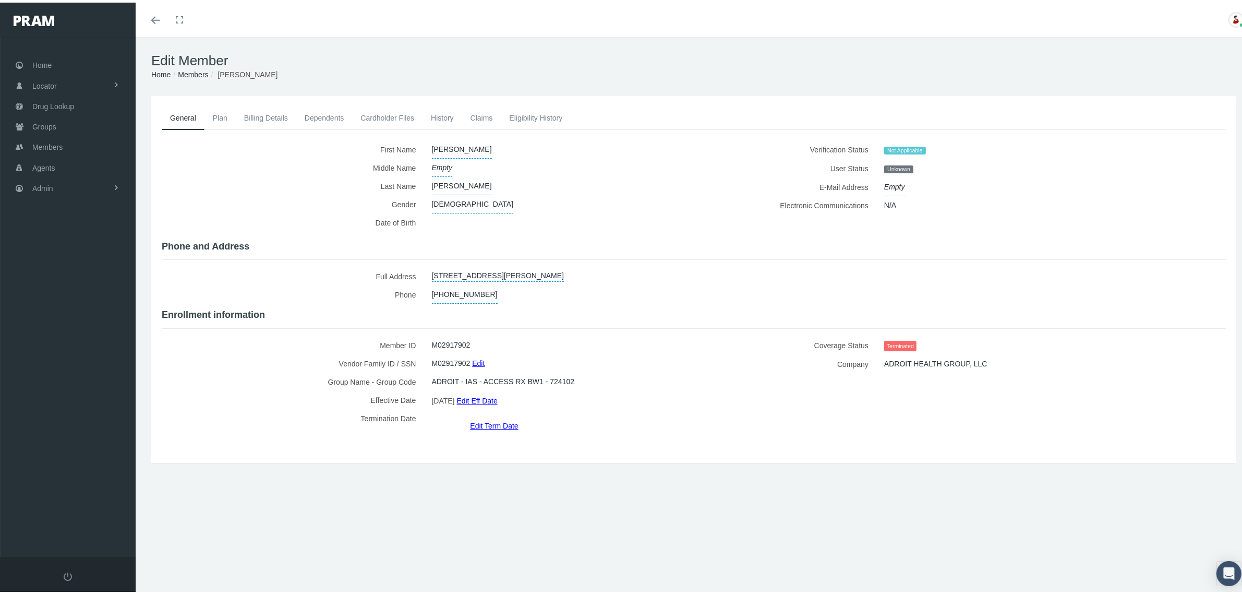
click at [531, 113] on link "Eligibility History" at bounding box center [536, 115] width 70 height 23
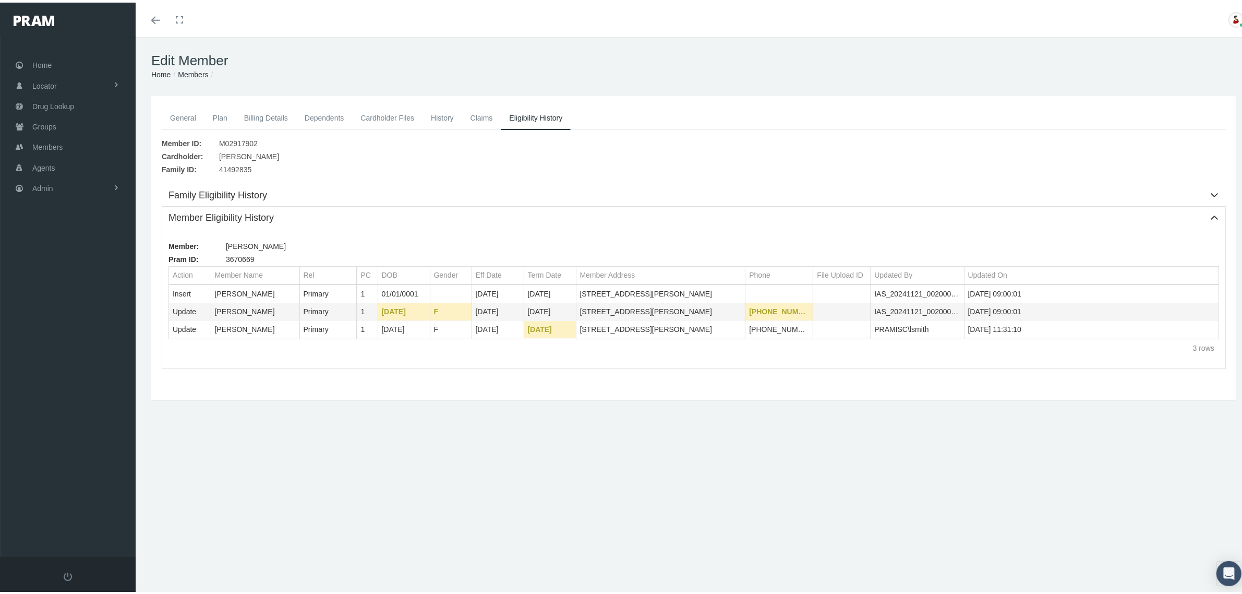
click at [171, 109] on link "General" at bounding box center [183, 115] width 43 height 23
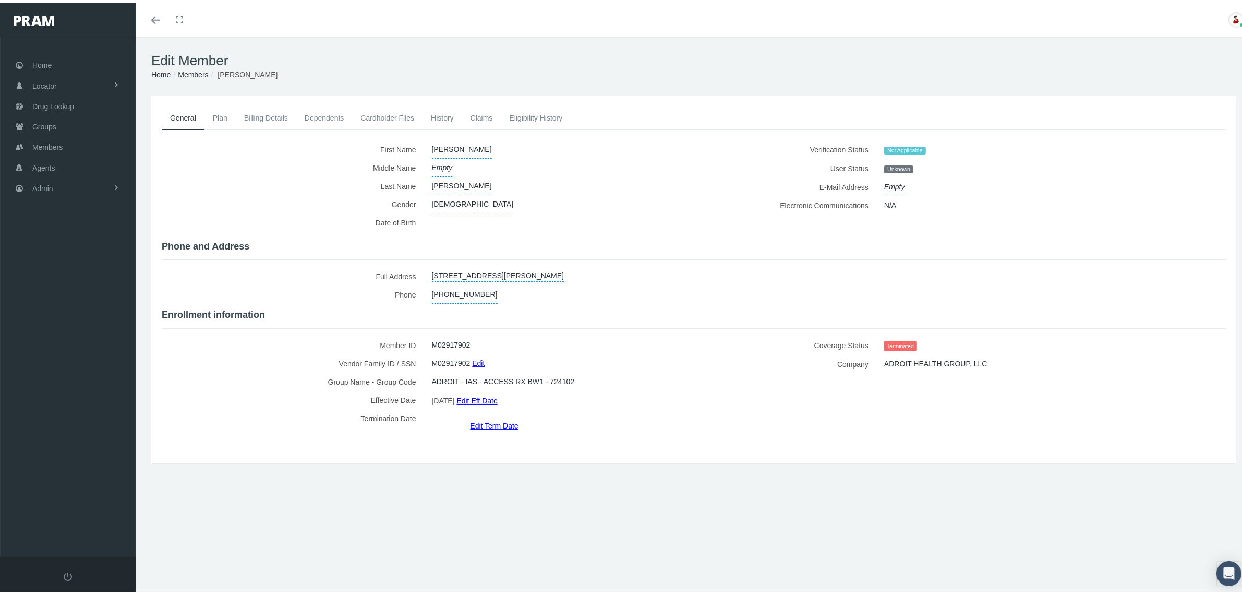
click at [444, 115] on link "History" at bounding box center [443, 115] width 40 height 23
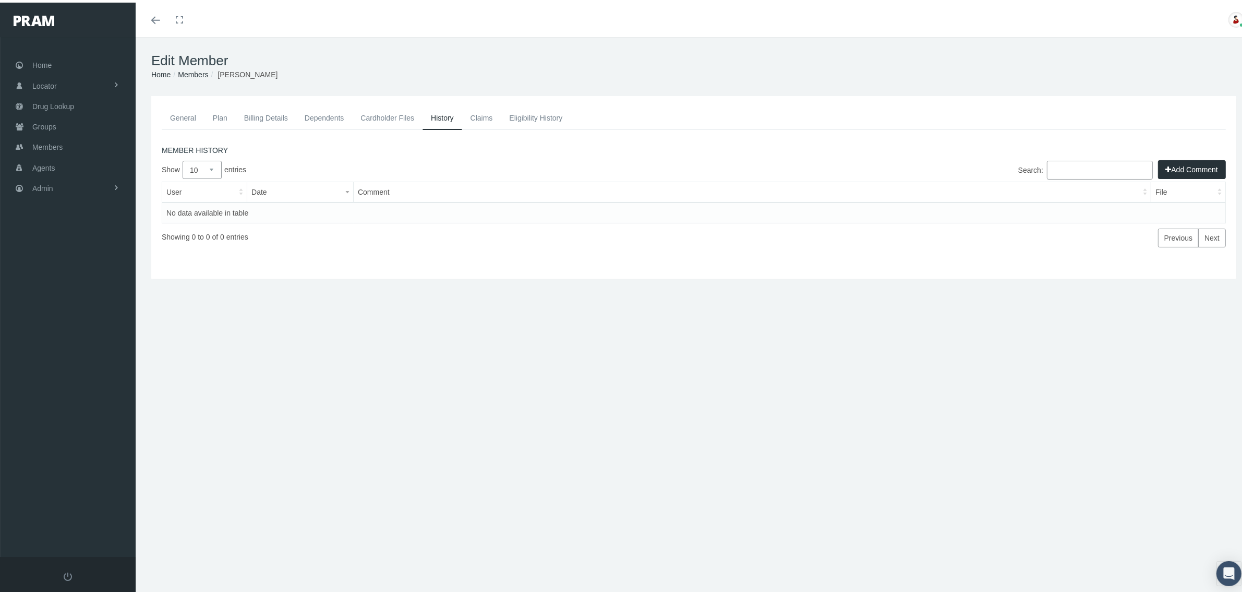
click at [190, 70] on link "Members" at bounding box center [193, 72] width 30 height 8
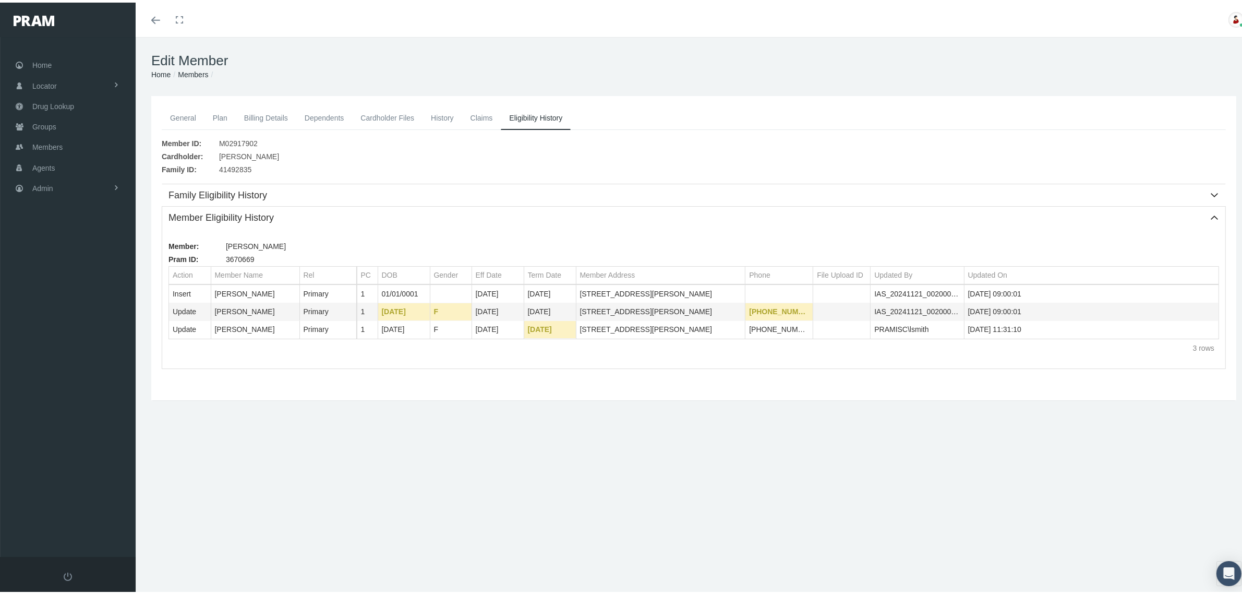
click at [198, 68] on link "Members" at bounding box center [193, 72] width 30 height 8
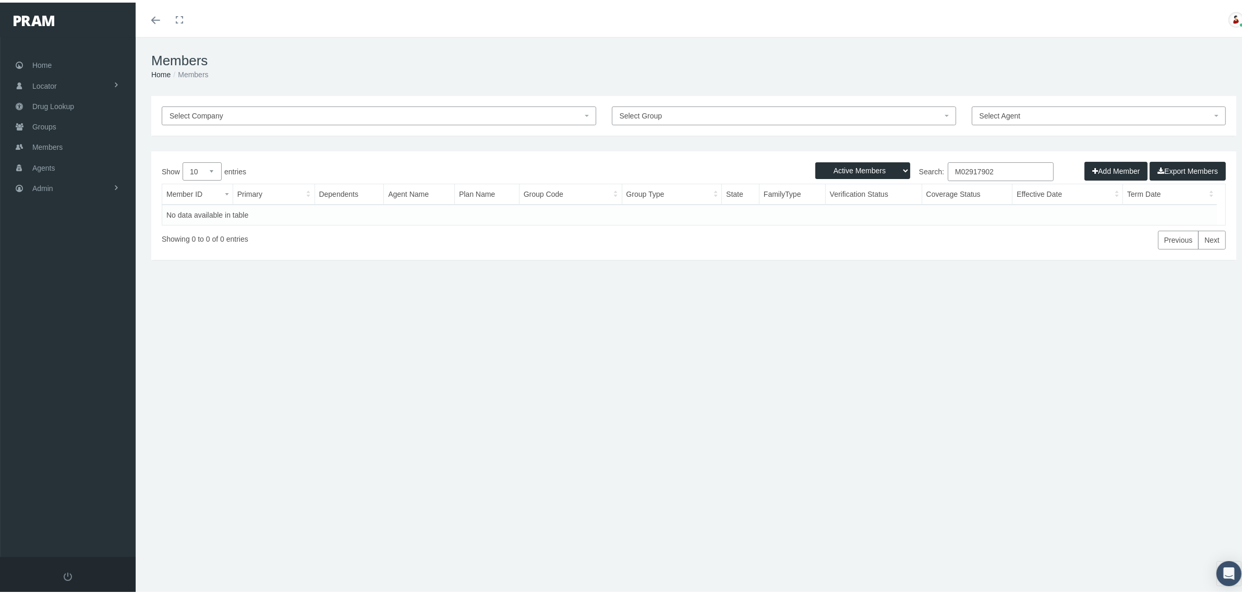
click at [880, 162] on select "Active Members Terminated Members Active & Terminated" at bounding box center [862, 168] width 95 height 17
select select "3"
click at [815, 160] on select "Active Members Terminated Members Active & Terminated" at bounding box center [862, 168] width 95 height 17
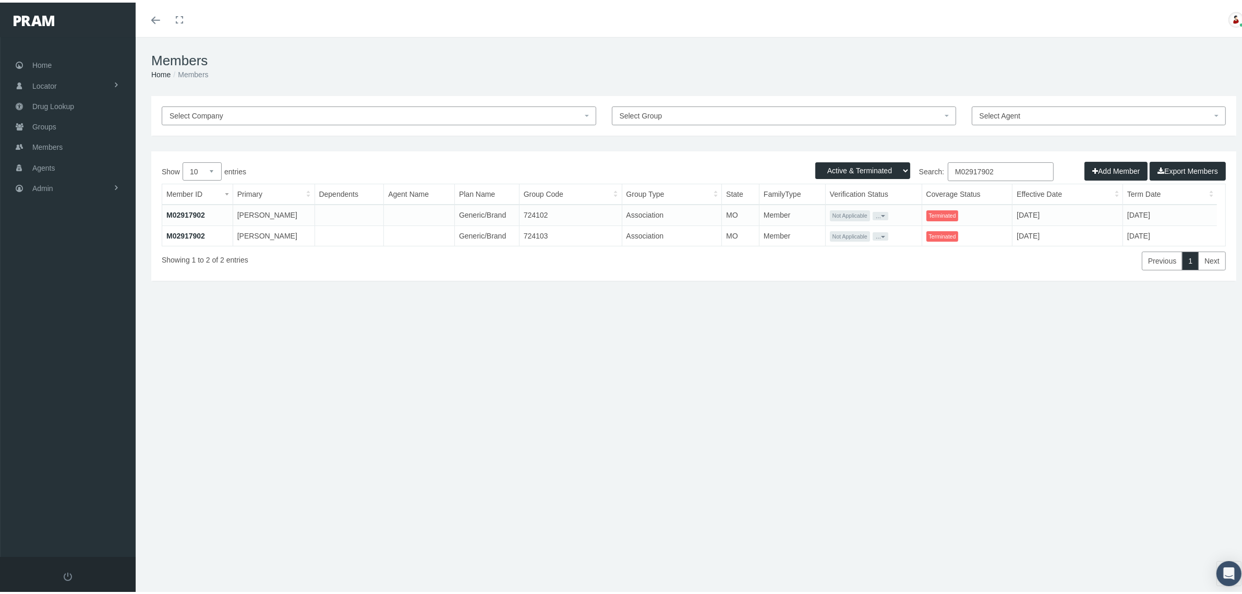
click at [173, 237] on link "M02917902" at bounding box center [185, 233] width 39 height 8
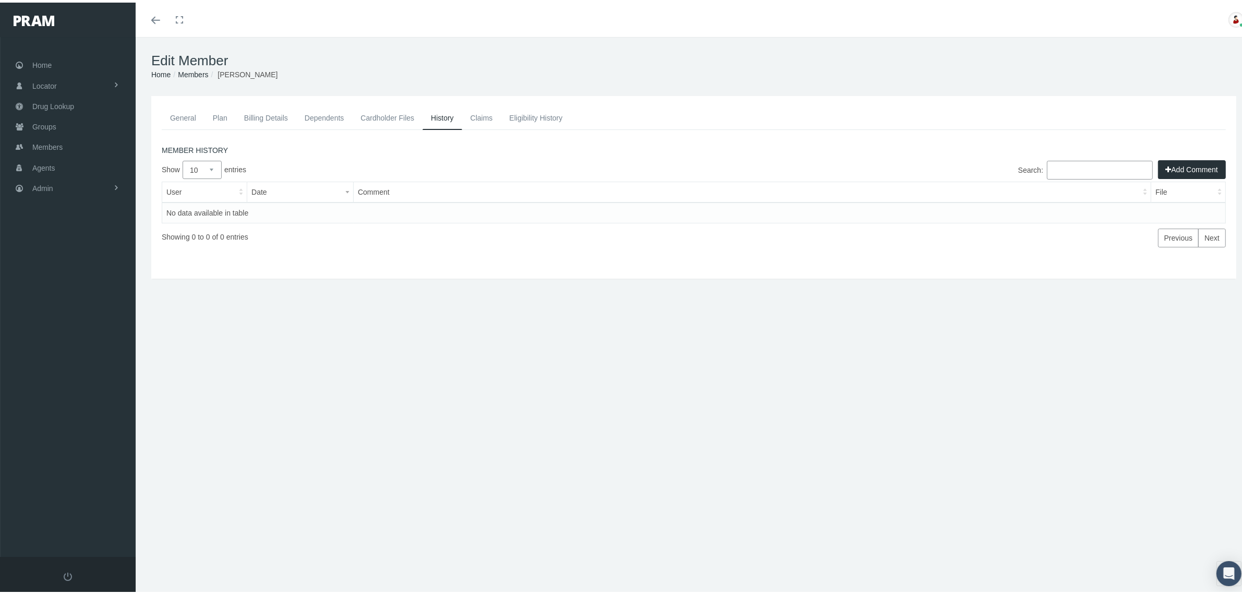
click at [190, 116] on link "General" at bounding box center [183, 115] width 43 height 23
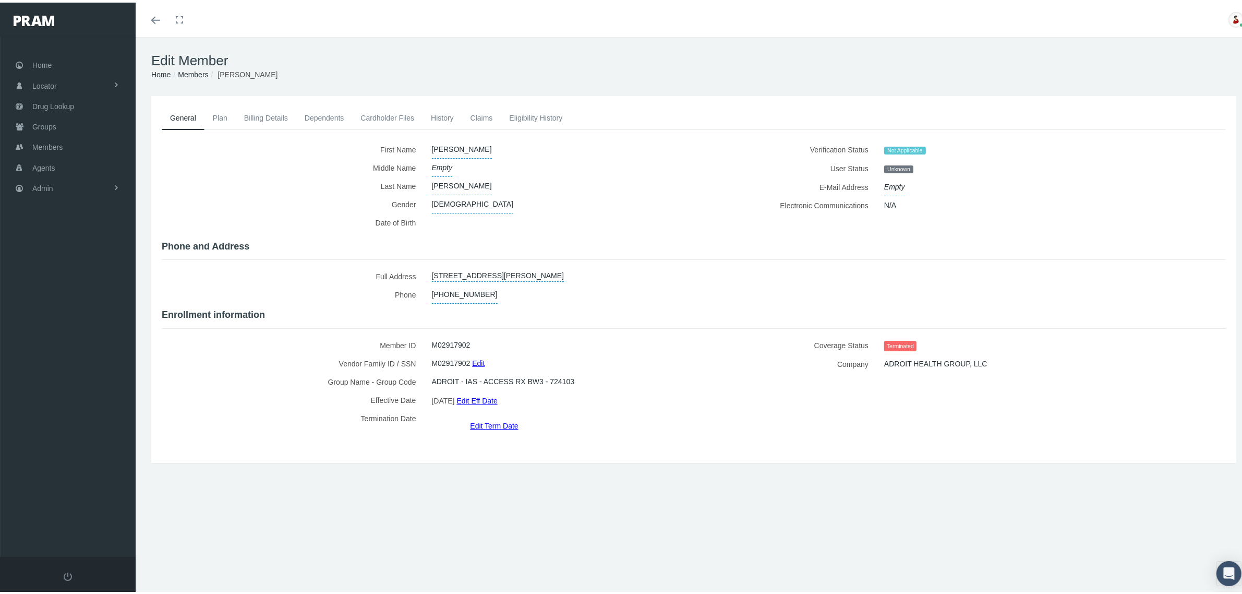
click at [544, 119] on link "Eligibility History" at bounding box center [536, 115] width 70 height 23
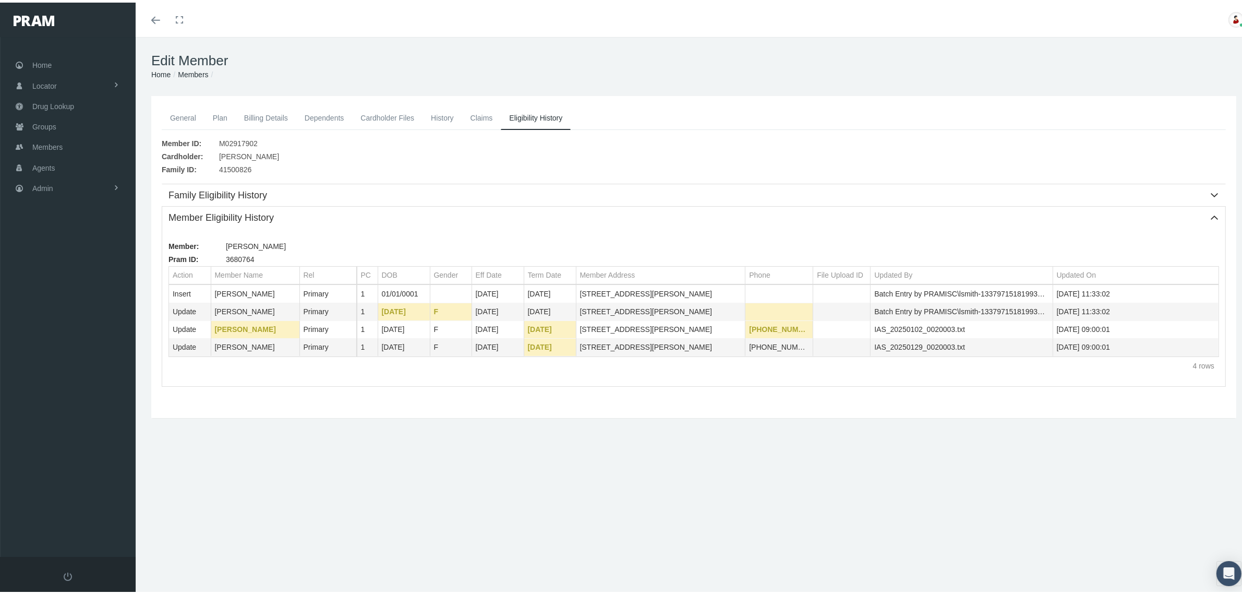
click at [625, 152] on div "Cardholder: [PERSON_NAME]" at bounding box center [694, 154] width 1064 height 13
click at [90, 188] on link "Admin" at bounding box center [68, 185] width 136 height 20
click at [81, 243] on link "Claims" at bounding box center [68, 247] width 136 height 18
click at [80, 356] on span "Claims Audit" at bounding box center [61, 361] width 41 height 18
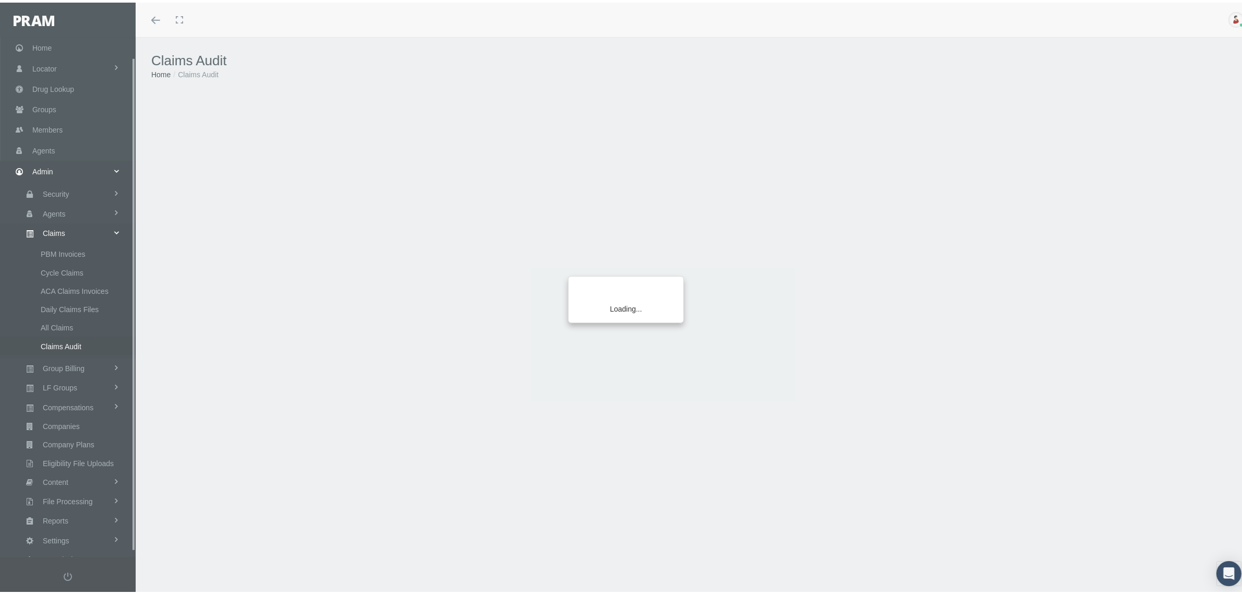
scroll to position [26, 0]
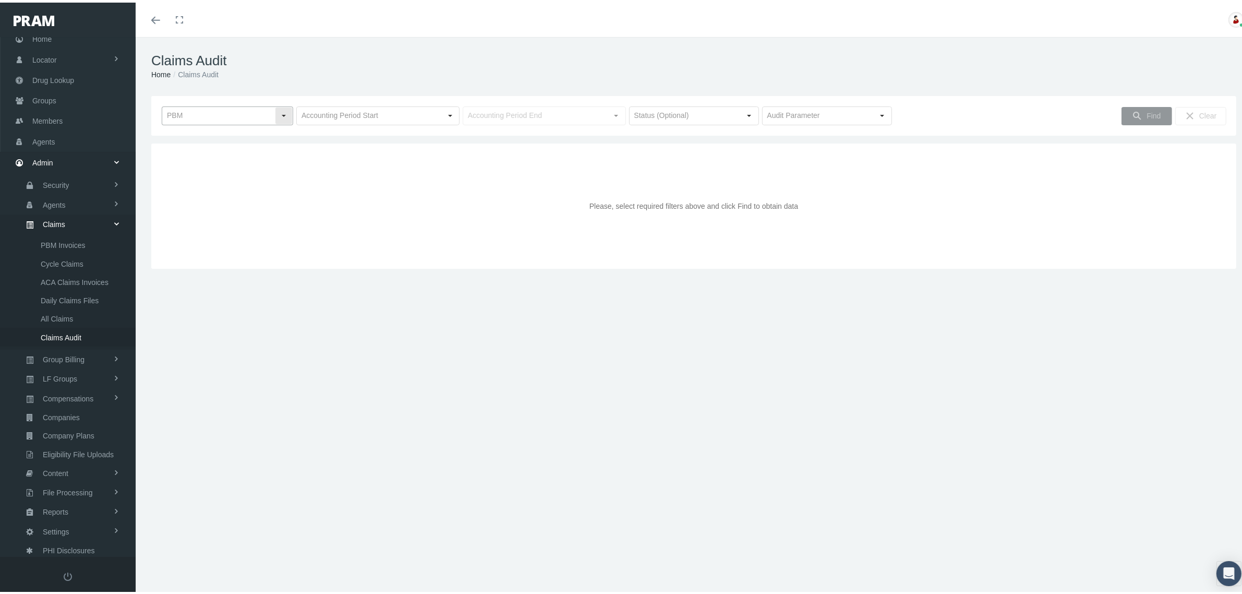
click at [285, 118] on div "Select" at bounding box center [283, 113] width 17 height 17
click at [199, 198] on div "RXEDO" at bounding box center [227, 201] width 128 height 17
type input "RXEDO"
click at [442, 116] on div "Select" at bounding box center [450, 113] width 17 height 17
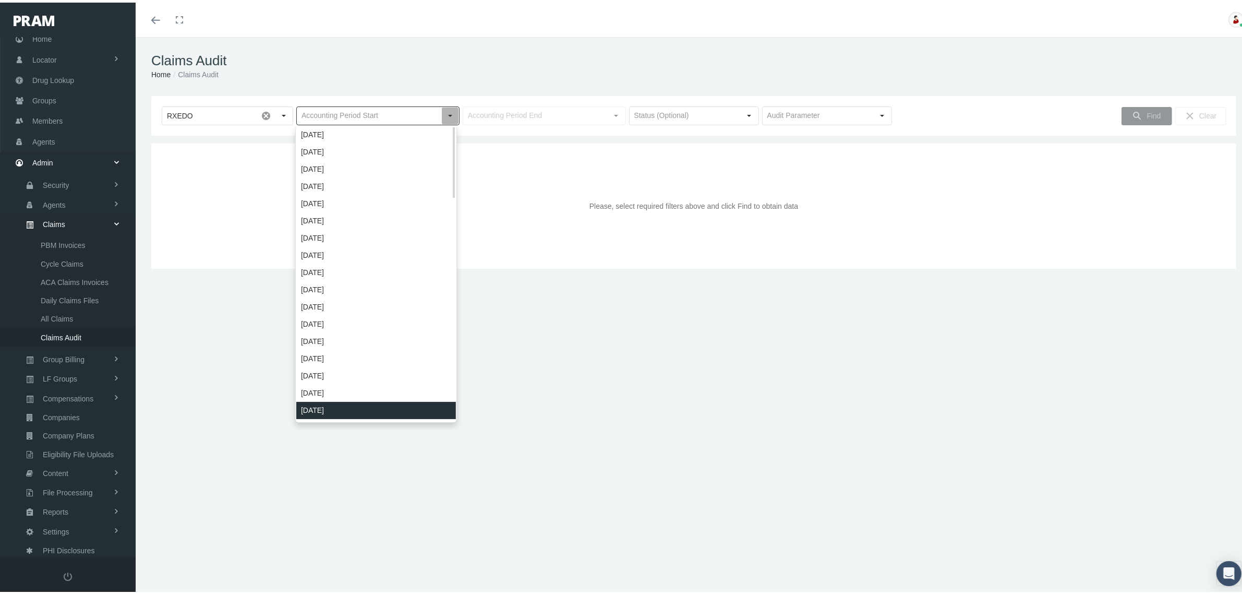
click at [333, 402] on div "[DATE]" at bounding box center [376, 407] width 160 height 17
type input "[DATE]"
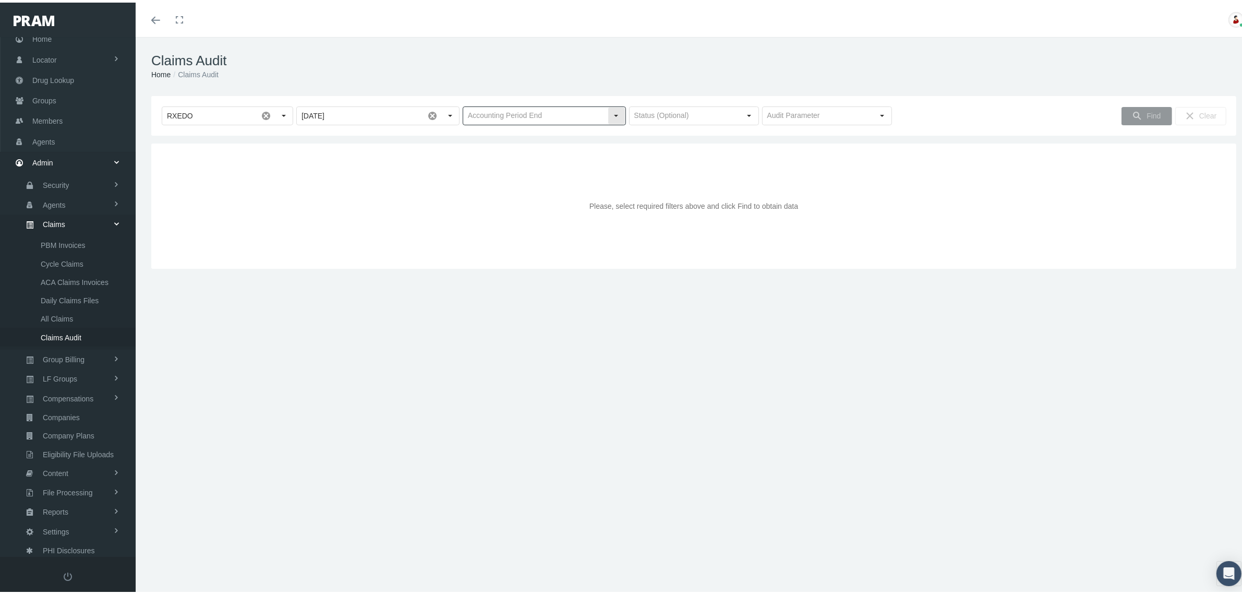
click at [595, 116] on input "text" at bounding box center [535, 113] width 145 height 18
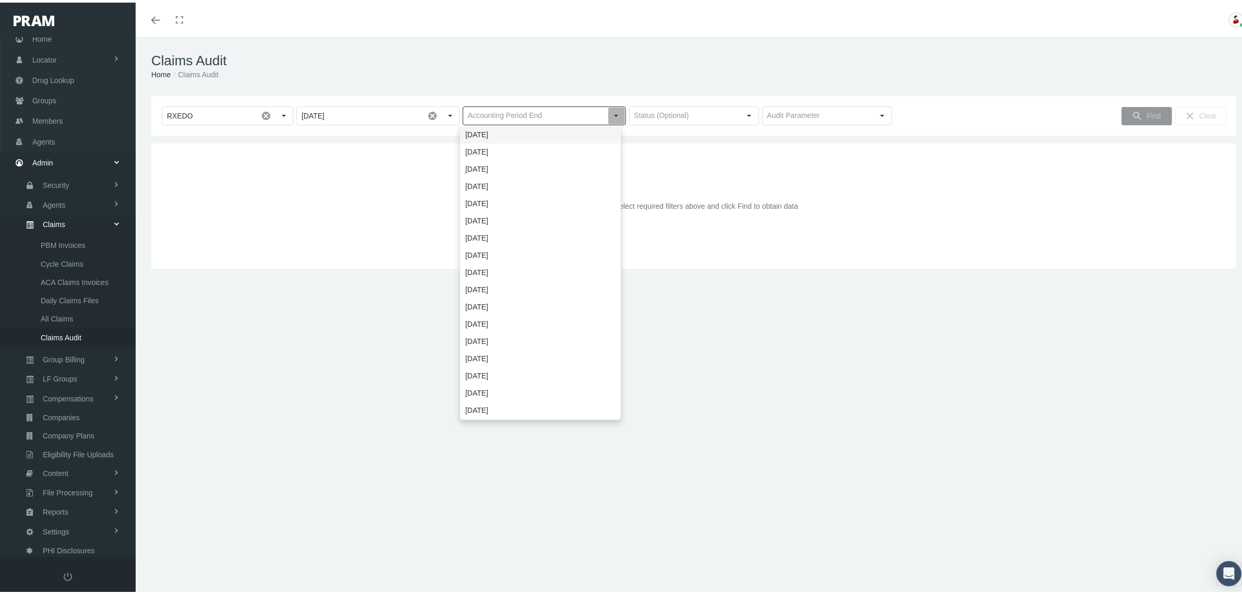
click at [575, 138] on div "[DATE]" at bounding box center [541, 132] width 160 height 17
type input "[DATE]"
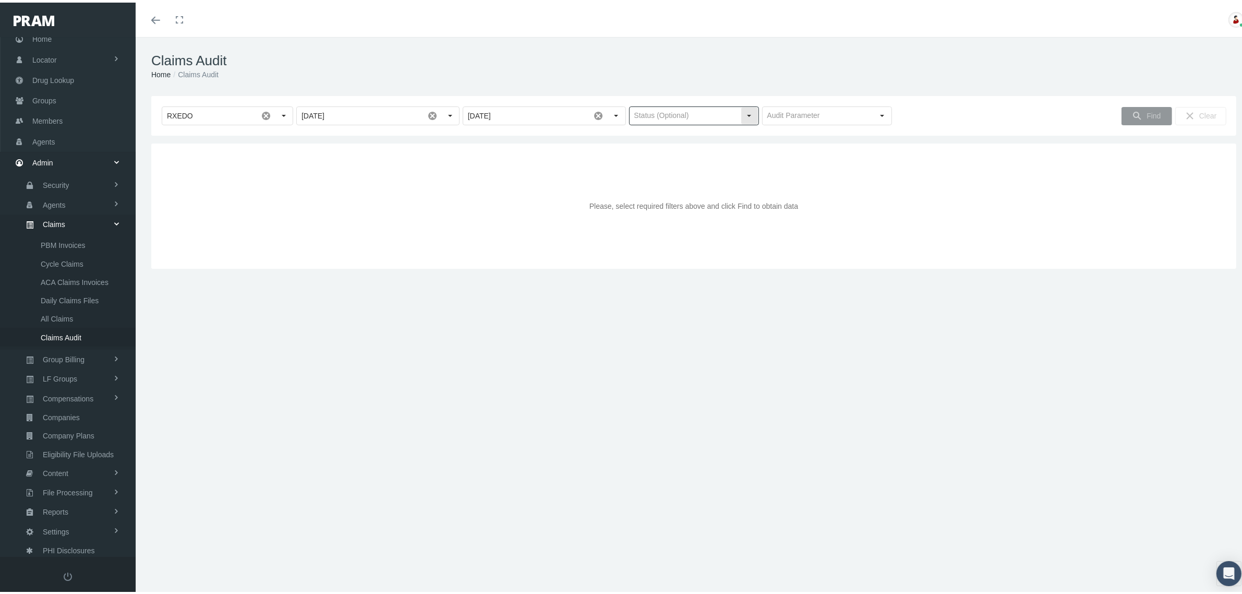
click at [723, 111] on input "text" at bounding box center [685, 113] width 111 height 18
click at [706, 128] on div "Pending" at bounding box center [689, 132] width 127 height 17
type input "Pending"
click at [823, 112] on input "text" at bounding box center [818, 113] width 111 height 18
click at [809, 150] on div "Deductible" at bounding box center [821, 149] width 127 height 17
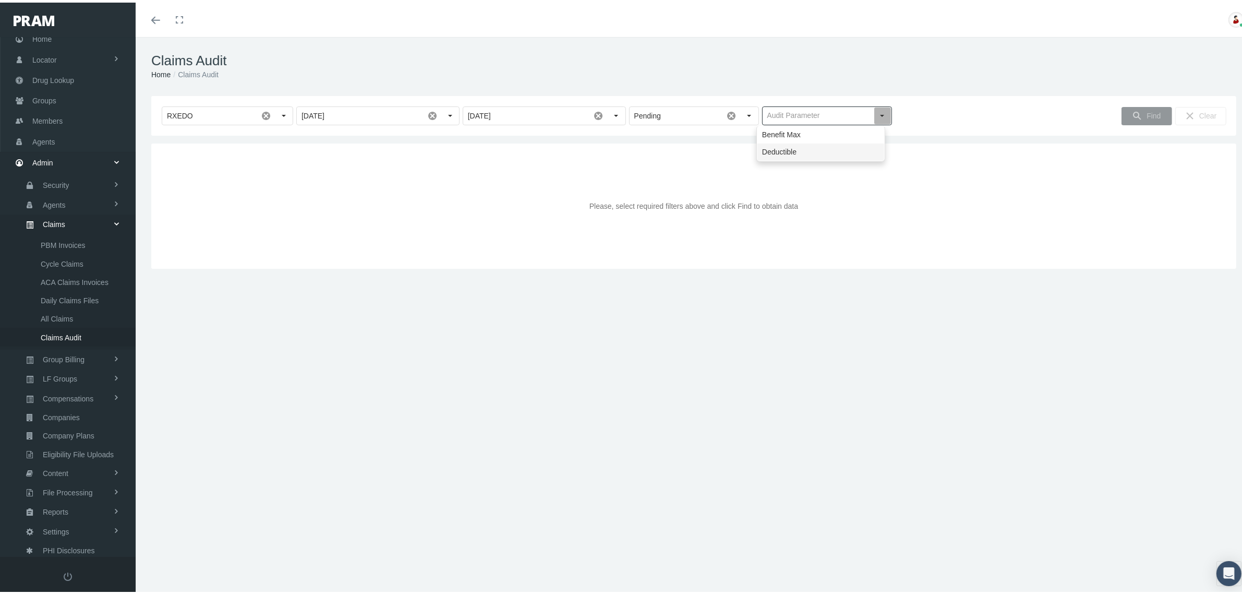
type input "Deductible"
click at [1147, 113] on span "Find" at bounding box center [1154, 113] width 14 height 8
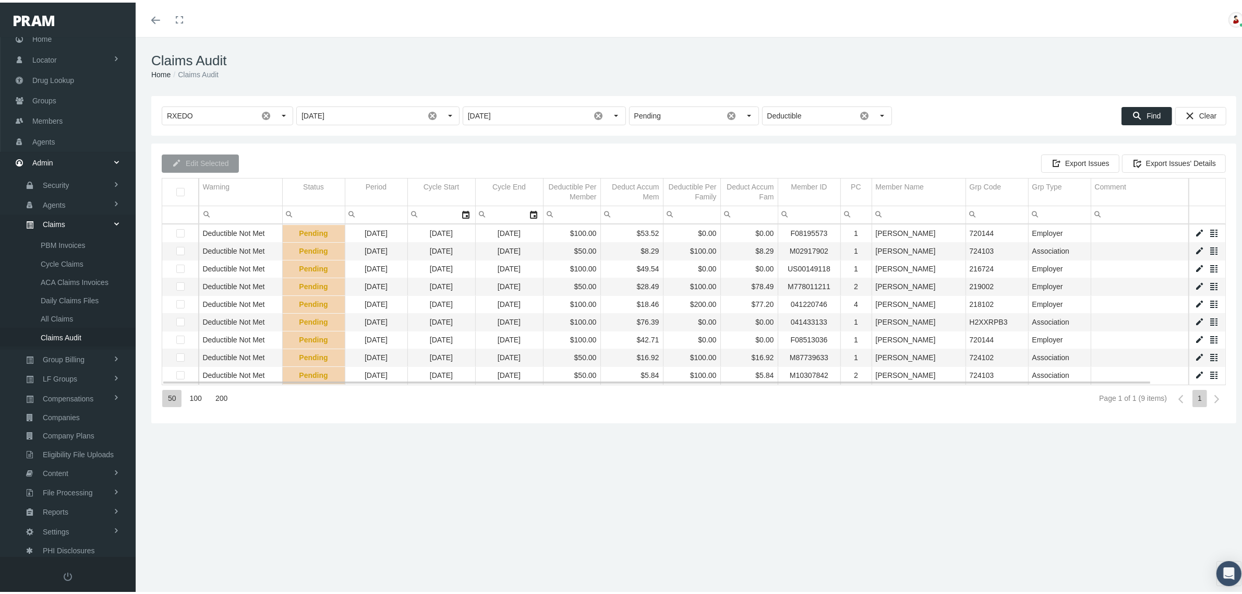
click at [1195, 248] on link "Data grid" at bounding box center [1199, 248] width 9 height 9
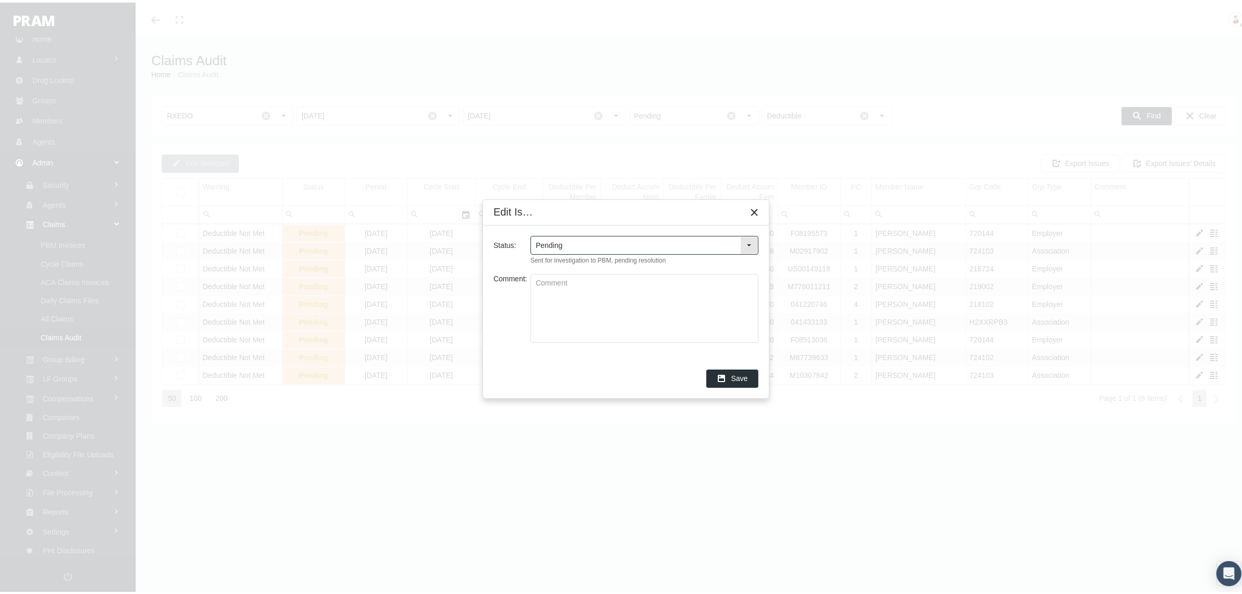
click at [756, 238] on div "Select" at bounding box center [749, 242] width 17 height 17
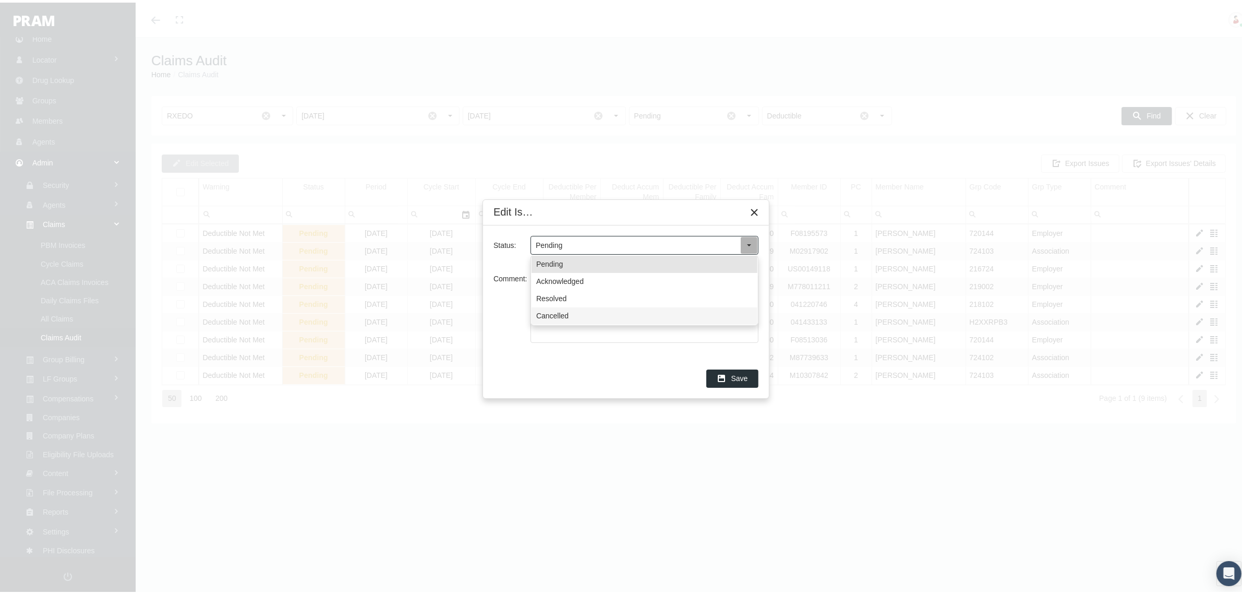
click at [569, 316] on div "Cancelled" at bounding box center [645, 313] width 226 height 17
type input "Cancelled"
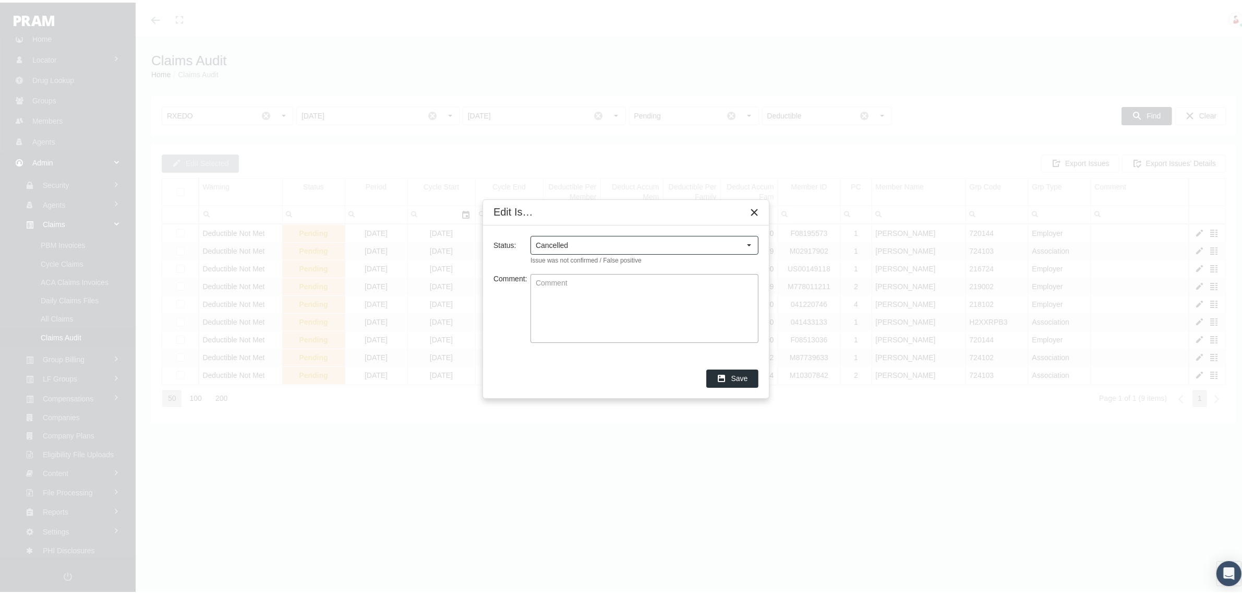
click at [603, 306] on textarea "Comment:" at bounding box center [644, 306] width 227 height 68
click at [692, 311] on textarea "Comment:" at bounding box center [644, 306] width 227 height 68
type textarea "o"
type textarea "One of those weird"
click at [677, 281] on textarea "One of those weird" at bounding box center [644, 306] width 227 height 68
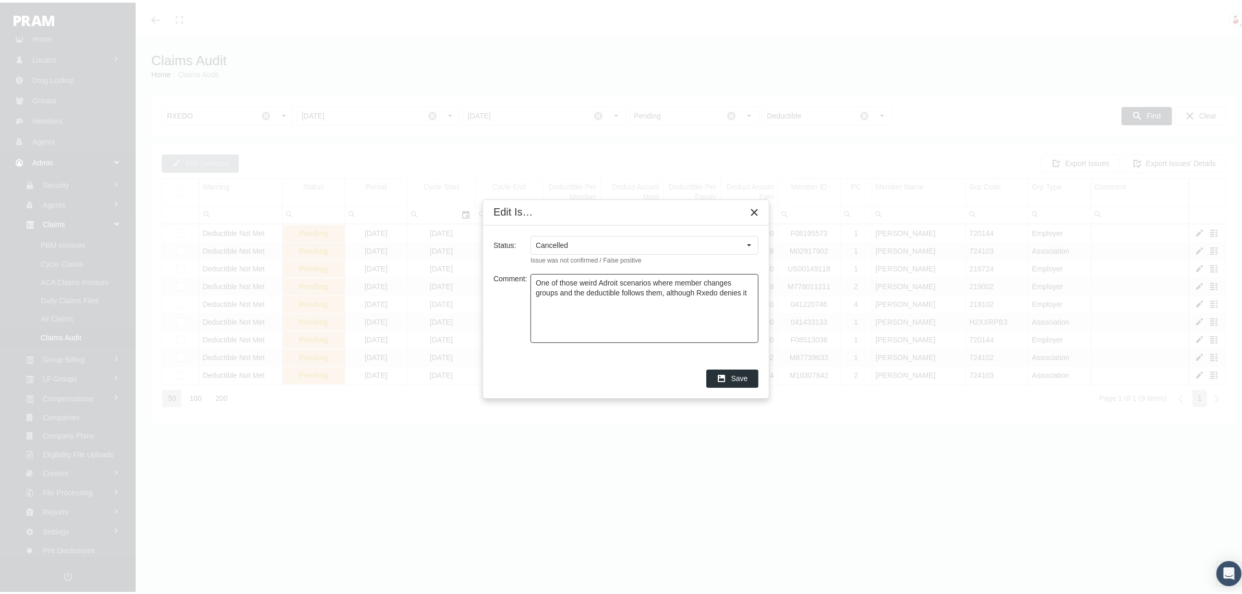
type textarea "One of those weird Adroit scenarios where member changes groups and the deducti…"
click at [736, 371] on span "Save" at bounding box center [739, 375] width 17 height 8
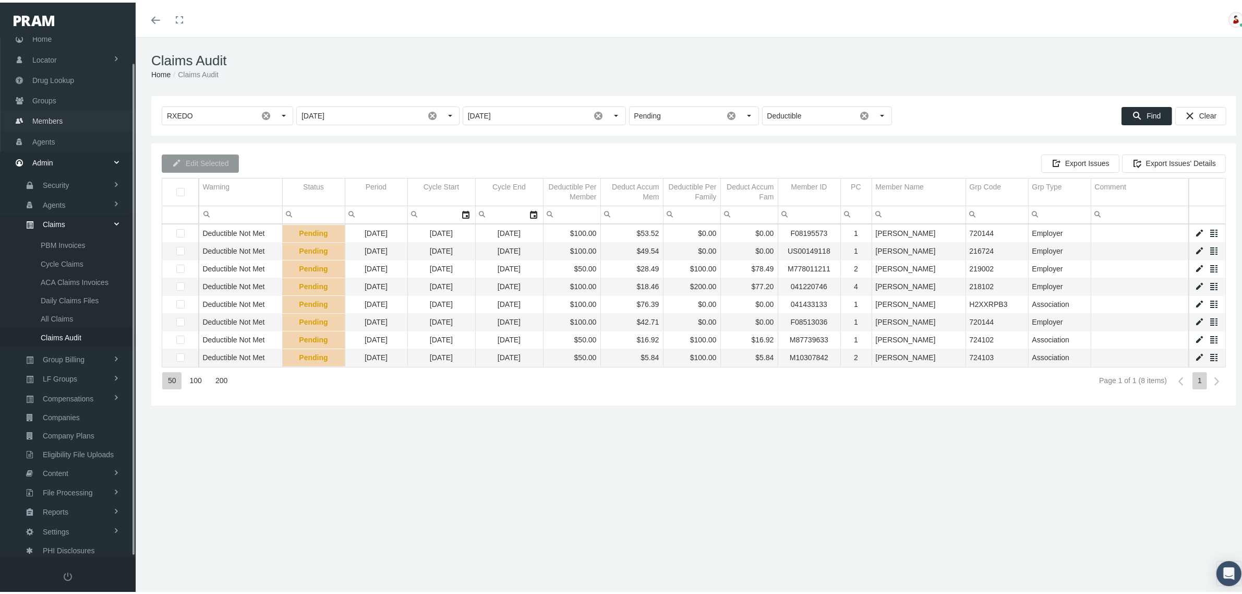
click at [62, 122] on span "Members" at bounding box center [47, 119] width 30 height 20
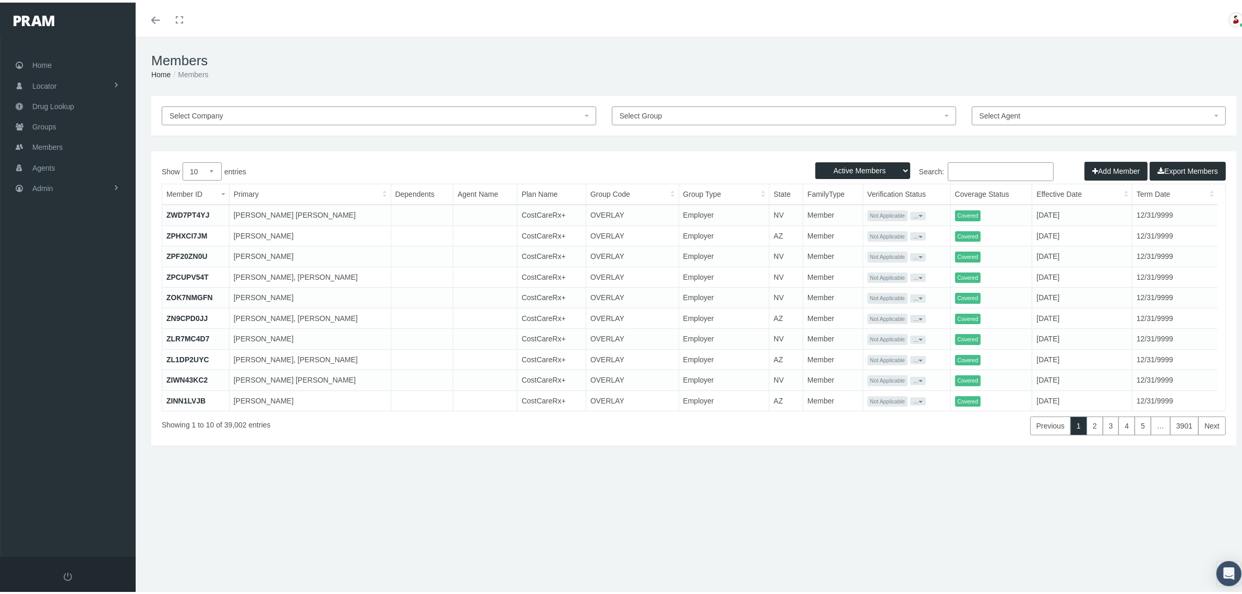
click at [966, 167] on input "Search:" at bounding box center [1001, 169] width 106 height 19
paste input "41220746"
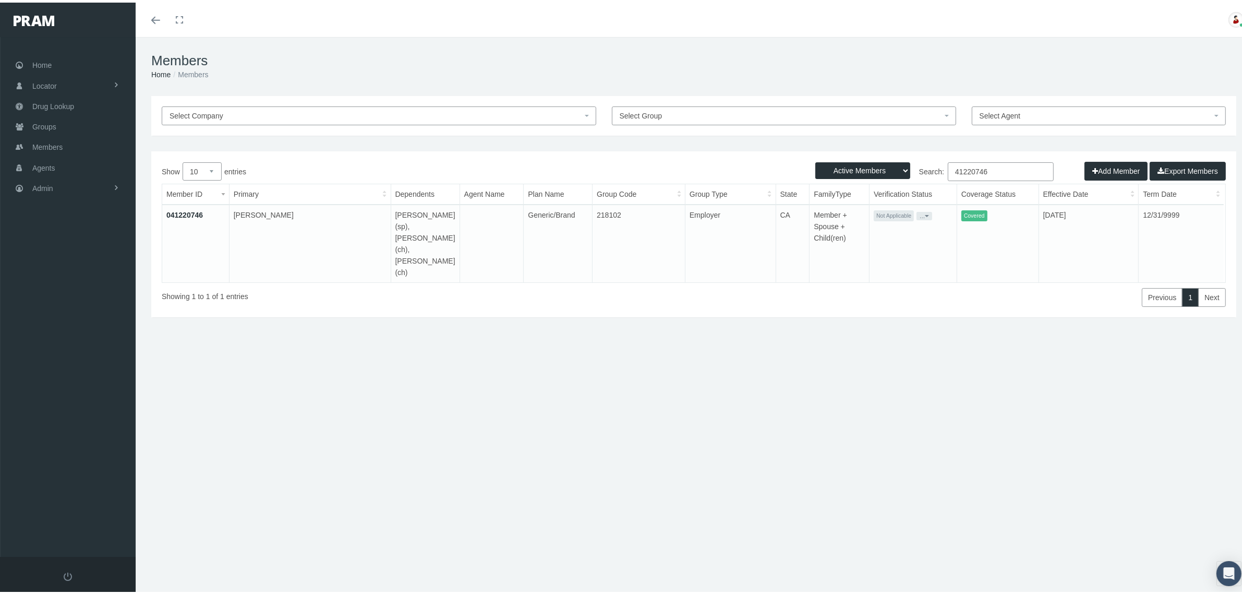
type input "41220746"
click at [183, 209] on link "041220746" at bounding box center [184, 212] width 37 height 8
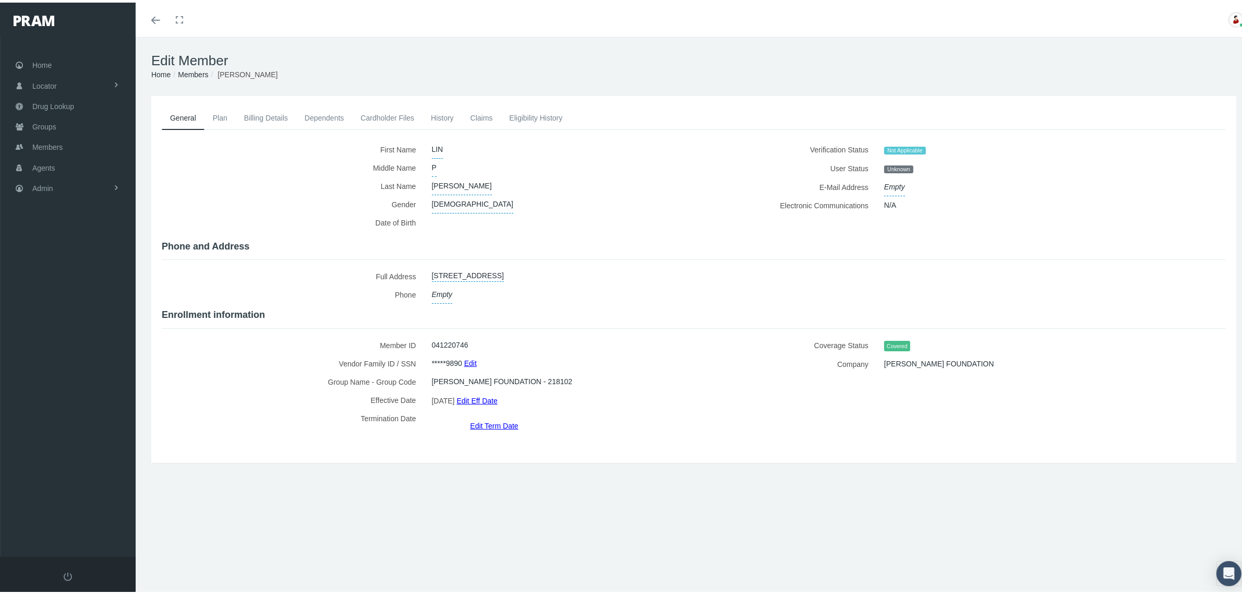
click at [533, 112] on link "Eligibility History" at bounding box center [536, 115] width 70 height 23
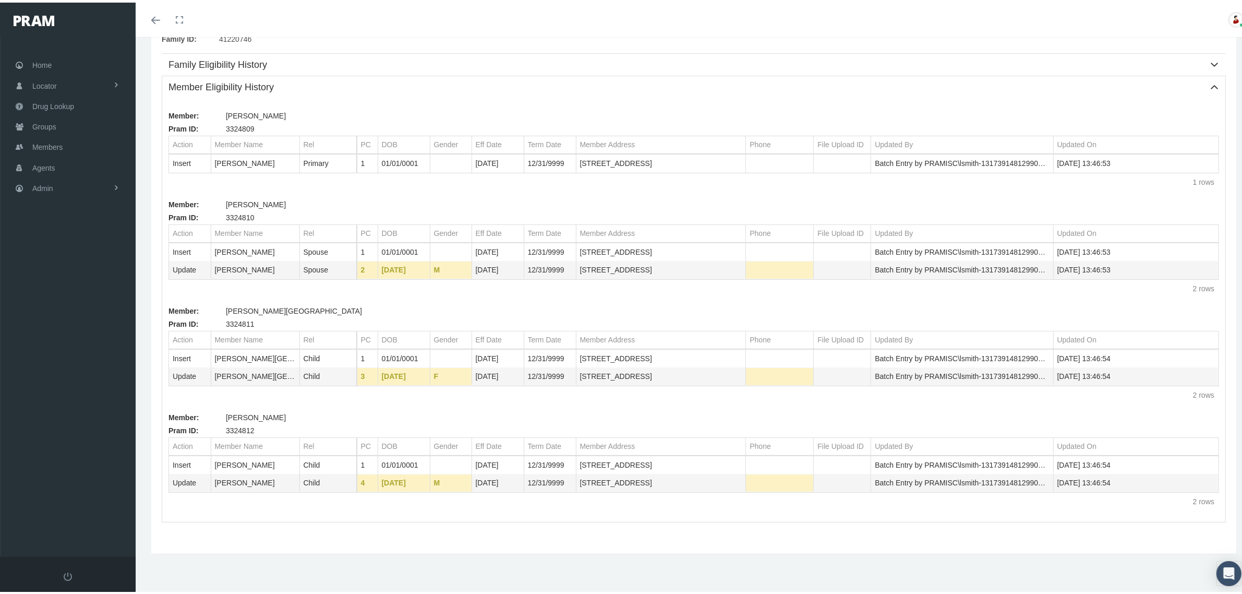
scroll to position [140, 0]
click at [55, 123] on span "Groups" at bounding box center [44, 124] width 24 height 20
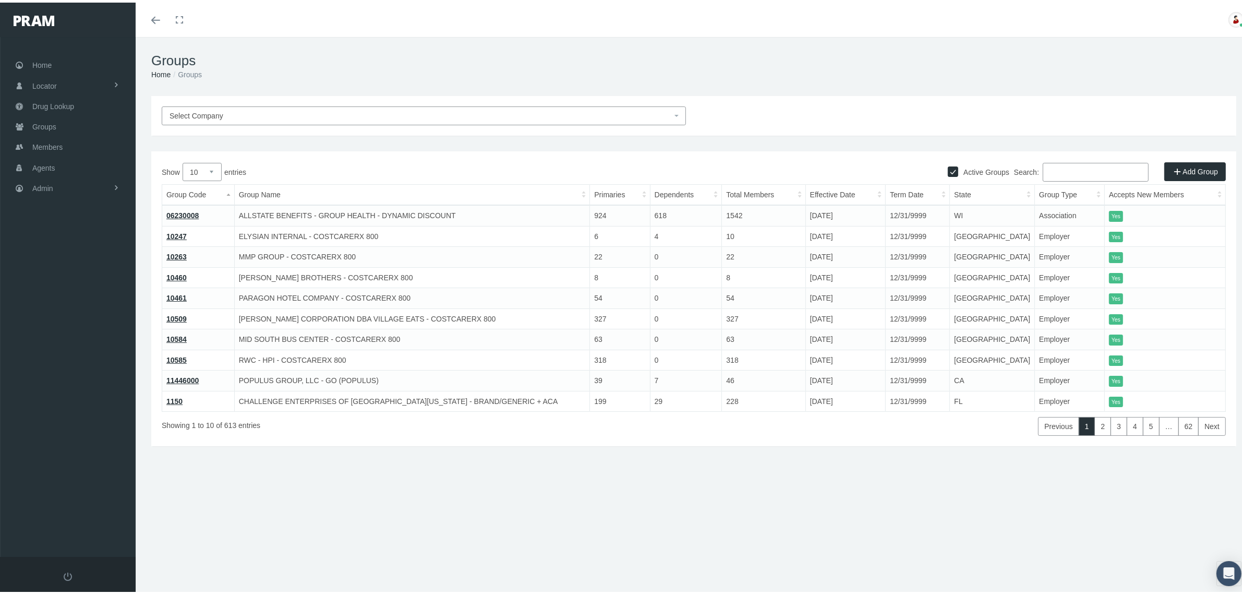
click at [1056, 170] on input "Search:" at bounding box center [1096, 169] width 106 height 19
paste input "218102"
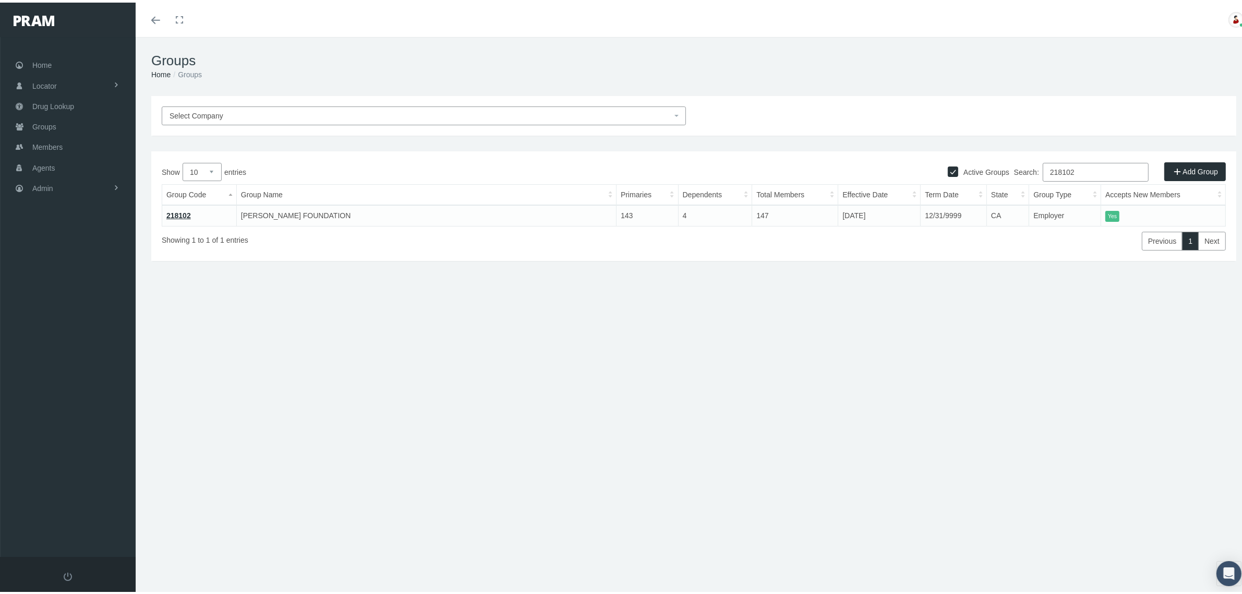
type input "218102"
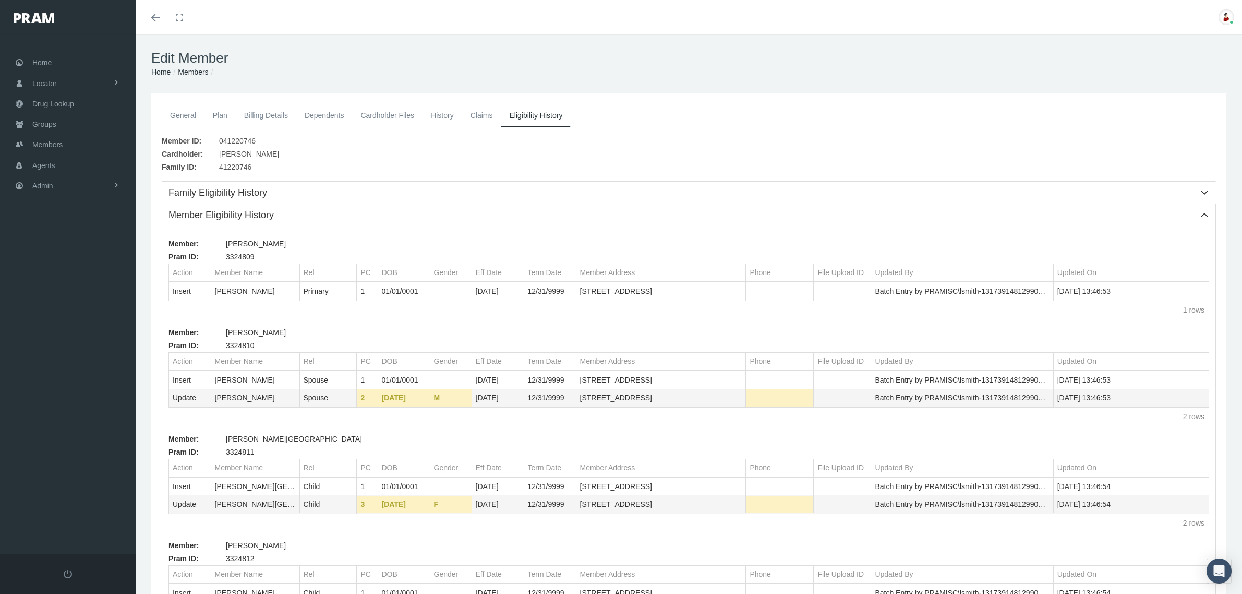
scroll to position [137, 0]
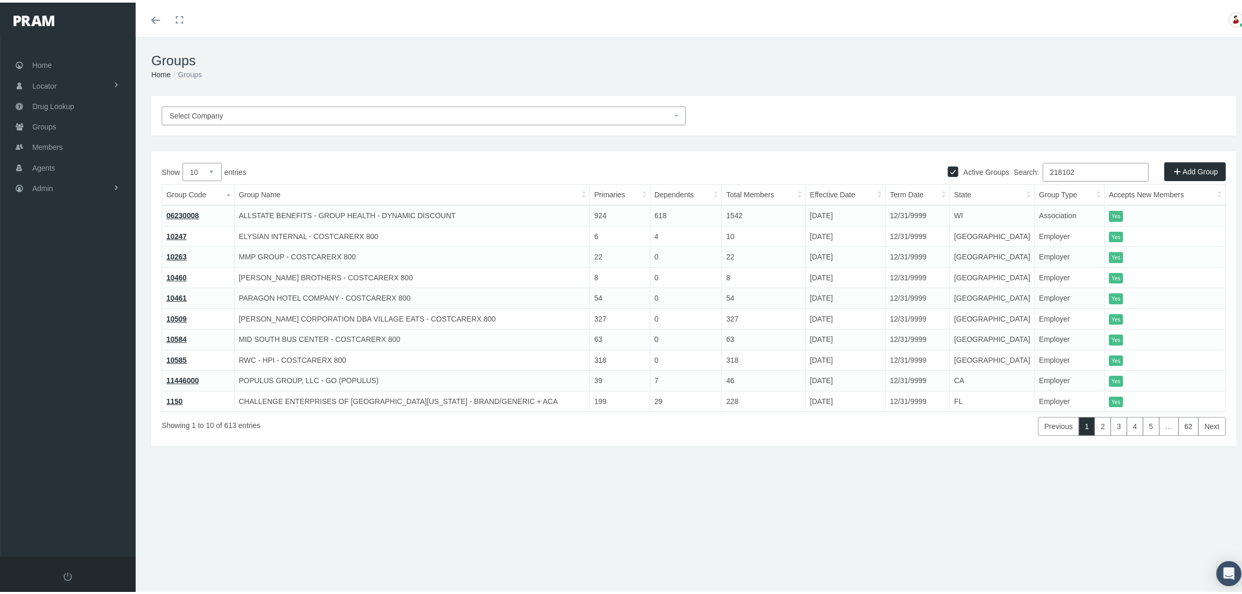
click at [1078, 171] on input "218102" at bounding box center [1096, 169] width 106 height 19
click at [1056, 171] on input "218102" at bounding box center [1096, 169] width 106 height 19
click at [1126, 169] on input "218102" at bounding box center [1096, 169] width 106 height 19
click at [1111, 168] on input "218102" at bounding box center [1096, 169] width 106 height 19
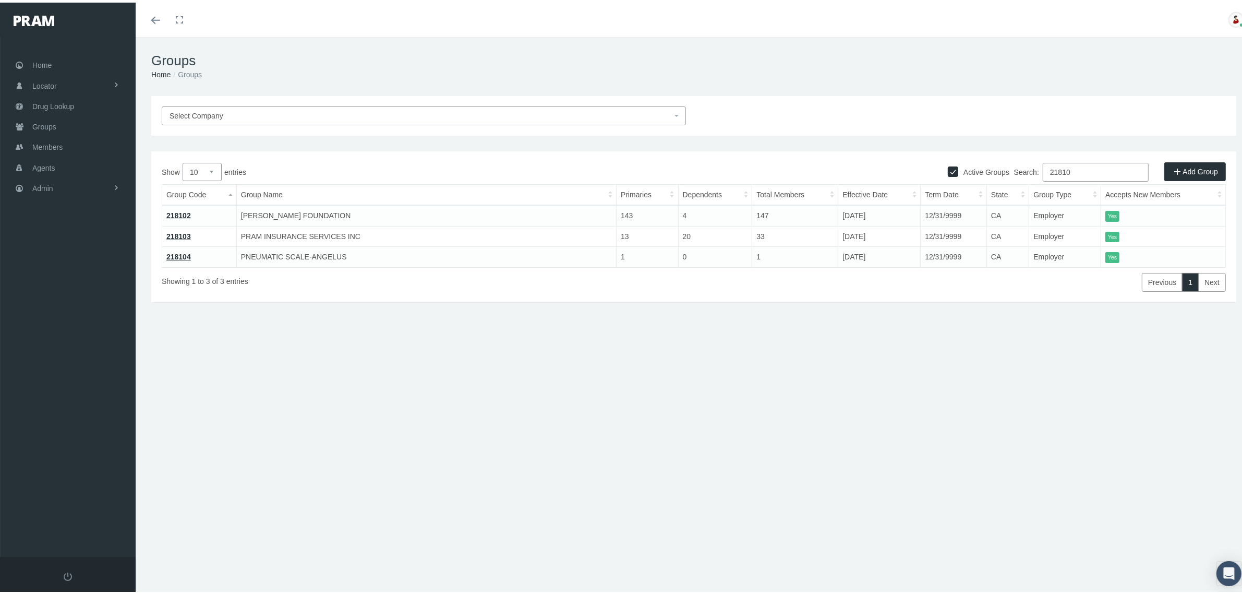
type input "21810"
click at [183, 210] on link "218102" at bounding box center [178, 213] width 25 height 8
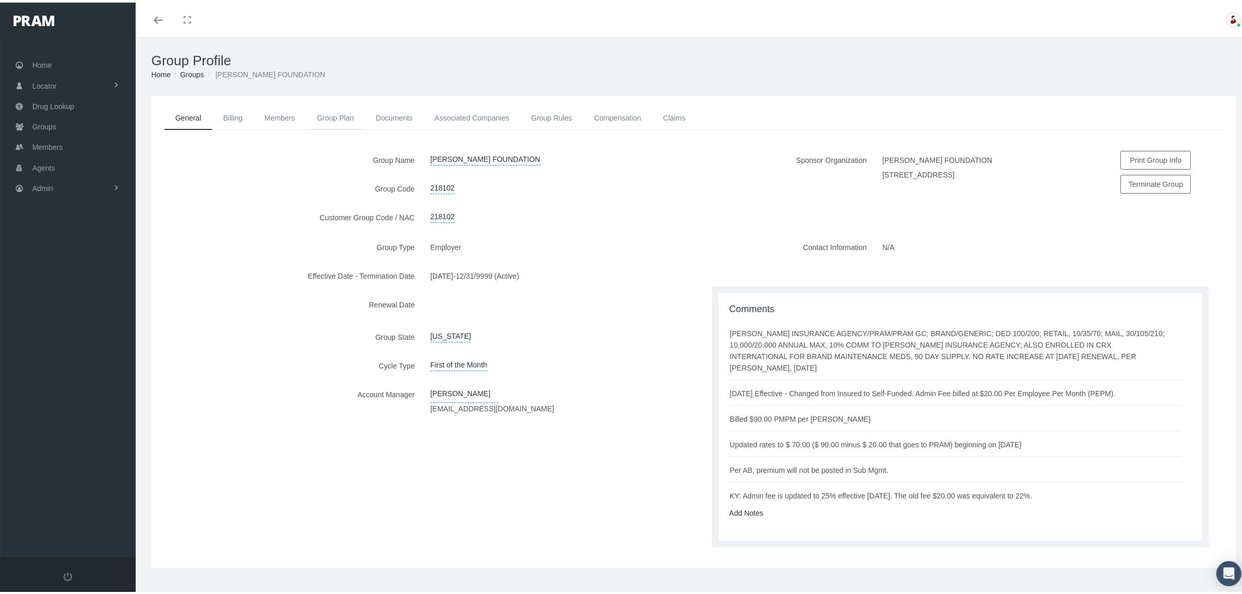
click at [323, 108] on link "Group Plan" at bounding box center [335, 115] width 59 height 23
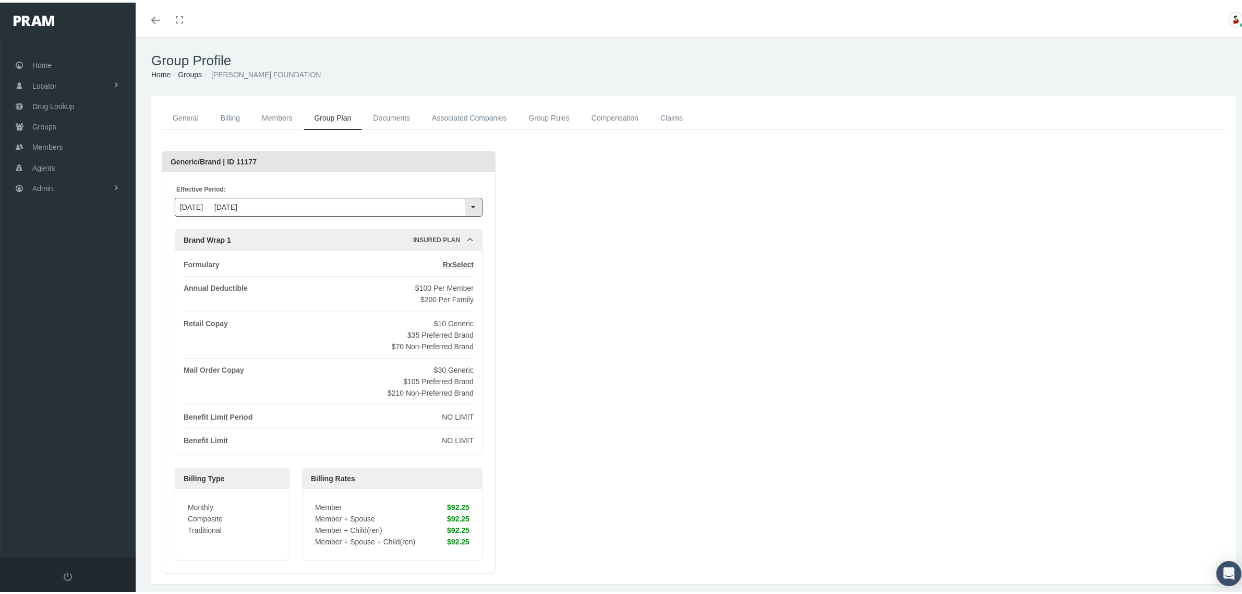
click at [320, 202] on input "[DATE] — [DATE]" at bounding box center [319, 205] width 289 height 18
click at [676, 284] on div "Loading... Generic/Brand | ID 11177 Effective Period: [DATE] — [DATE] Brand Wra…" at bounding box center [694, 359] width 1064 height 423
